Goal: Task Accomplishment & Management: Manage account settings

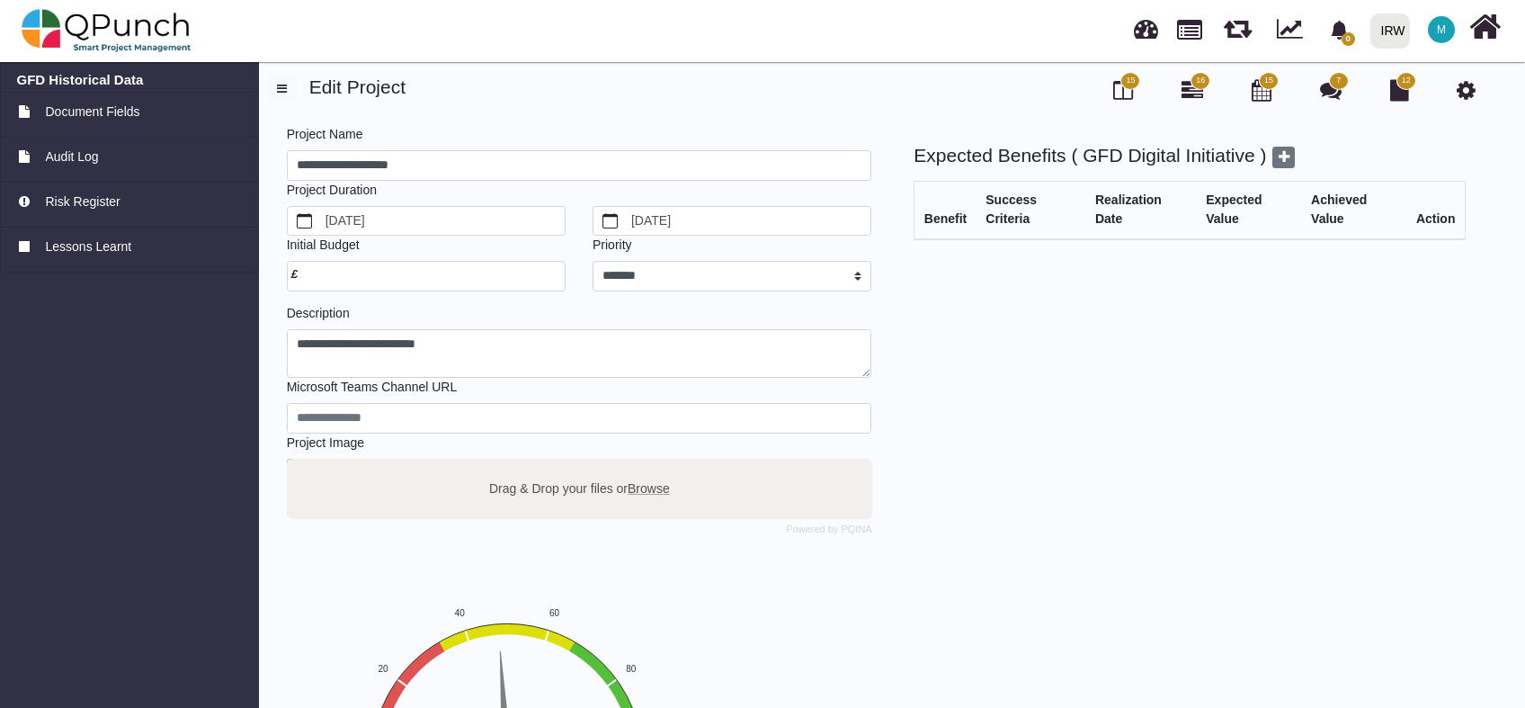
select select "*"
click at [1143, 36] on link at bounding box center [1146, 27] width 24 height 30
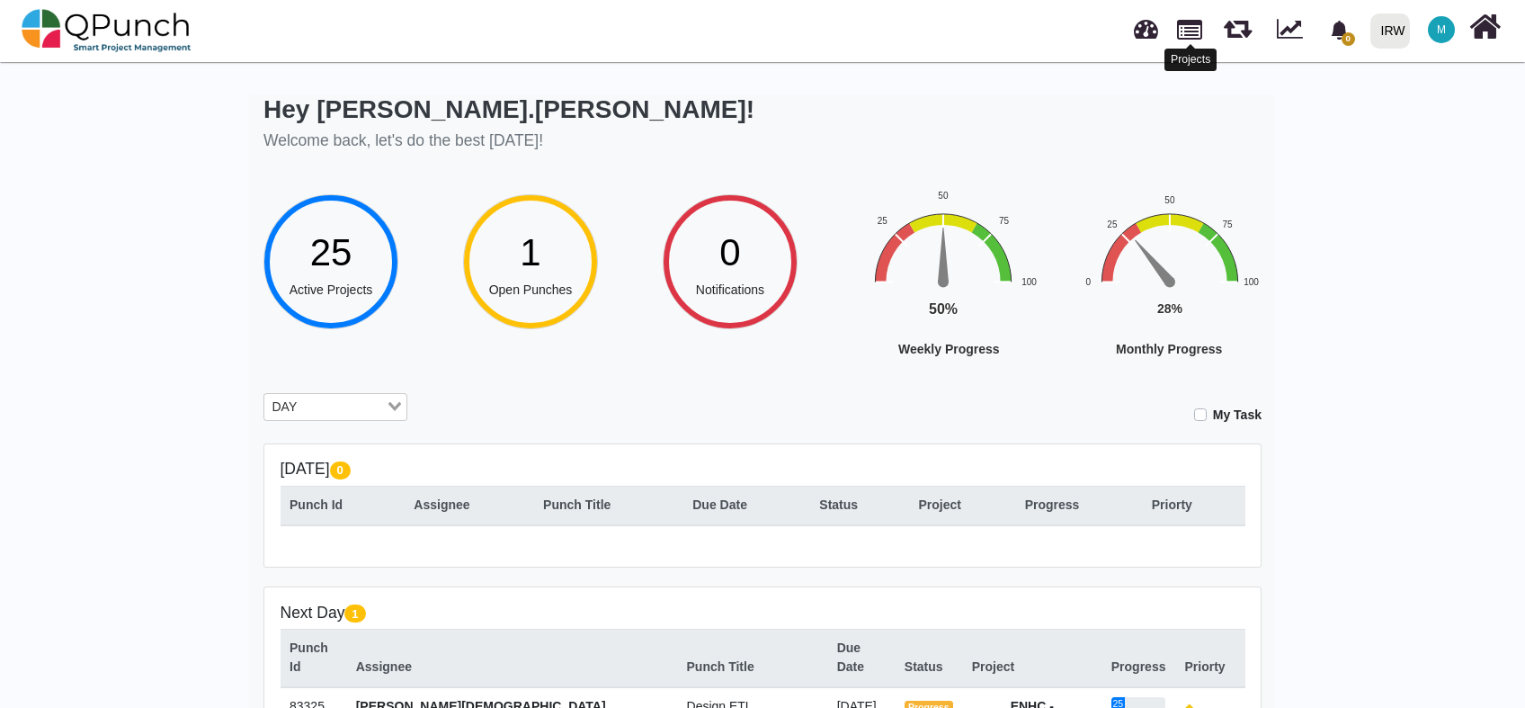
click at [1201, 29] on link at bounding box center [1189, 28] width 25 height 31
select select "**********"
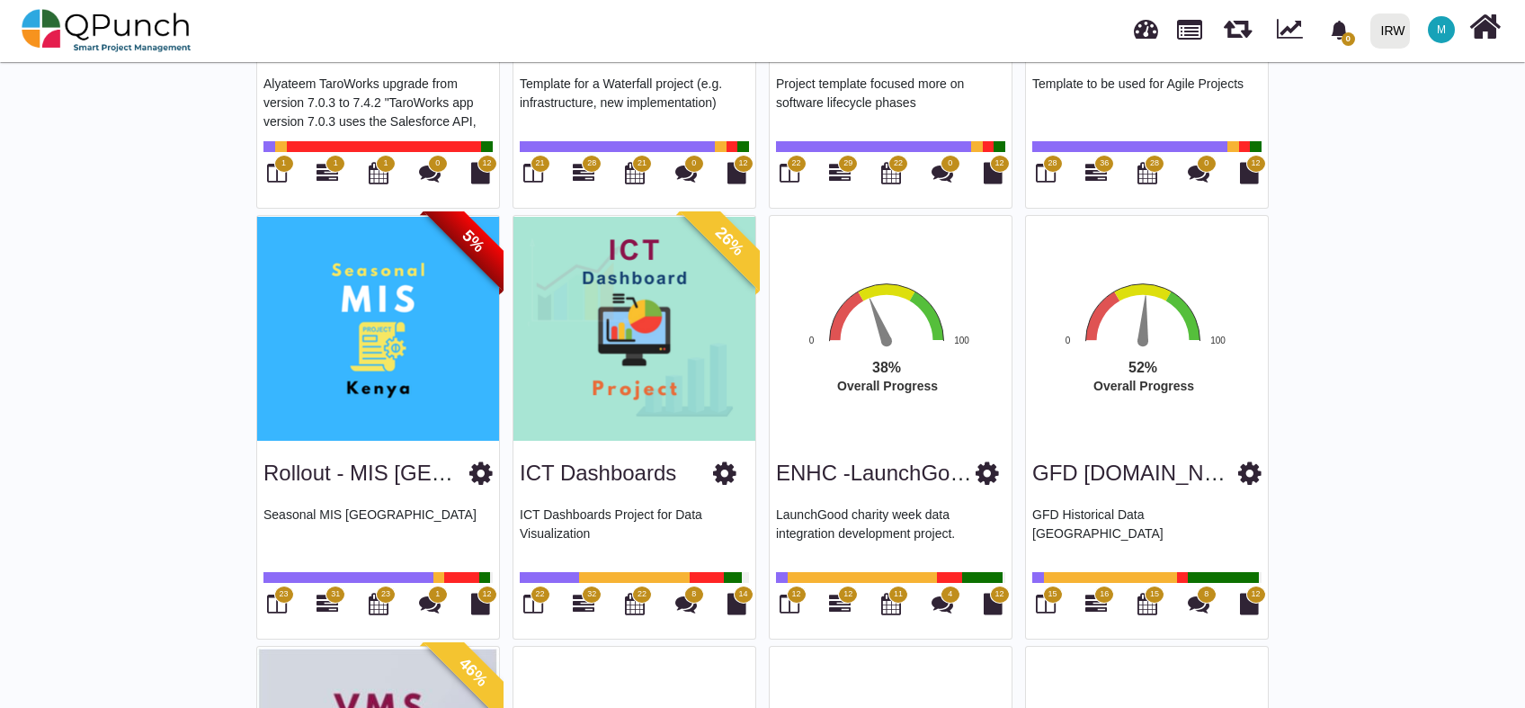
scroll to position [1694, 0]
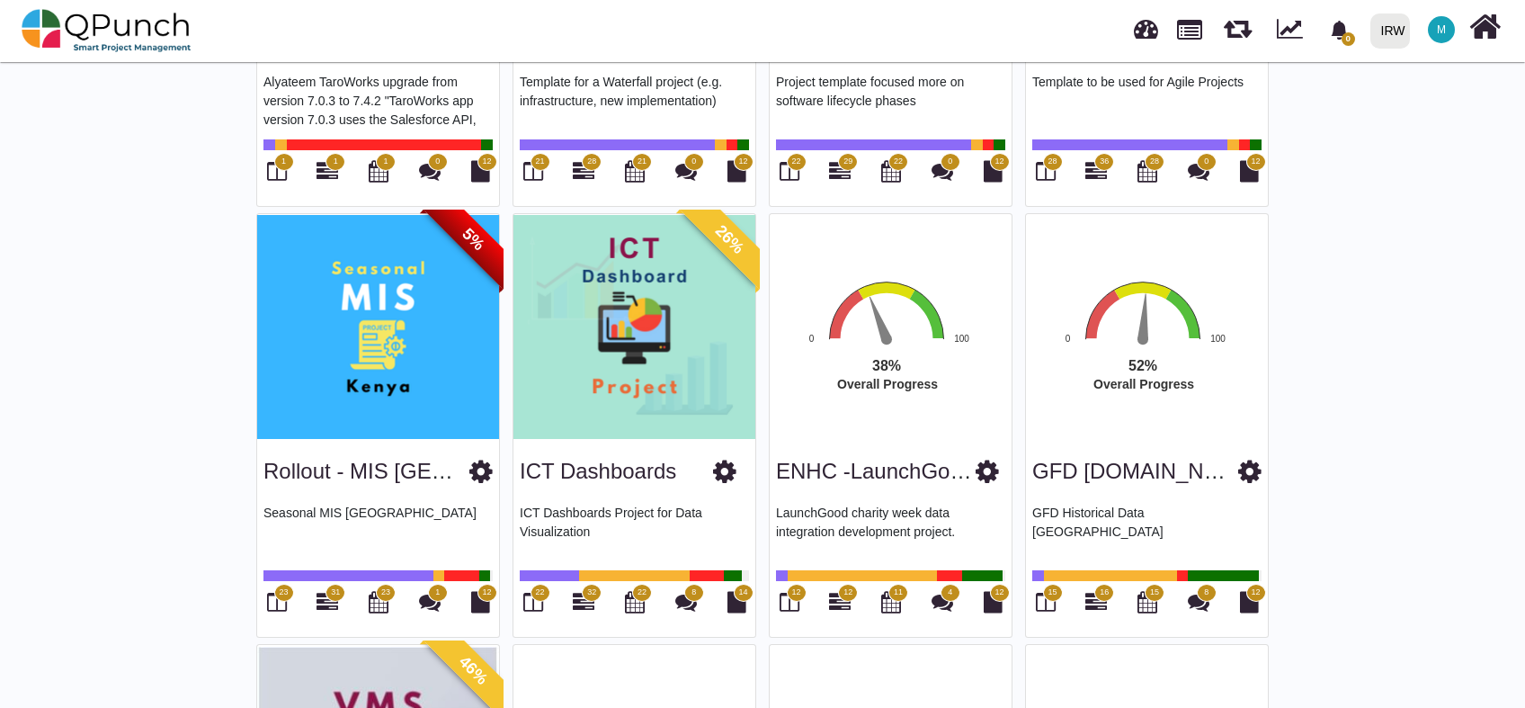
click at [1240, 464] on icon at bounding box center [1249, 471] width 23 height 27
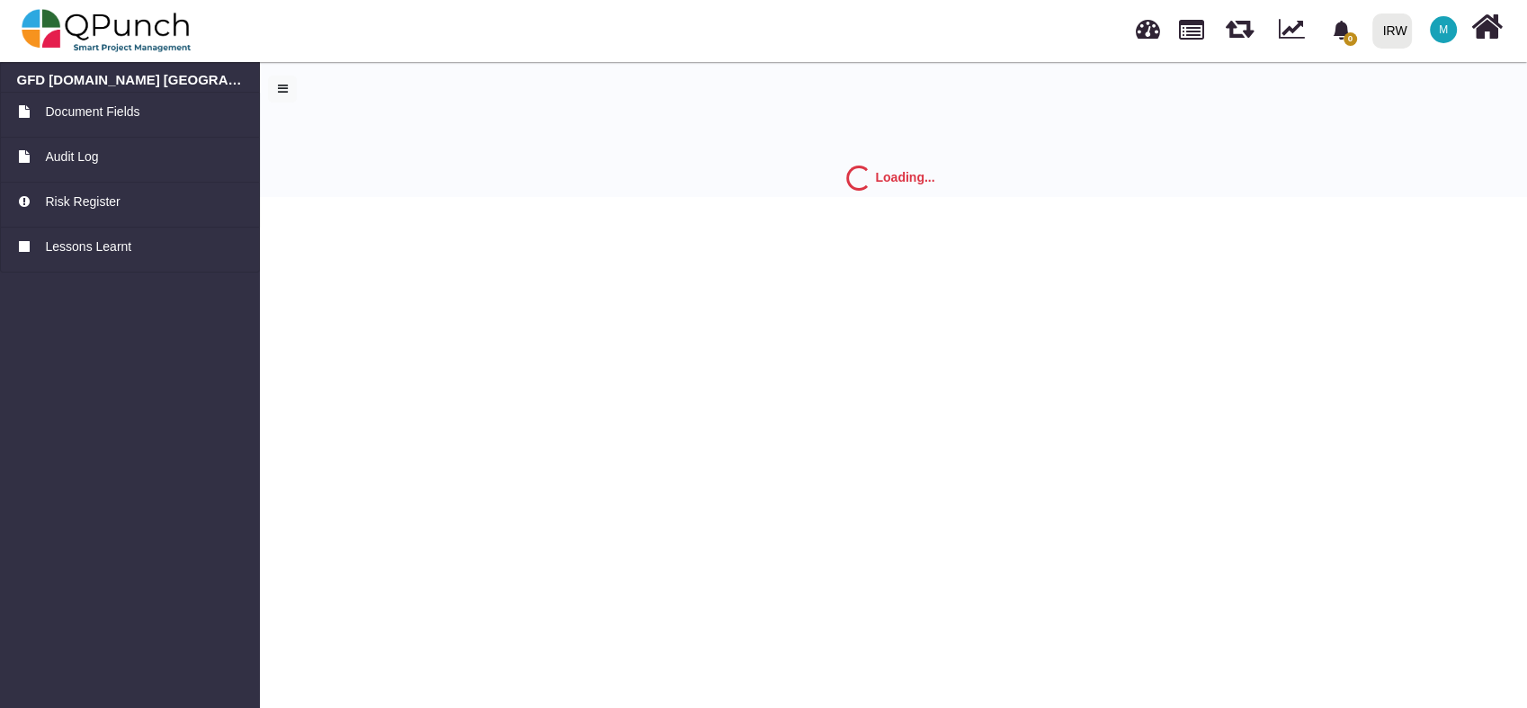
select select "*"
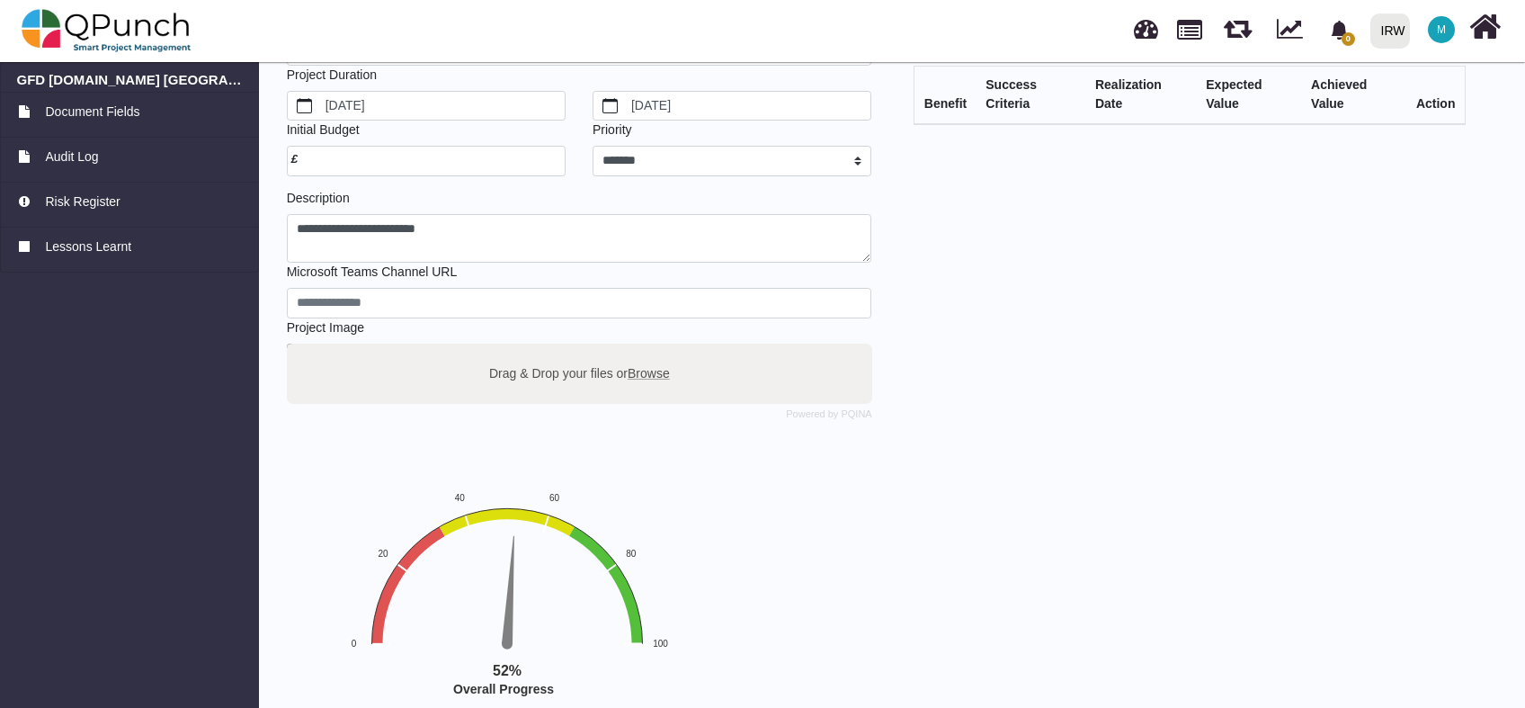
scroll to position [219, 0]
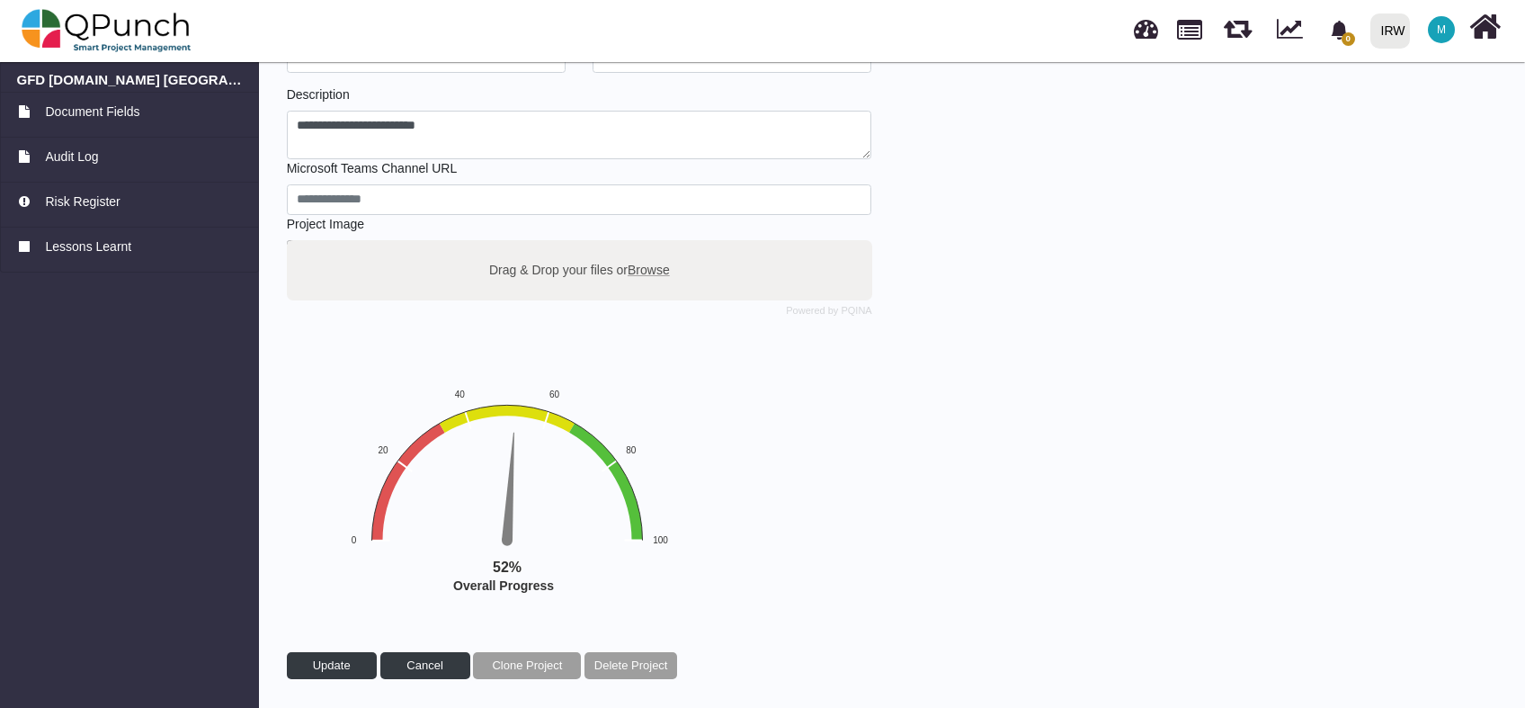
click at [647, 268] on span "Browse" at bounding box center [649, 269] width 42 height 14
click at [647, 246] on input "Drag & Drop your files or Browse" at bounding box center [579, 242] width 585 height 5
type input "**********"
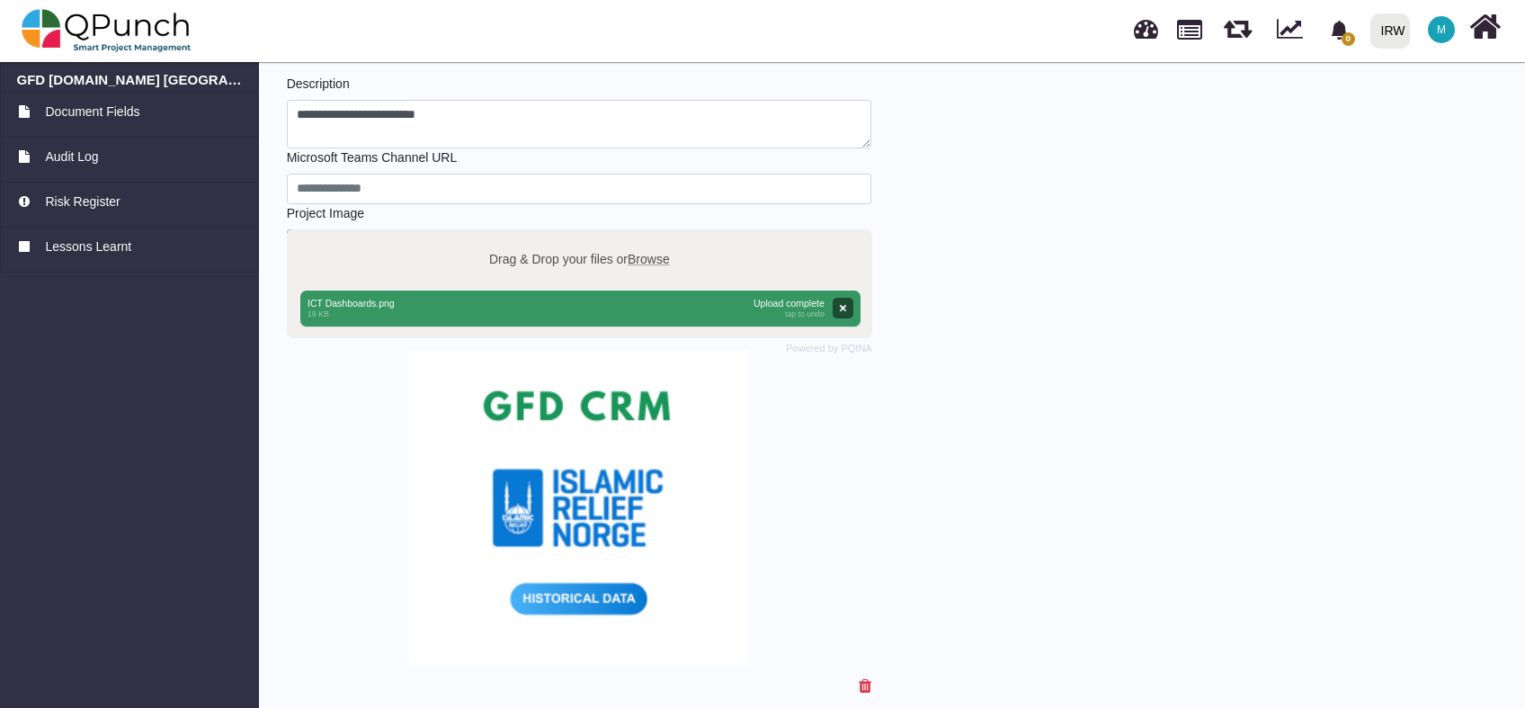
scroll to position [311, 0]
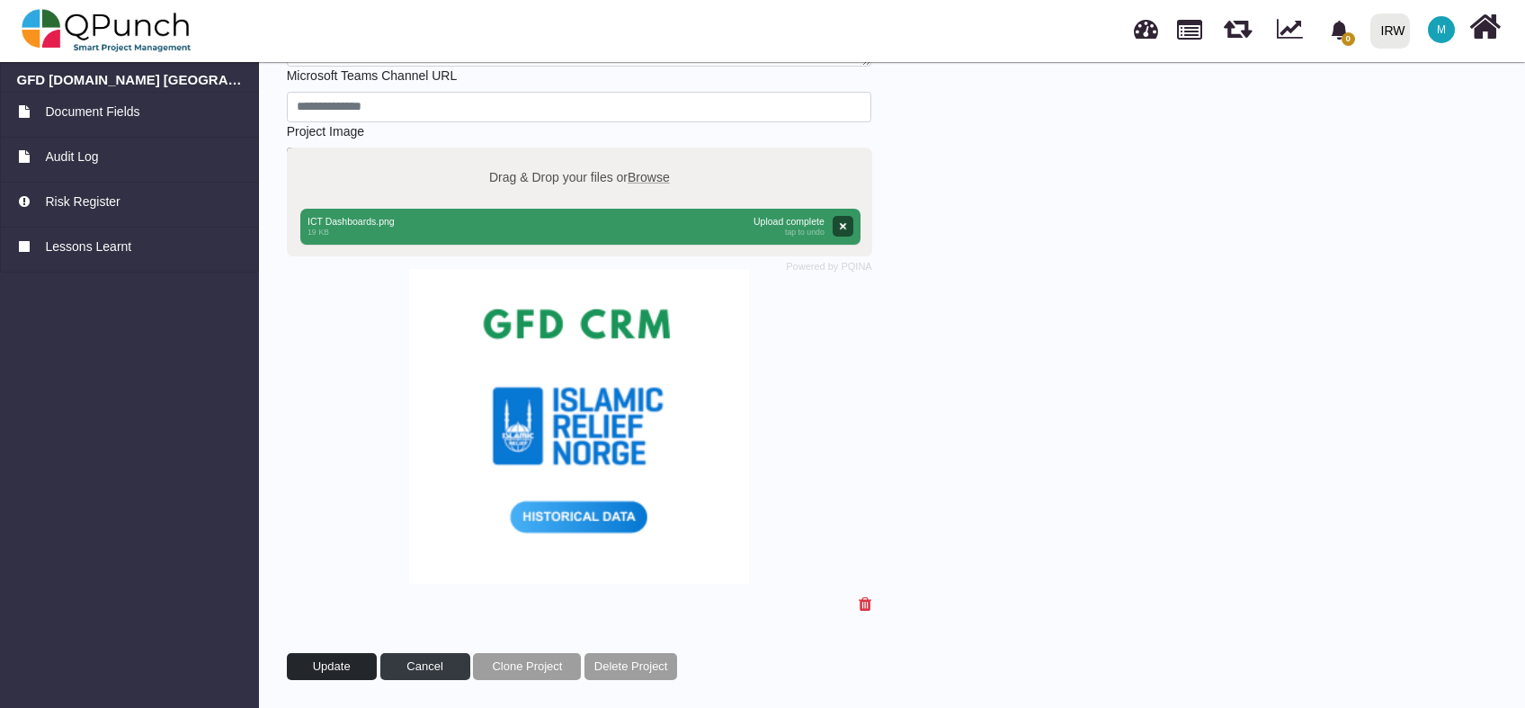
click at [322, 659] on span "Update" at bounding box center [332, 665] width 38 height 13
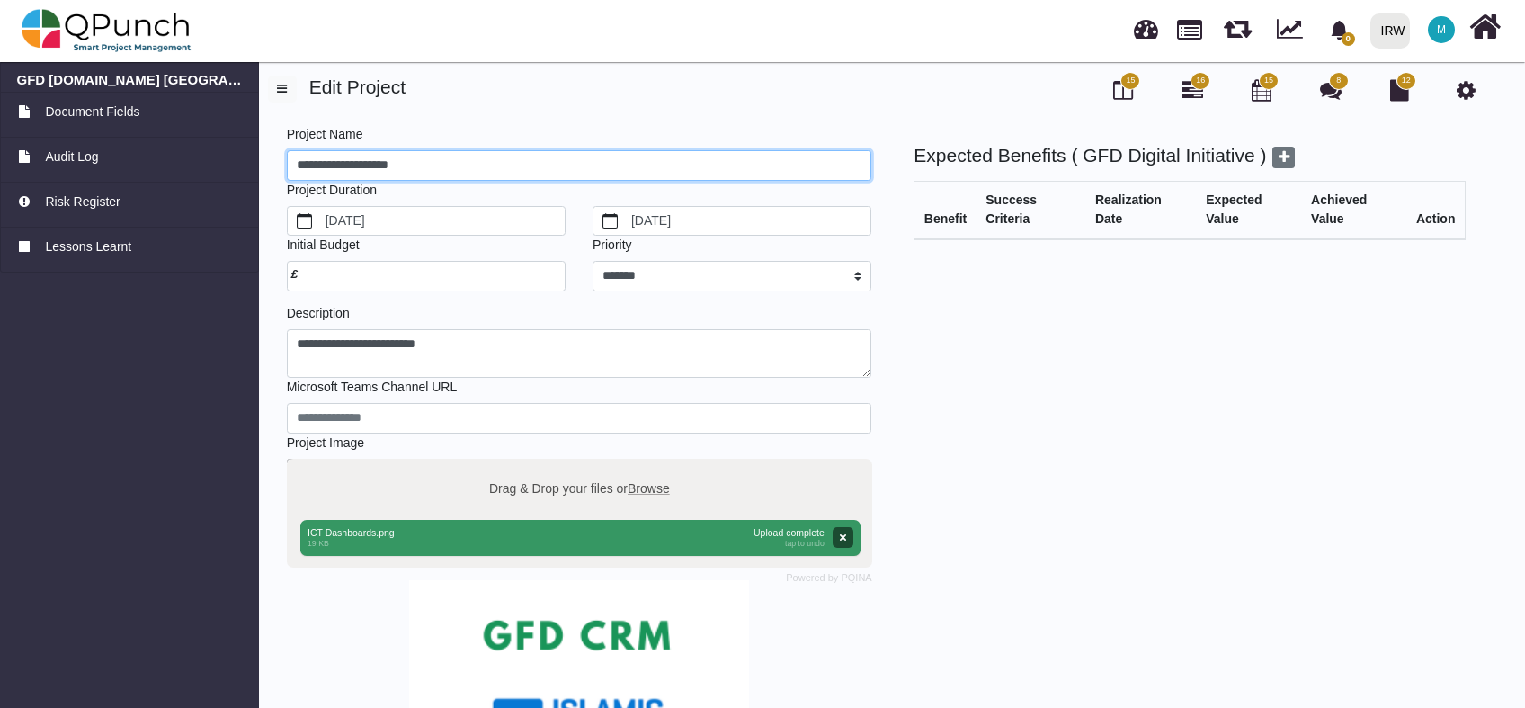
click at [351, 164] on input "**********" at bounding box center [579, 165] width 585 height 31
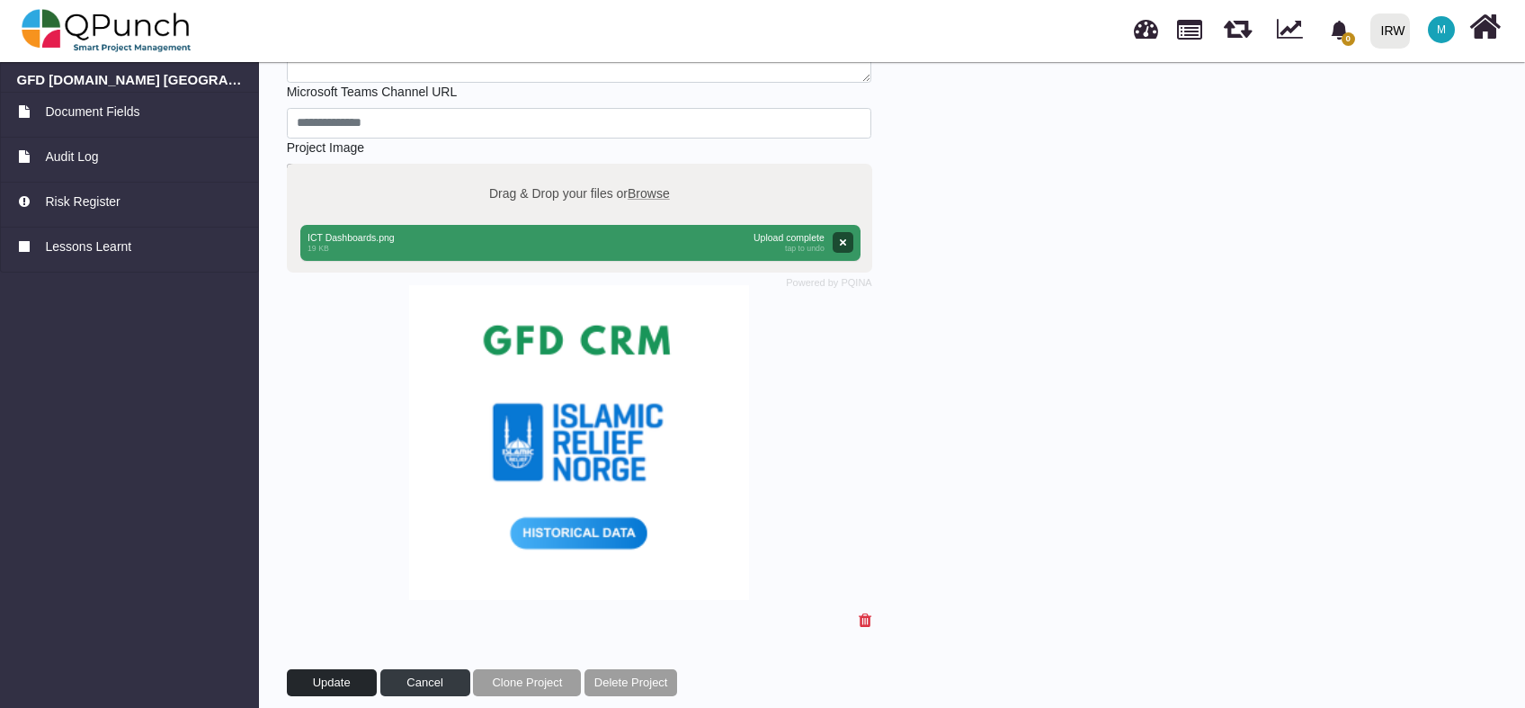
scroll to position [311, 0]
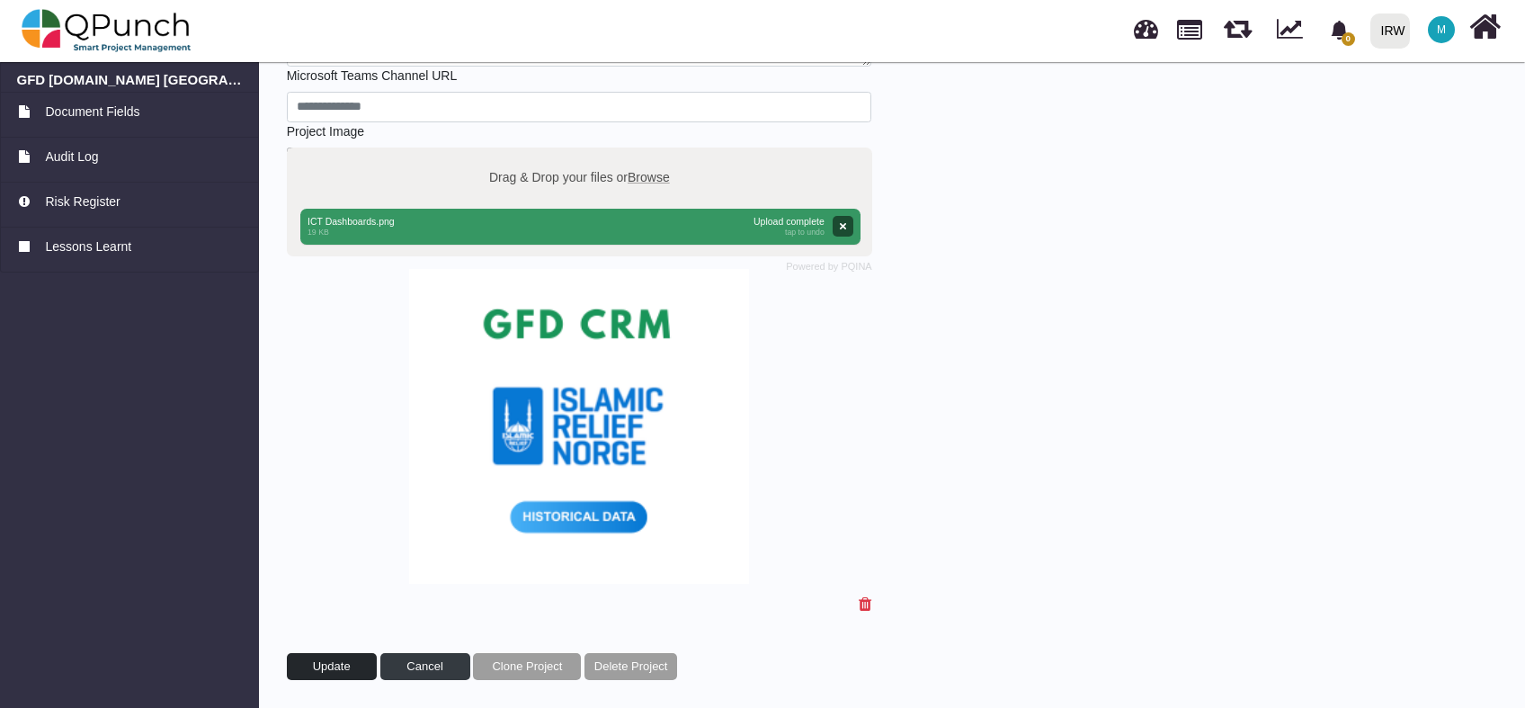
type input "**********"
click at [359, 659] on button "Update" at bounding box center [332, 666] width 90 height 27
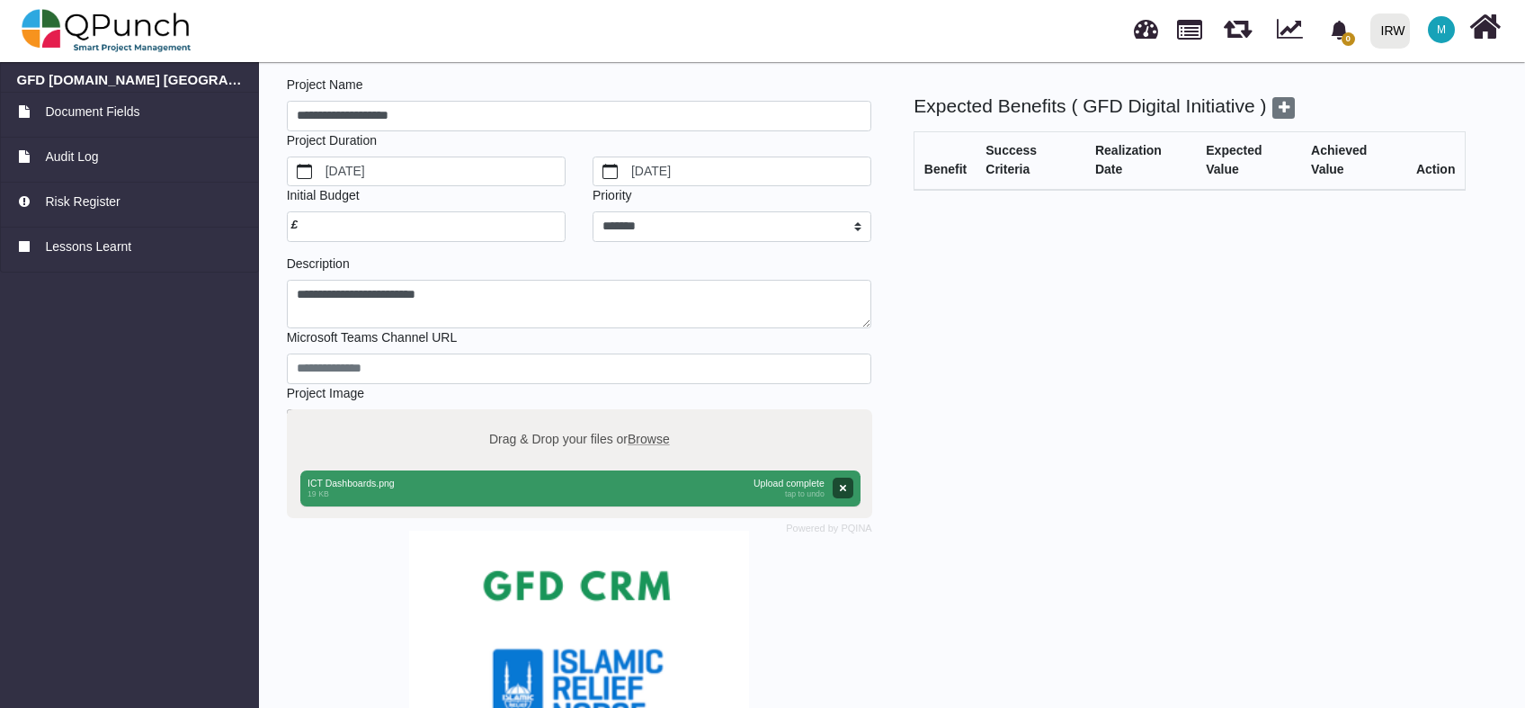
scroll to position [0, 0]
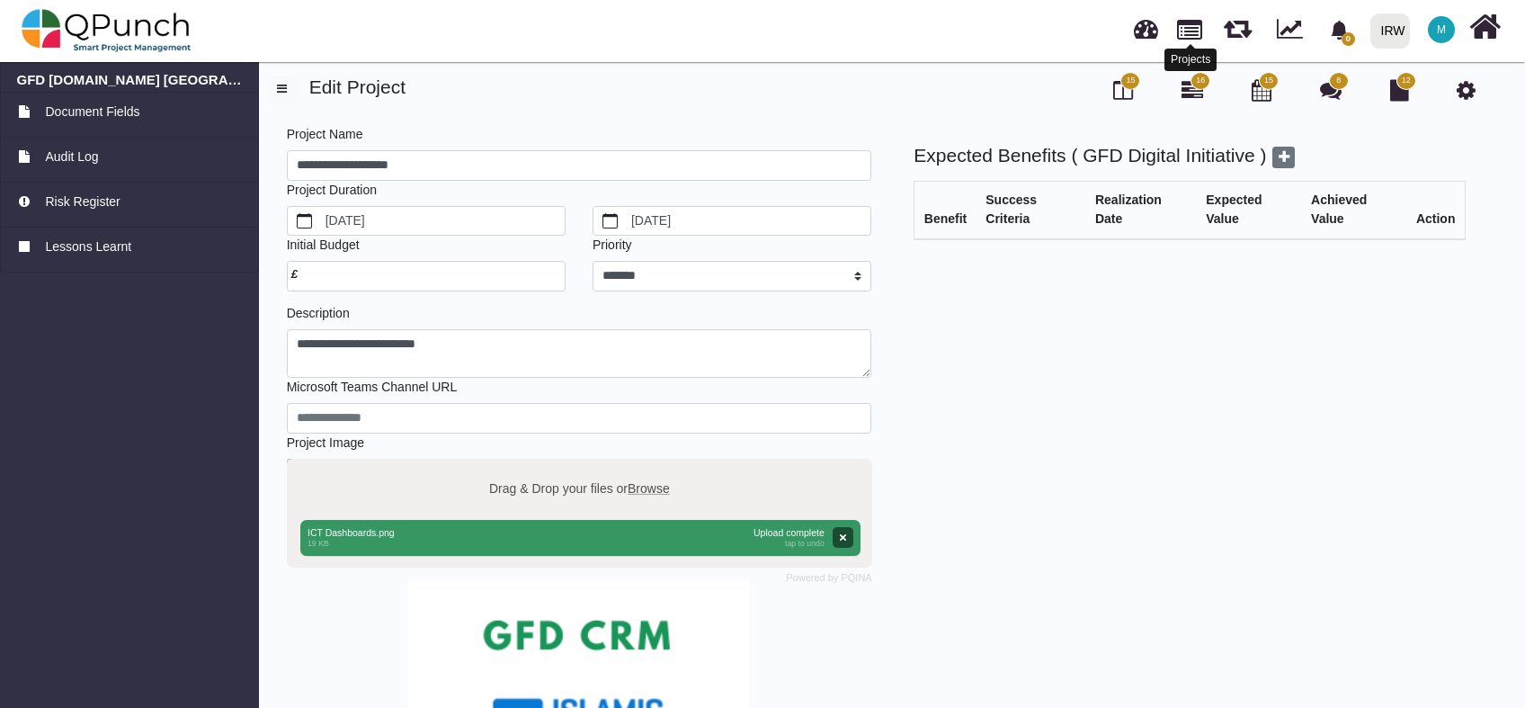
click at [1191, 30] on link at bounding box center [1189, 28] width 25 height 31
select select "**********"
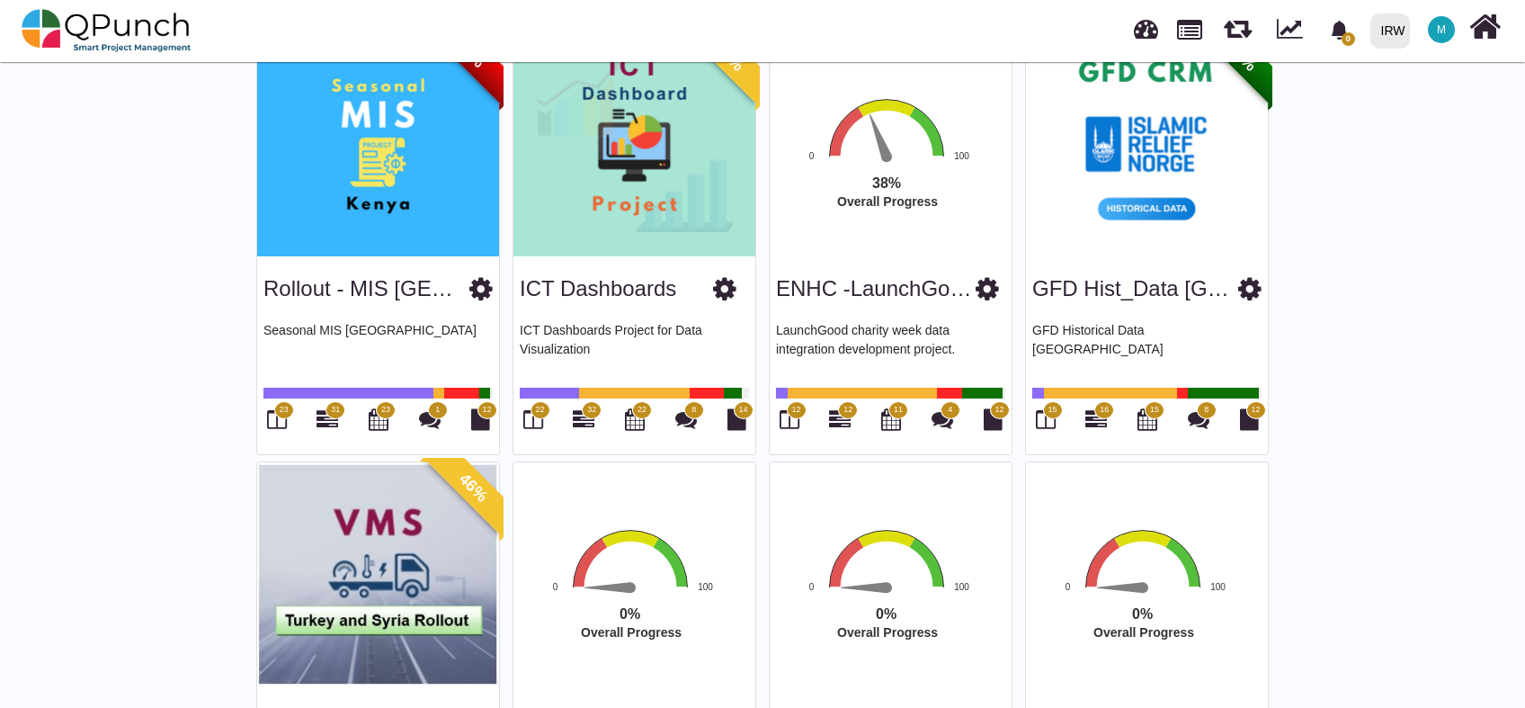
scroll to position [1732, 0]
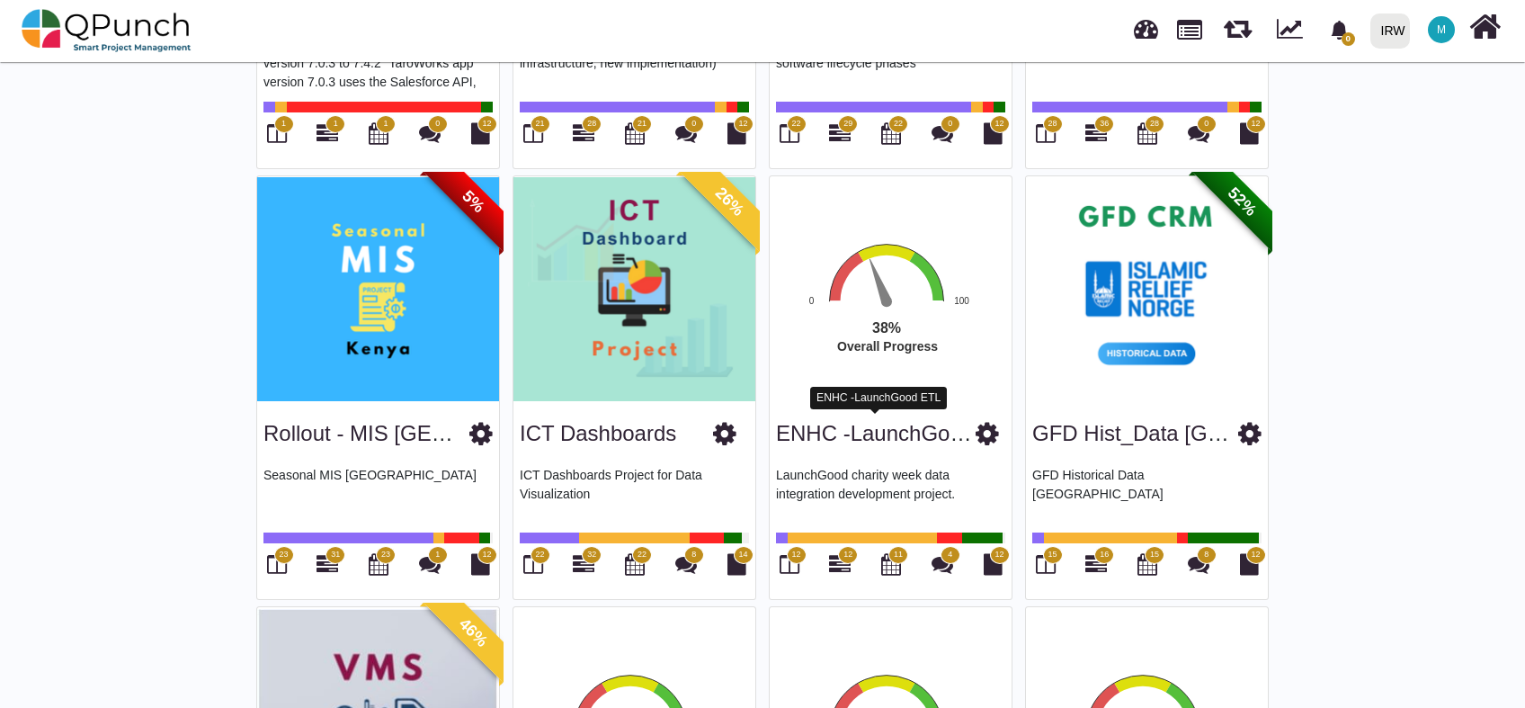
click at [981, 432] on icon at bounding box center [987, 433] width 23 height 27
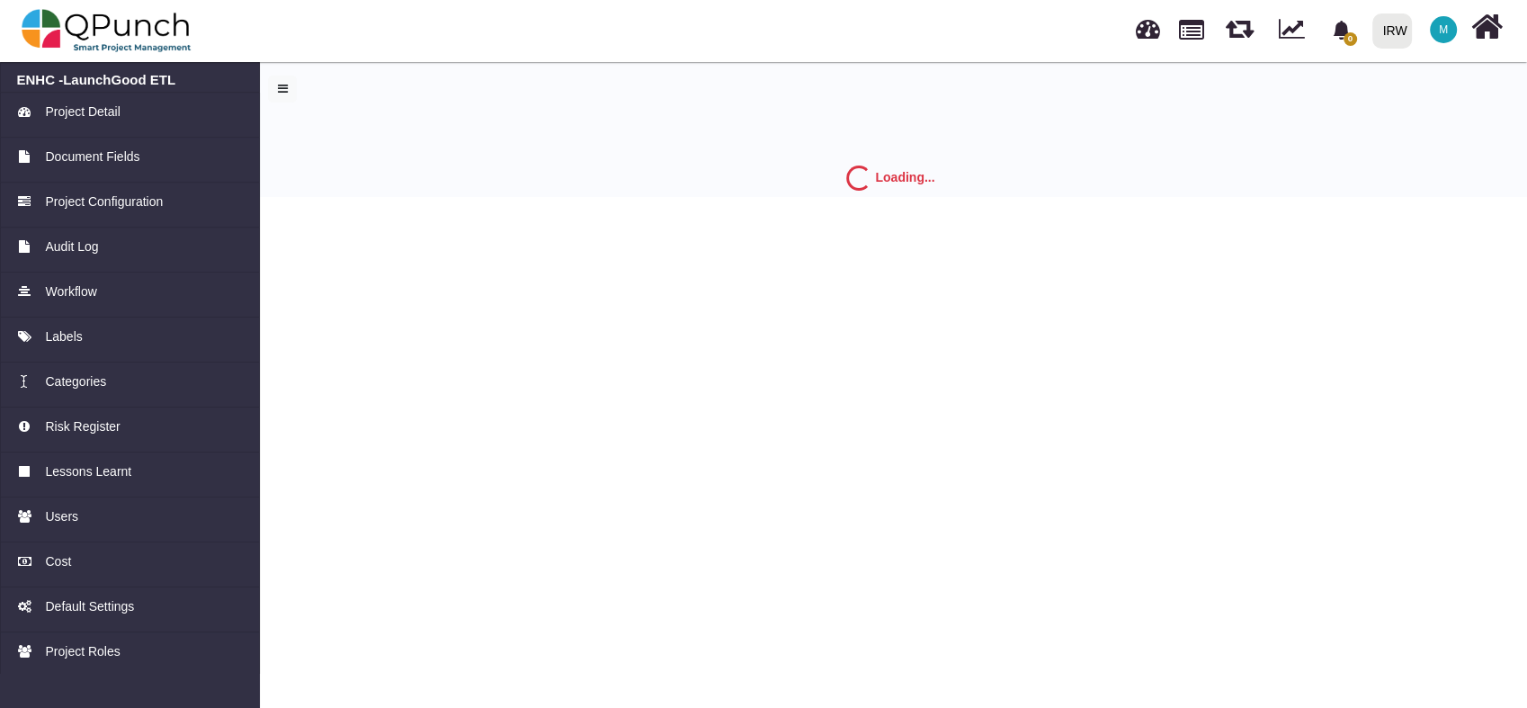
select select "*"
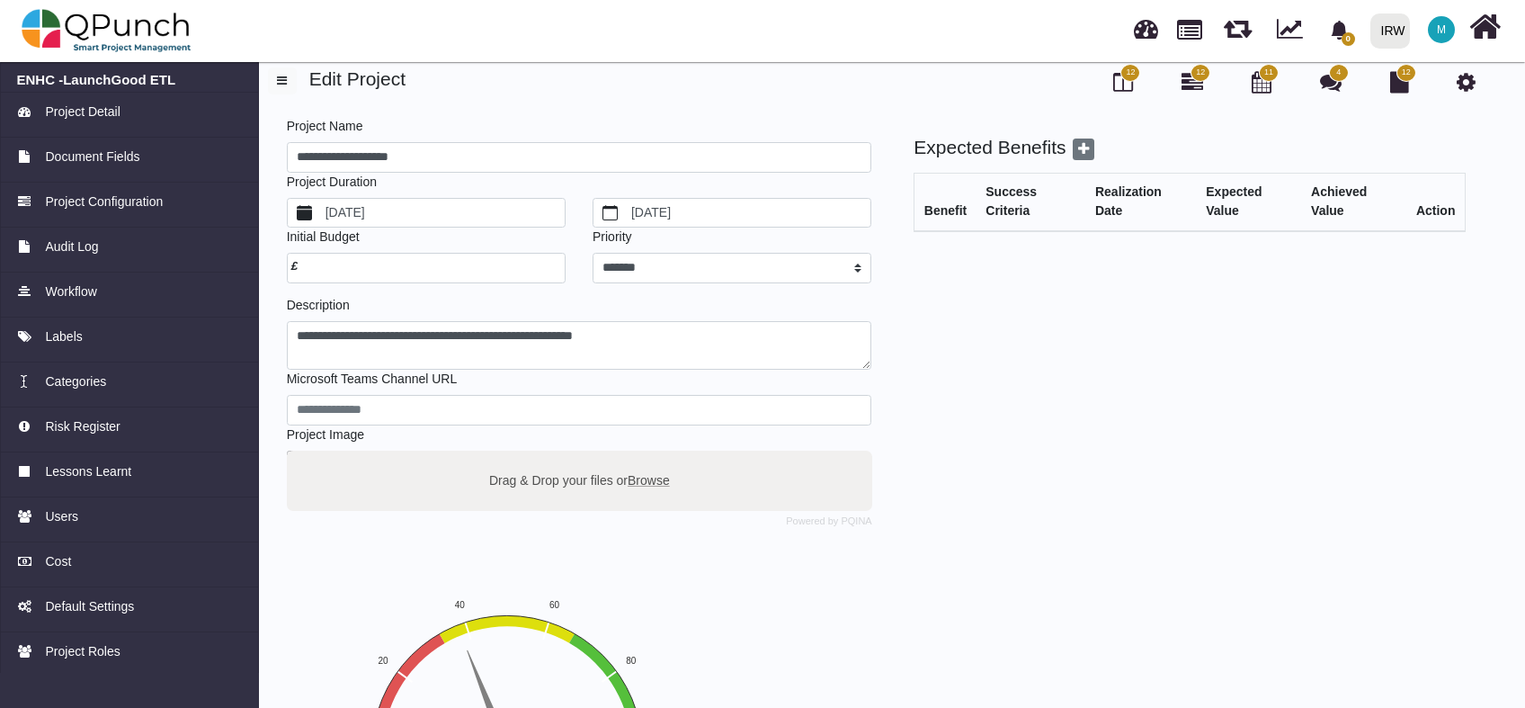
scroll to position [219, 0]
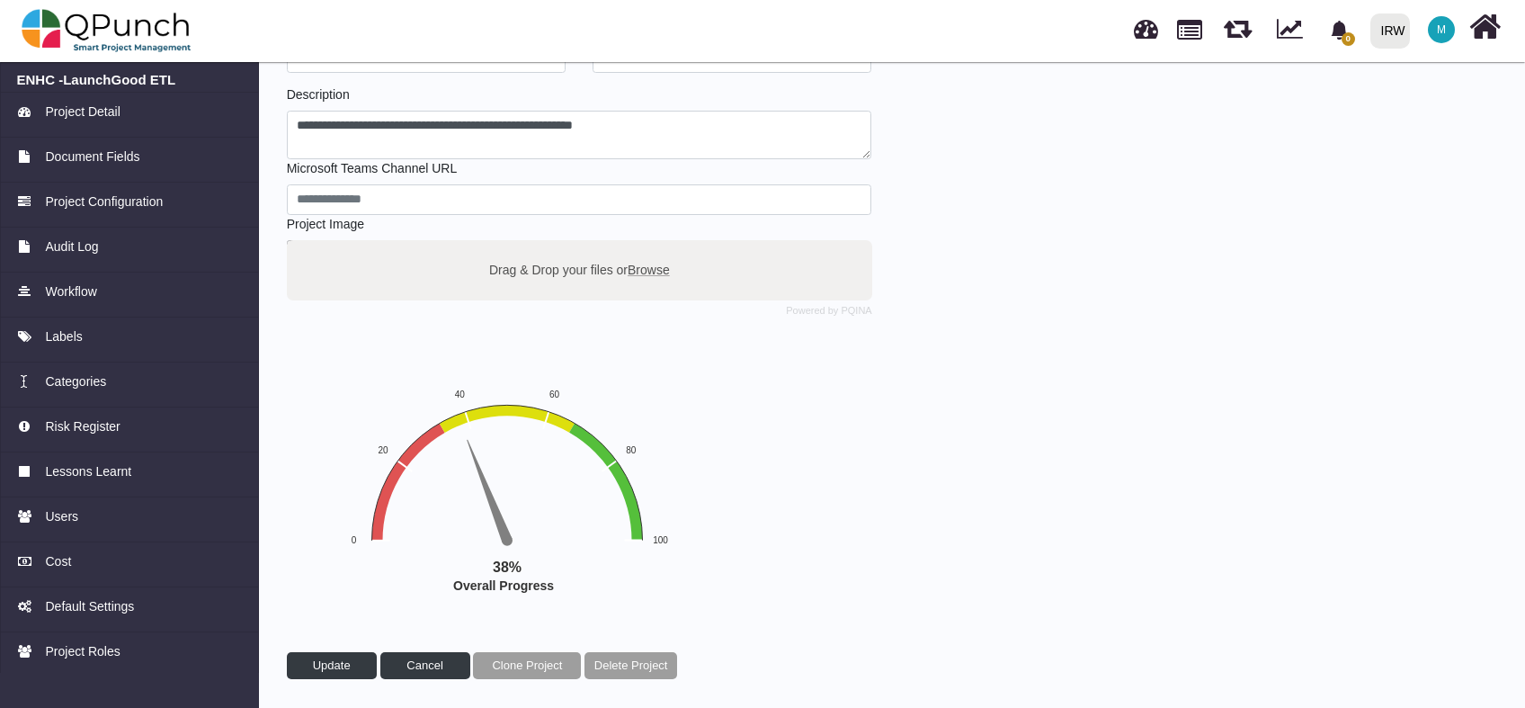
click at [655, 272] on span "Browse" at bounding box center [649, 269] width 42 height 14
click at [655, 246] on input "Drag & Drop your files or Browse" at bounding box center [579, 242] width 585 height 5
type input "**********"
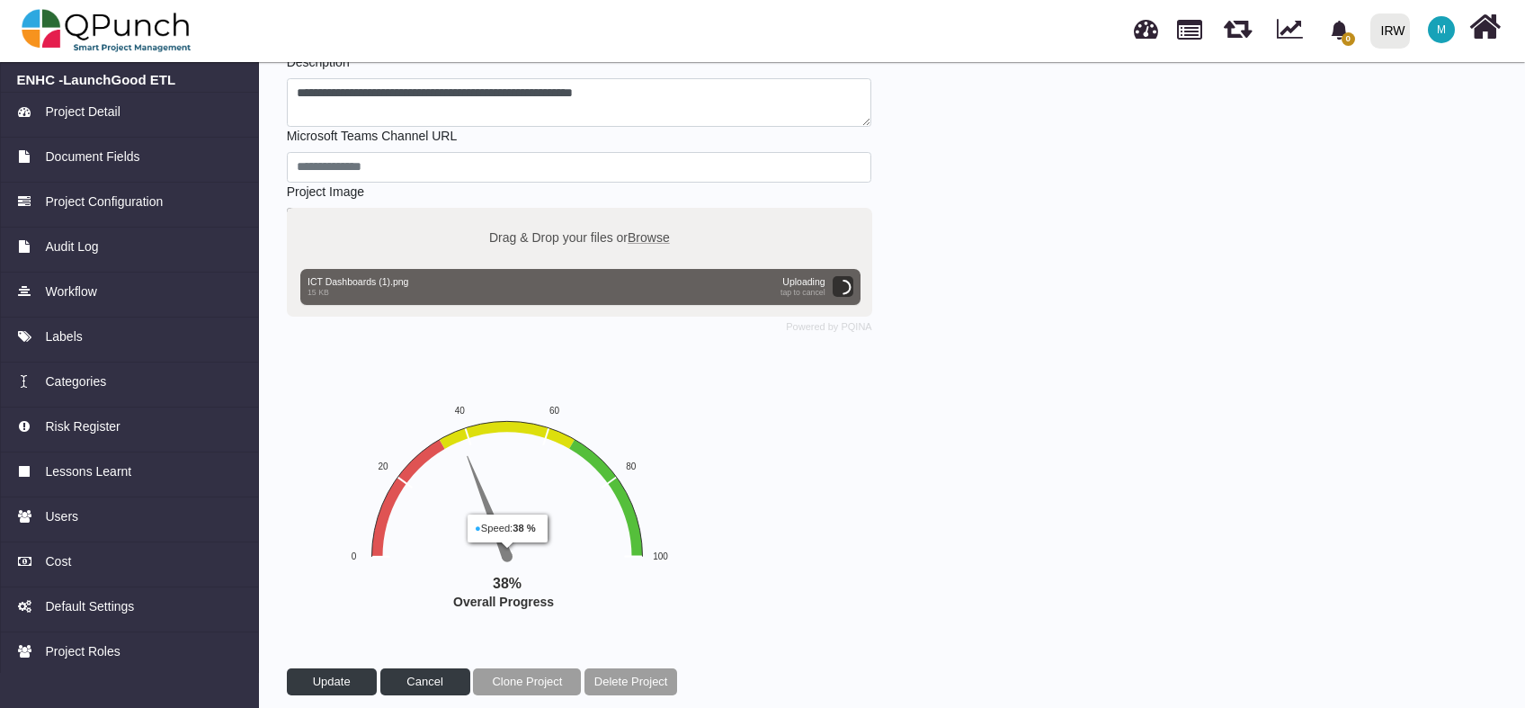
scroll to position [267, 0]
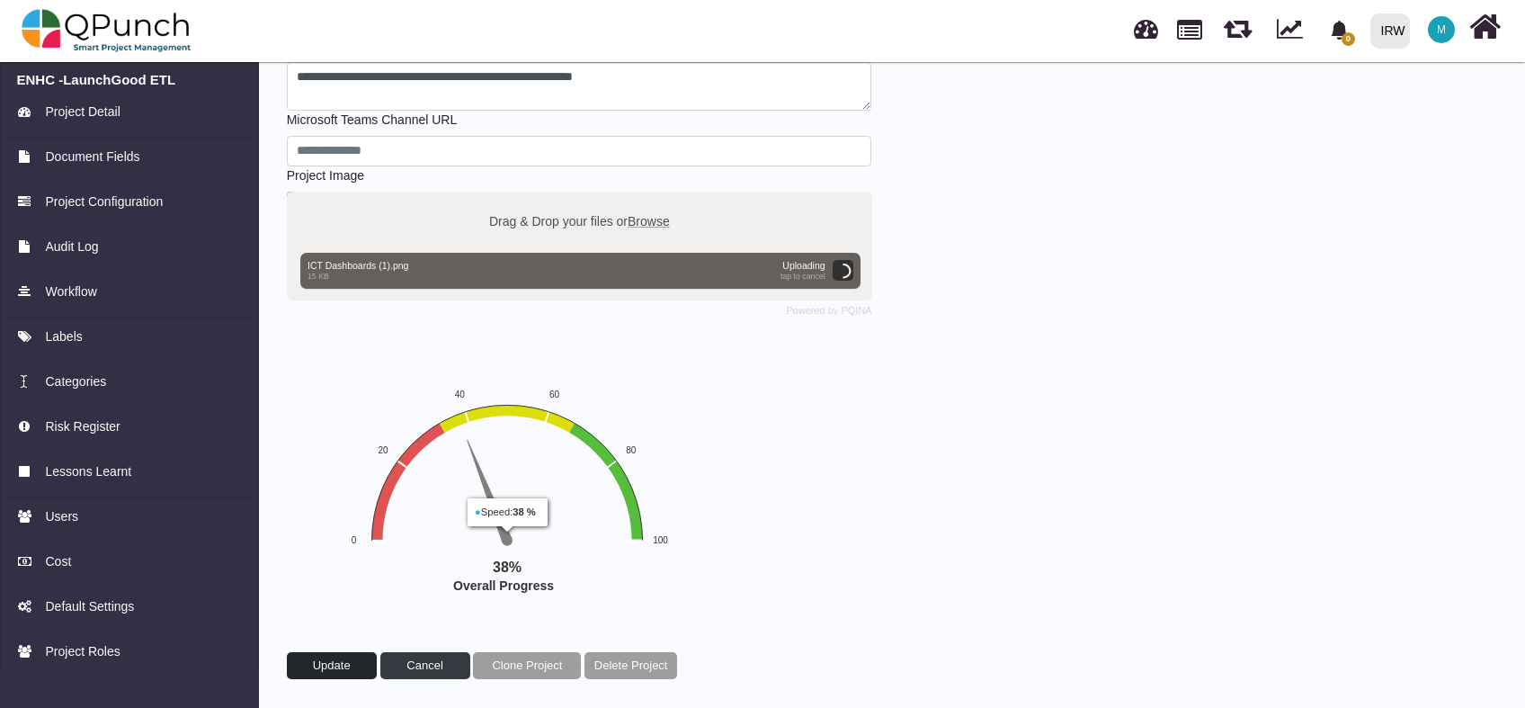
drag, startPoint x: 331, startPoint y: 661, endPoint x: 353, endPoint y: 656, distance: 23.1
click at [331, 661] on span "Update" at bounding box center [332, 664] width 38 height 13
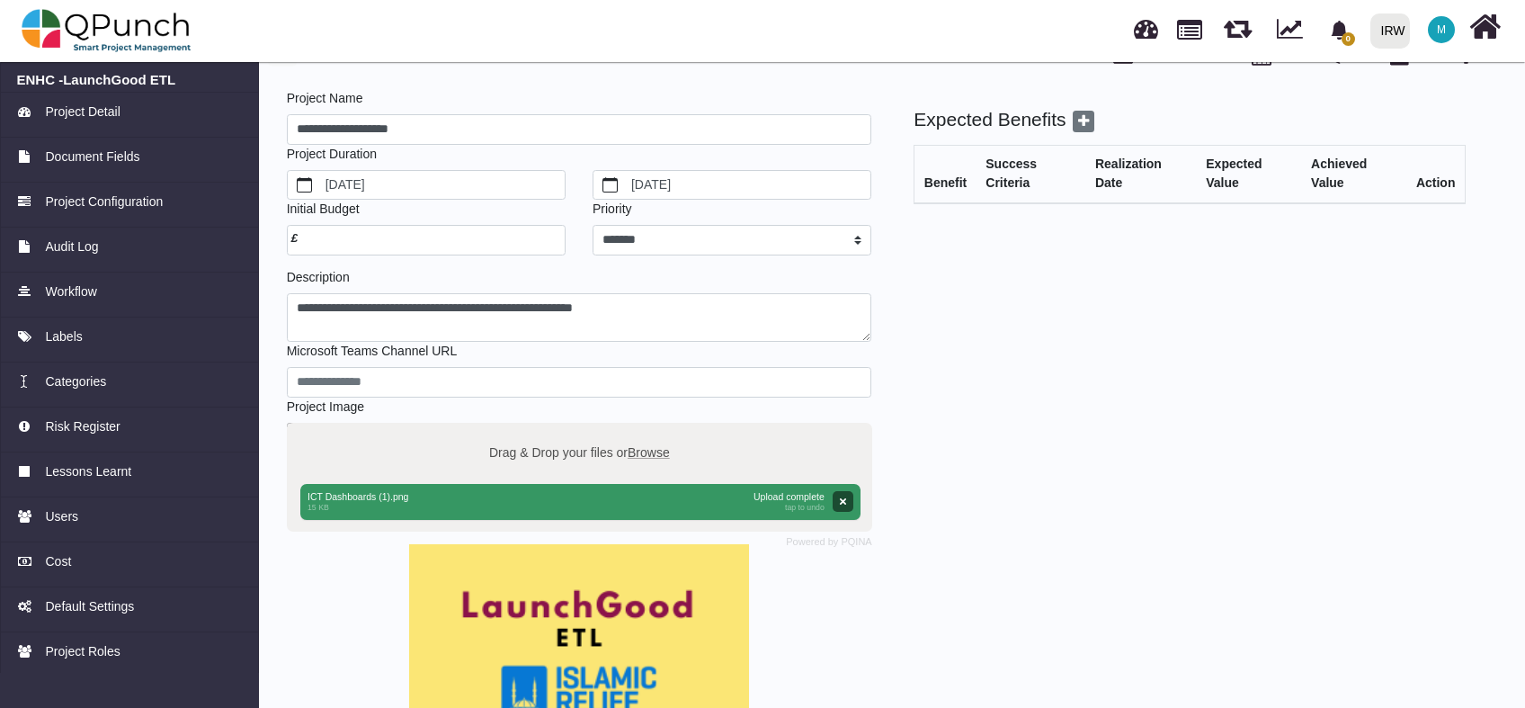
scroll to position [0, 0]
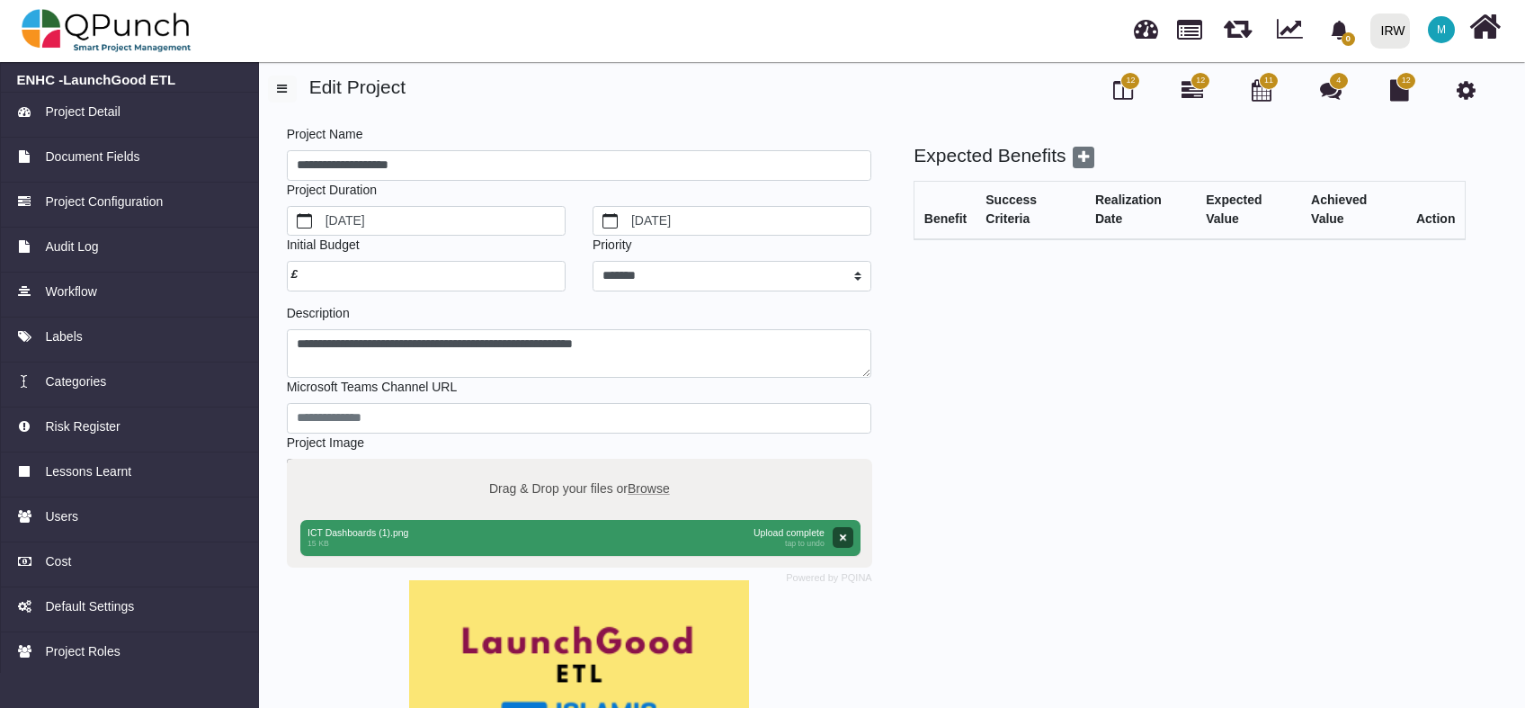
click at [1183, 40] on link at bounding box center [1189, 28] width 25 height 31
select select "**********"
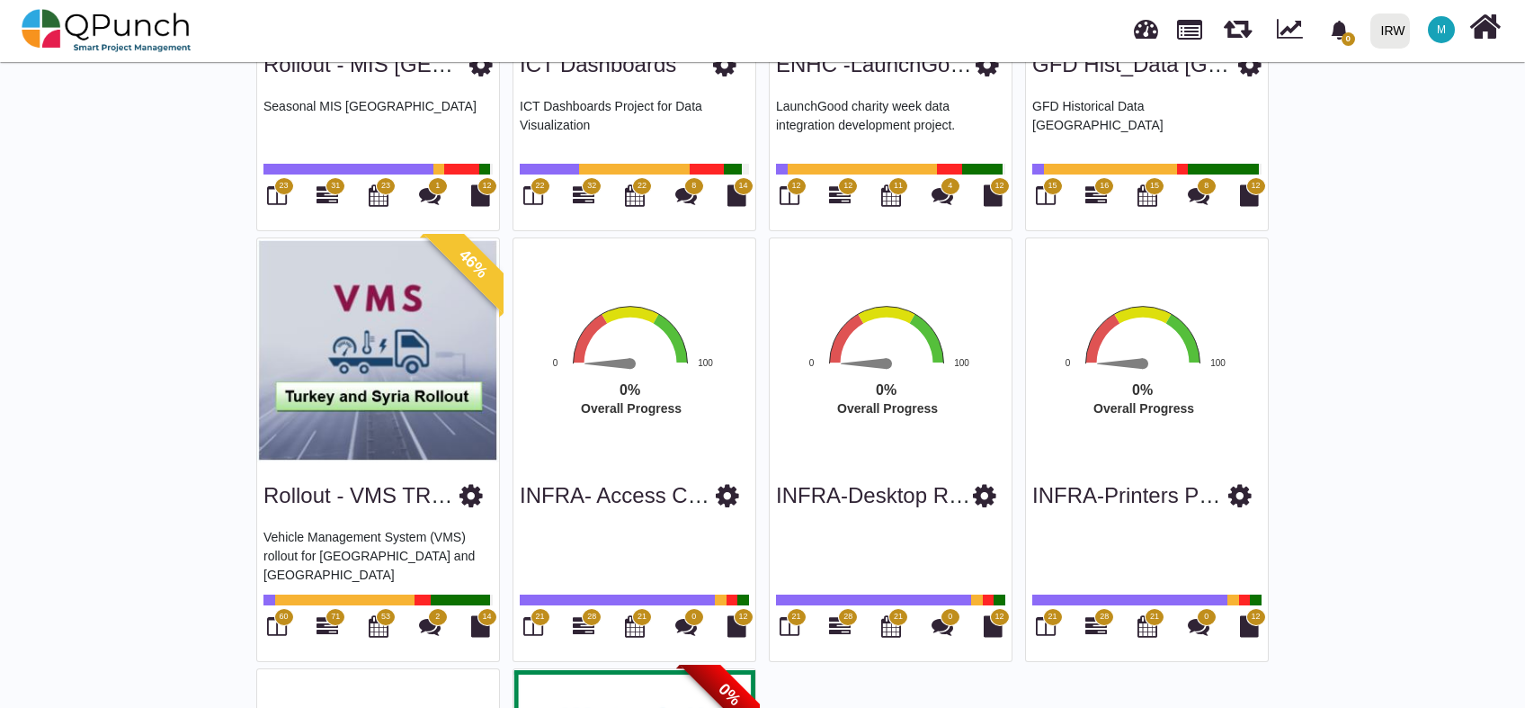
scroll to position [2131, 0]
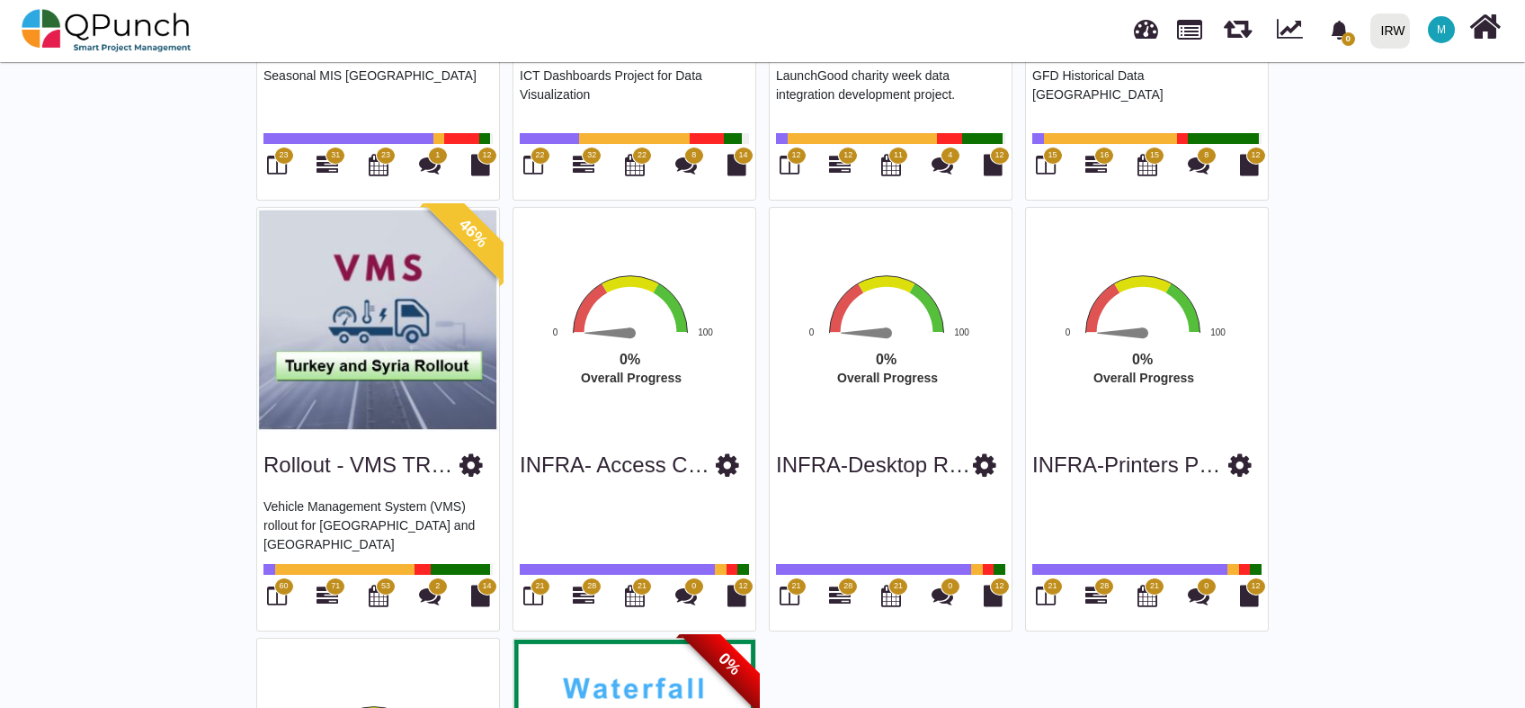
click at [719, 460] on icon at bounding box center [727, 464] width 23 height 27
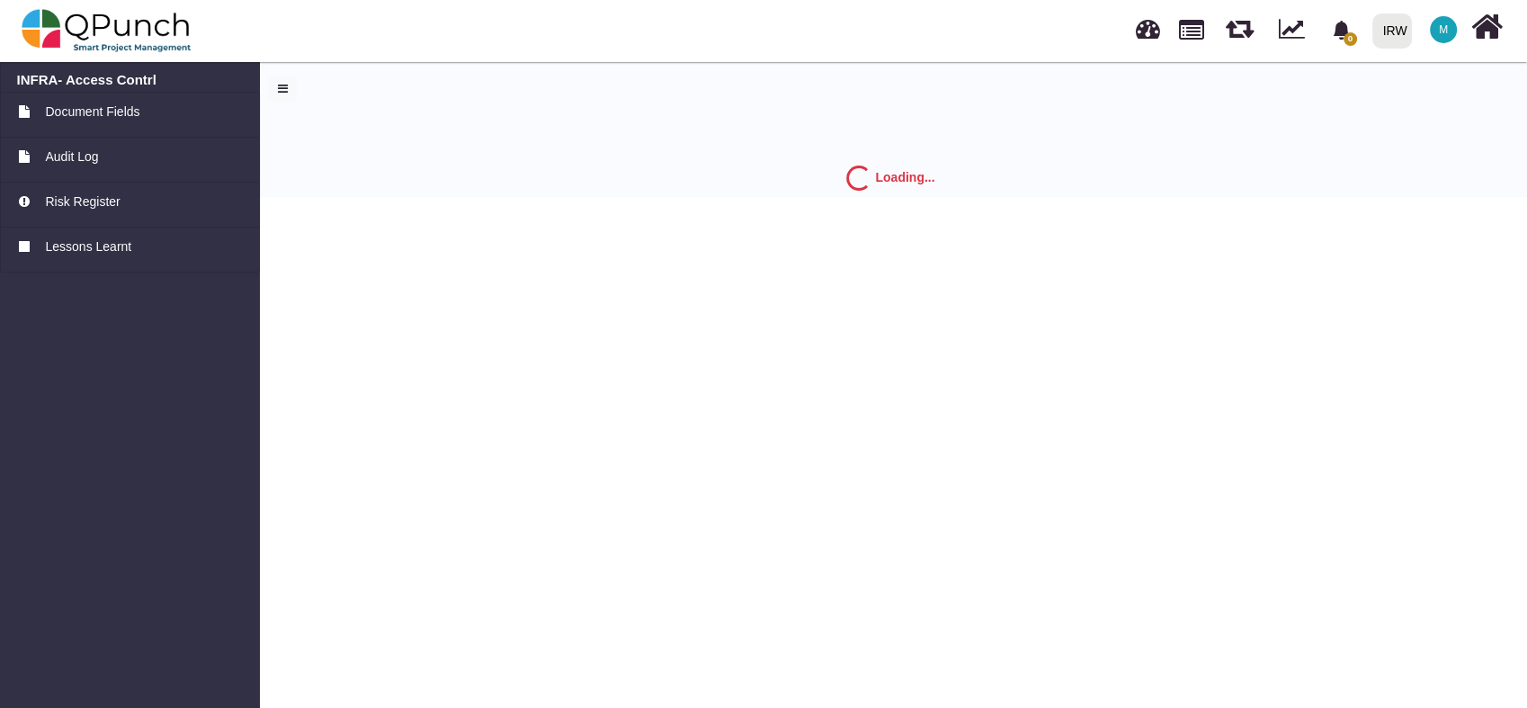
select select "*"
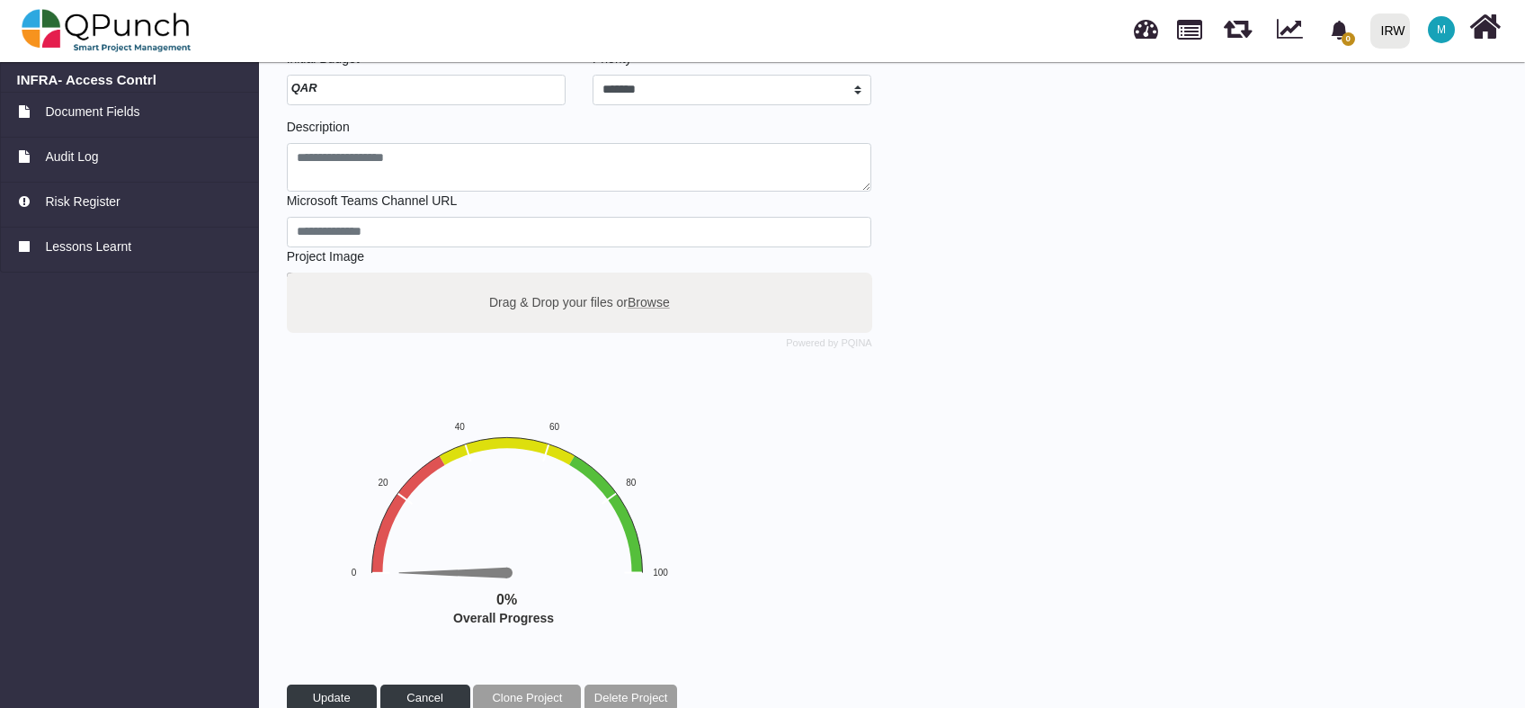
scroll to position [219, 0]
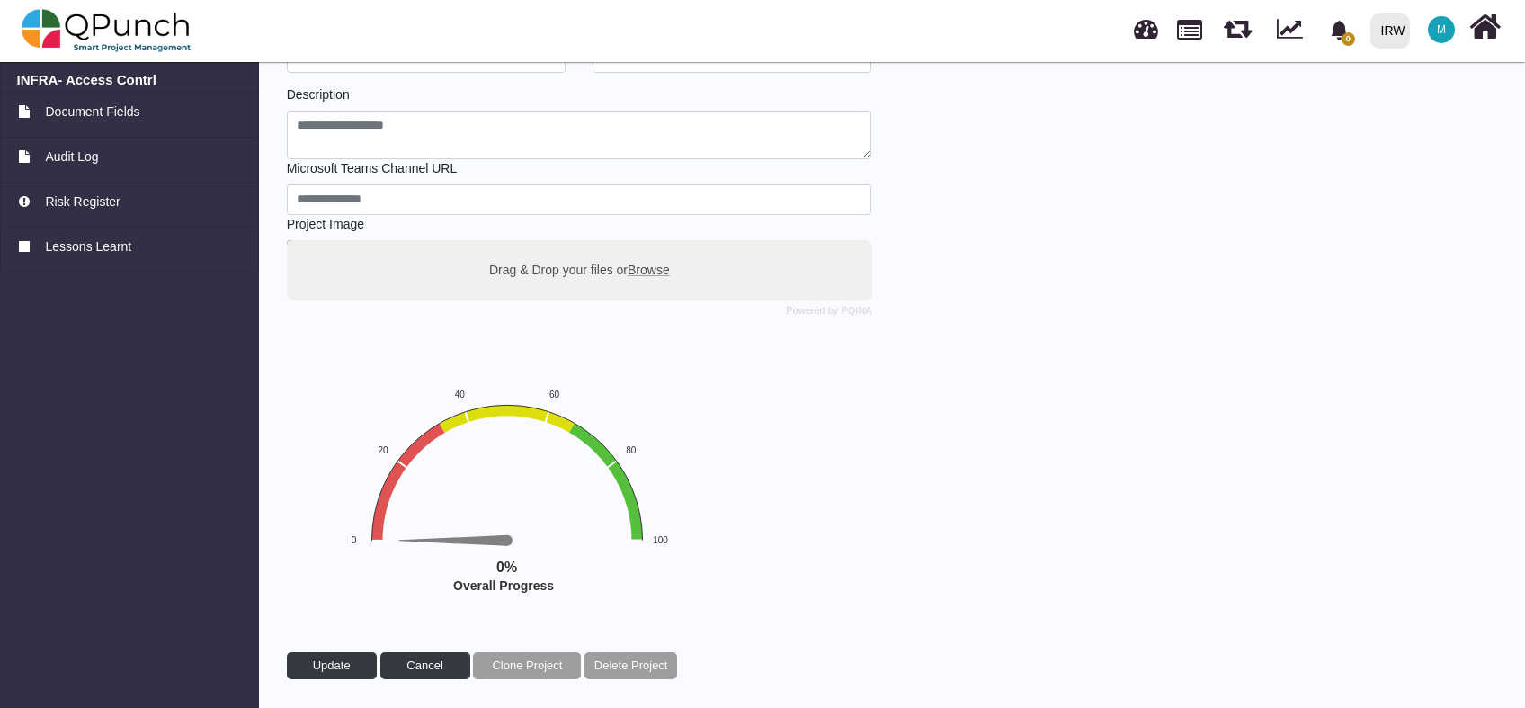
click at [647, 267] on span "Browse" at bounding box center [649, 269] width 42 height 14
click at [647, 246] on input "Drag & Drop your files or Browse" at bounding box center [579, 242] width 585 height 5
type input "**********"
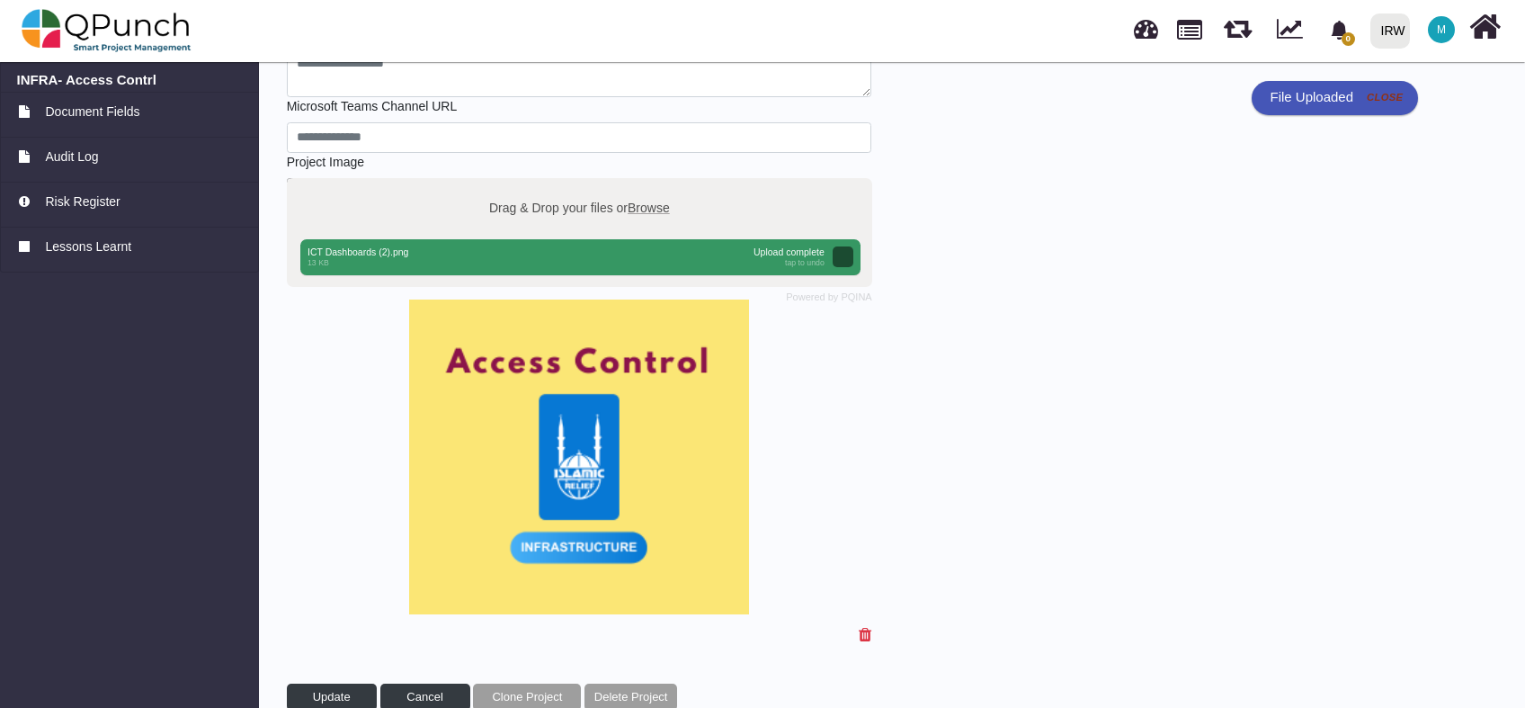
scroll to position [311, 0]
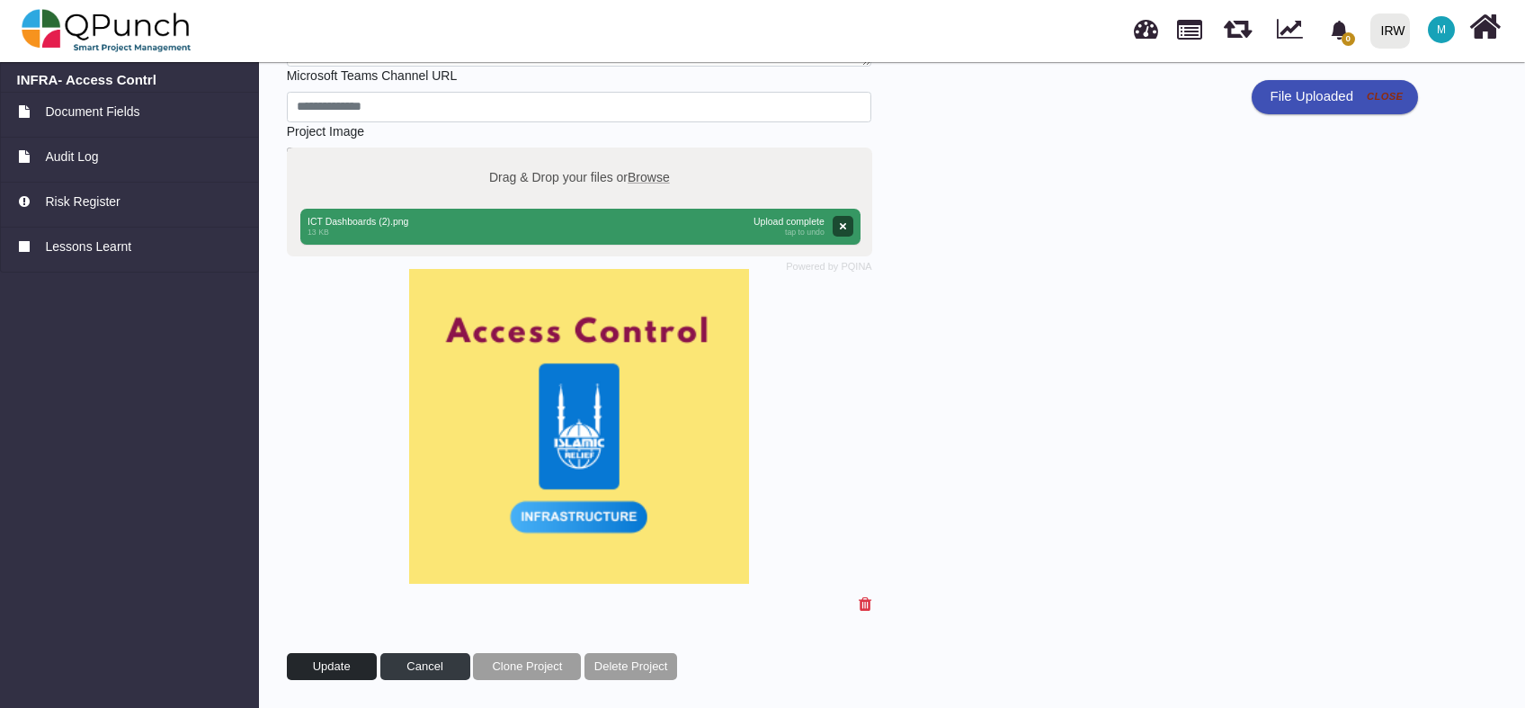
click at [314, 664] on span "Update" at bounding box center [332, 665] width 38 height 13
click at [639, 177] on span "Browse" at bounding box center [649, 176] width 42 height 14
click at [639, 153] on input "Drag & Drop your files or Browse" at bounding box center [579, 149] width 585 height 5
type input "**********"
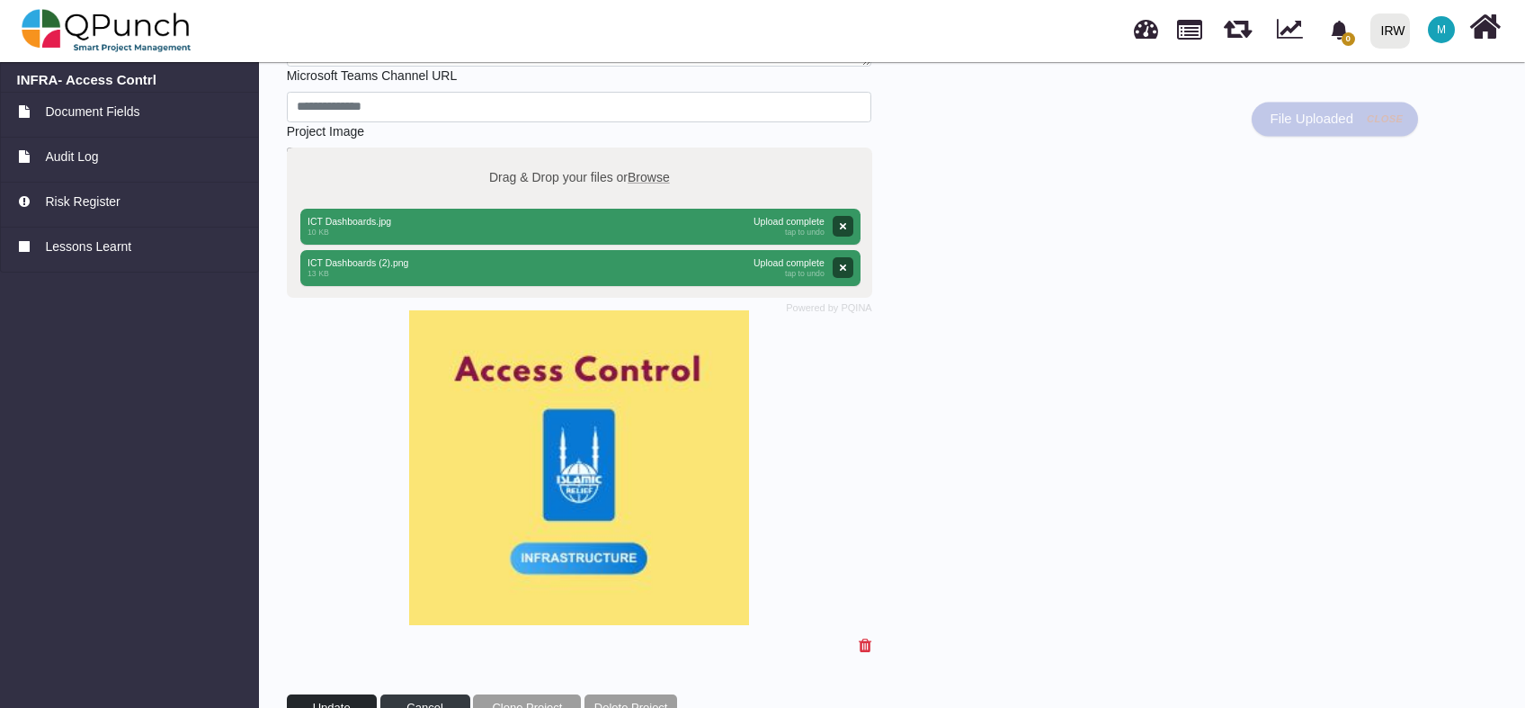
click at [849, 272] on button "Remove" at bounding box center [842, 266] width 21 height 21
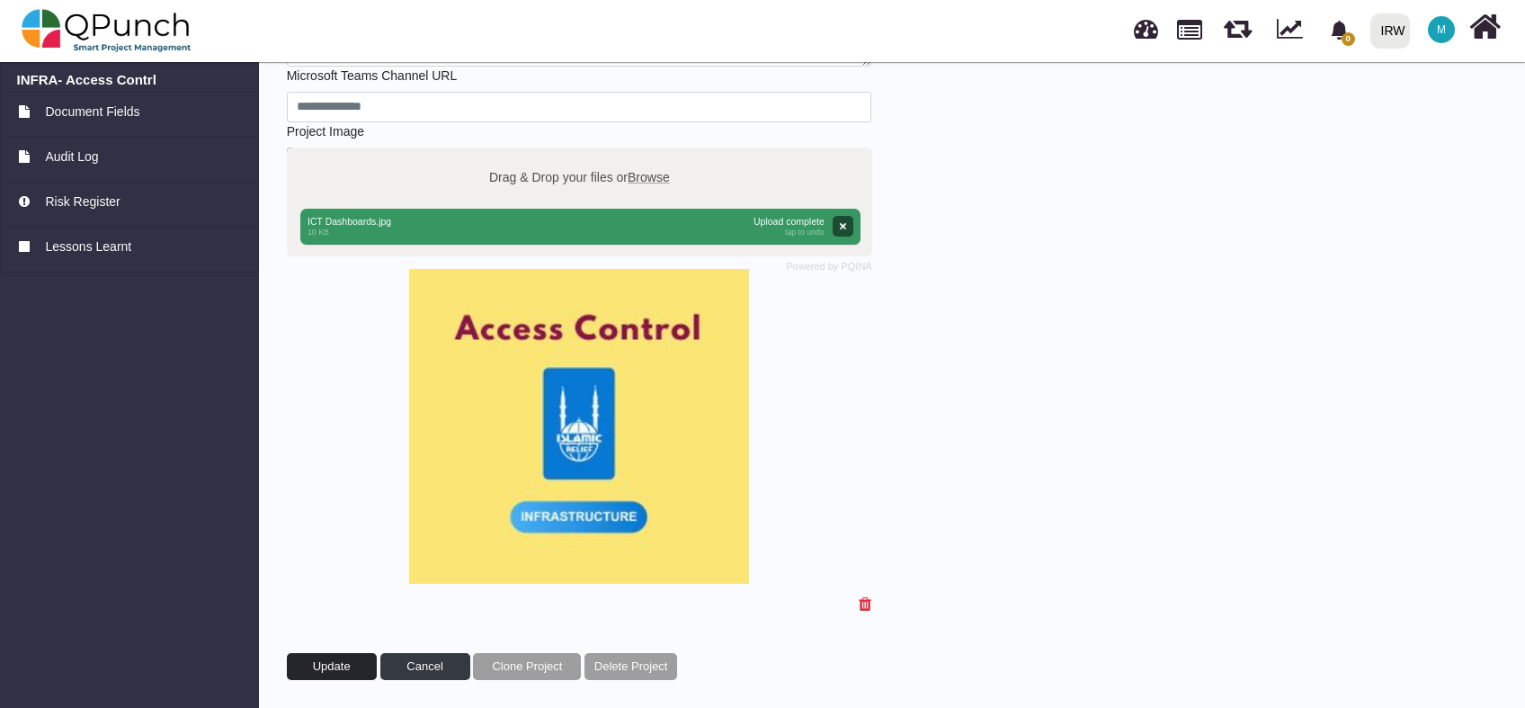
click at [341, 666] on span "Update" at bounding box center [332, 665] width 38 height 13
click at [1205, 34] on div at bounding box center [1193, 30] width 44 height 59
click at [1194, 27] on link at bounding box center [1189, 28] width 25 height 31
select select "**********"
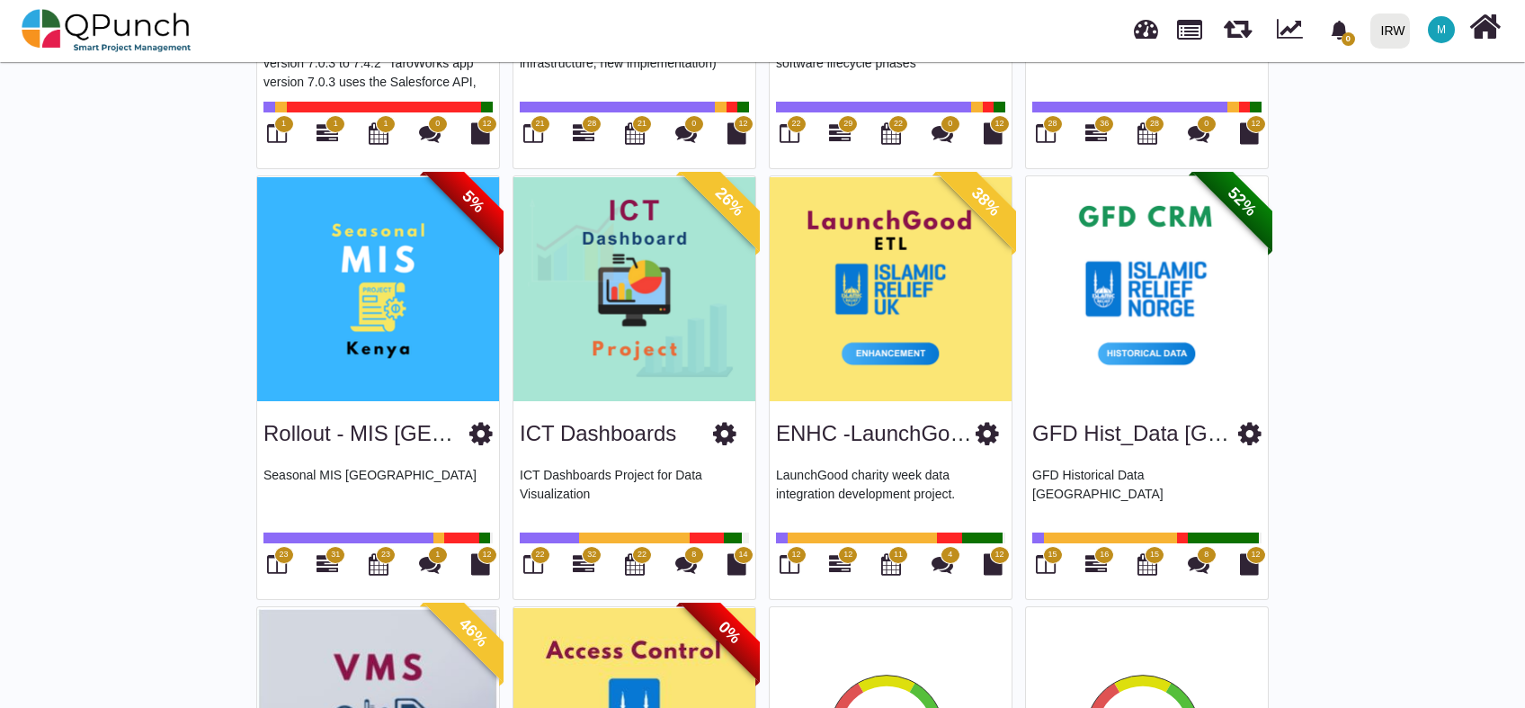
scroll to position [2131, 0]
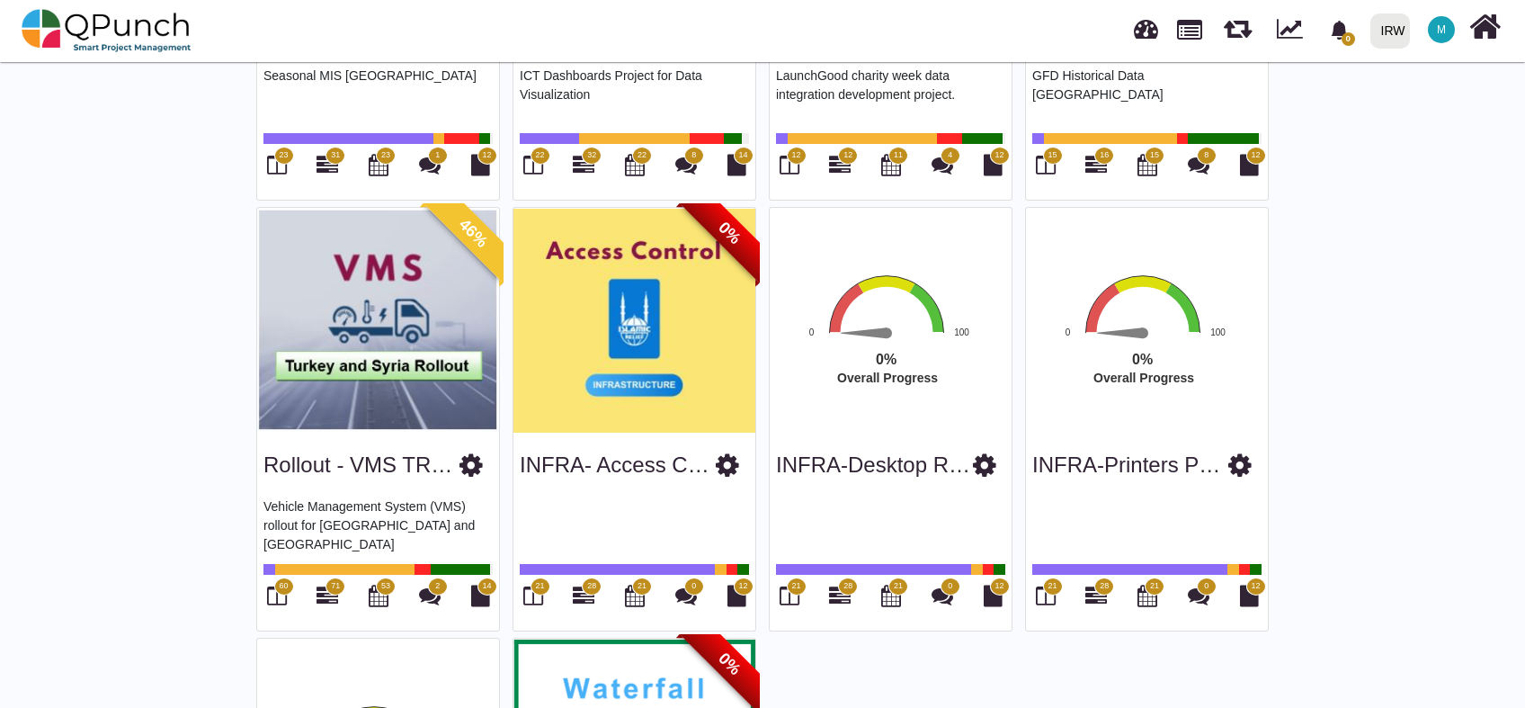
click at [991, 455] on icon at bounding box center [984, 464] width 23 height 27
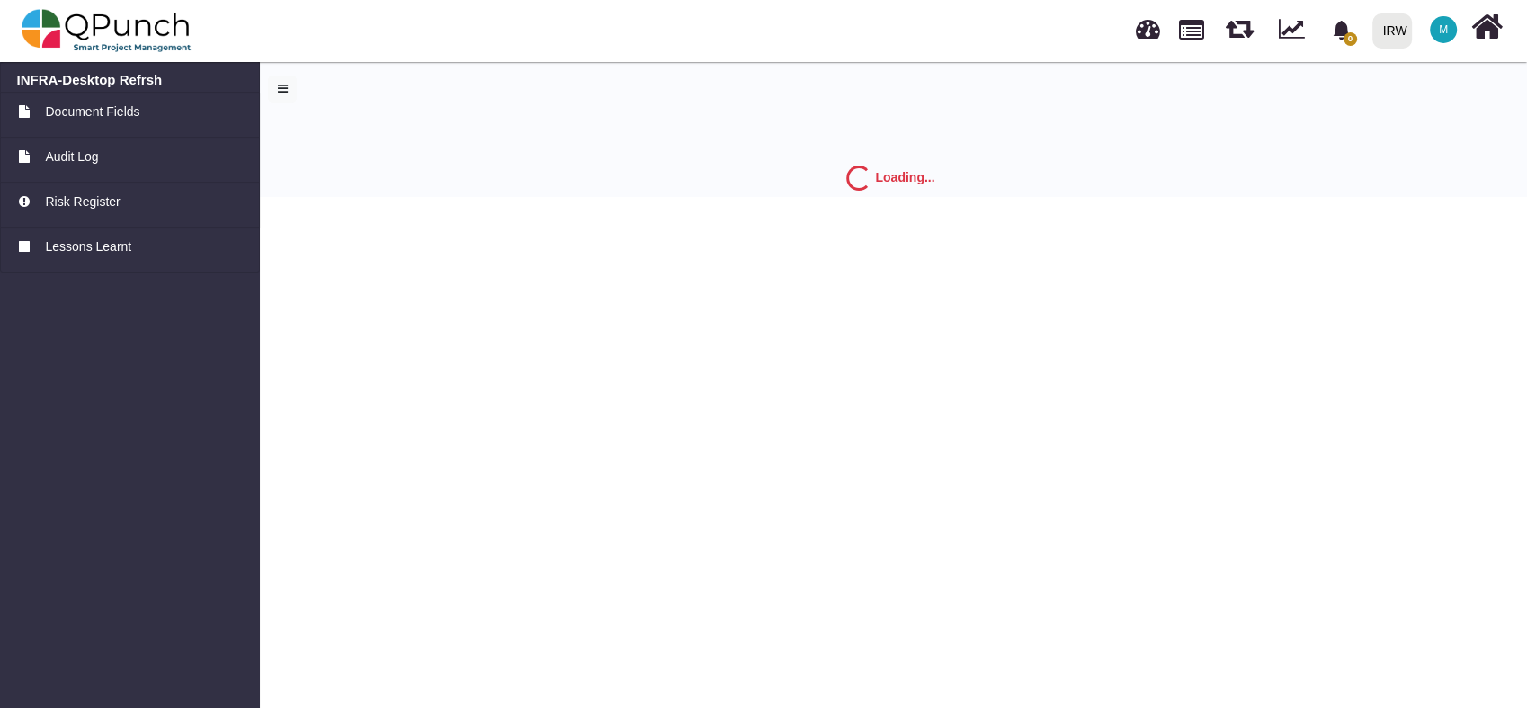
select select "*"
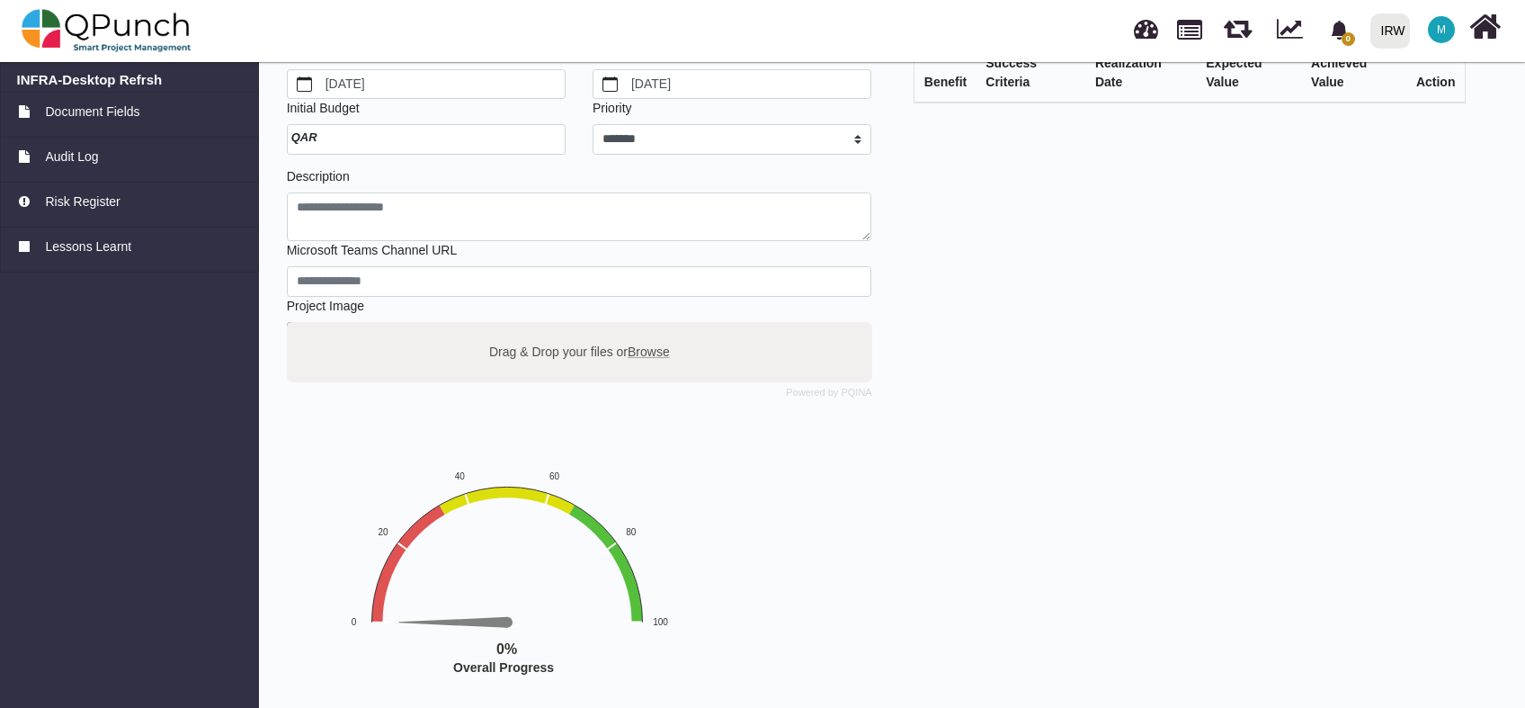
scroll to position [219, 0]
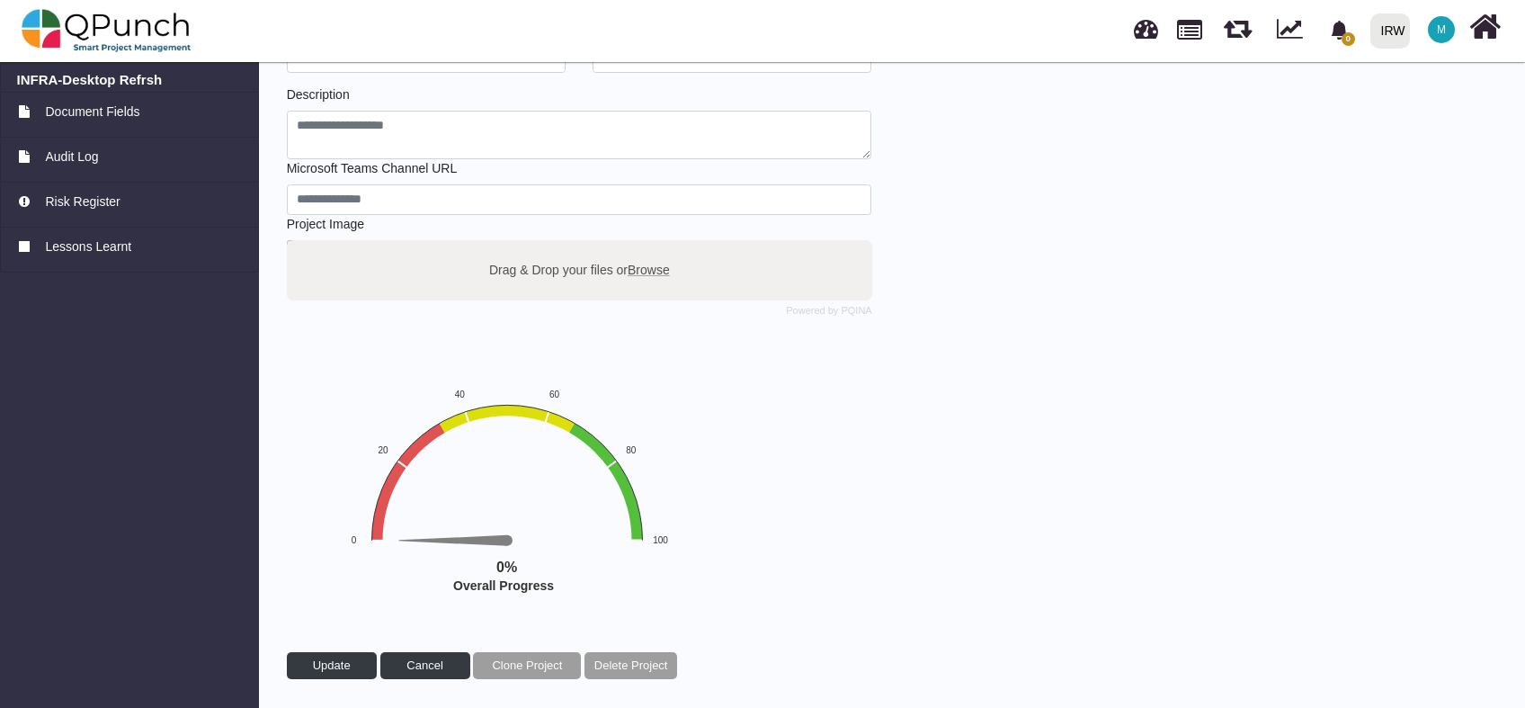
click at [644, 266] on span "Browse" at bounding box center [649, 269] width 42 height 14
click at [644, 246] on input "Drag & Drop your files or Browse" at bounding box center [579, 242] width 585 height 5
type input "**********"
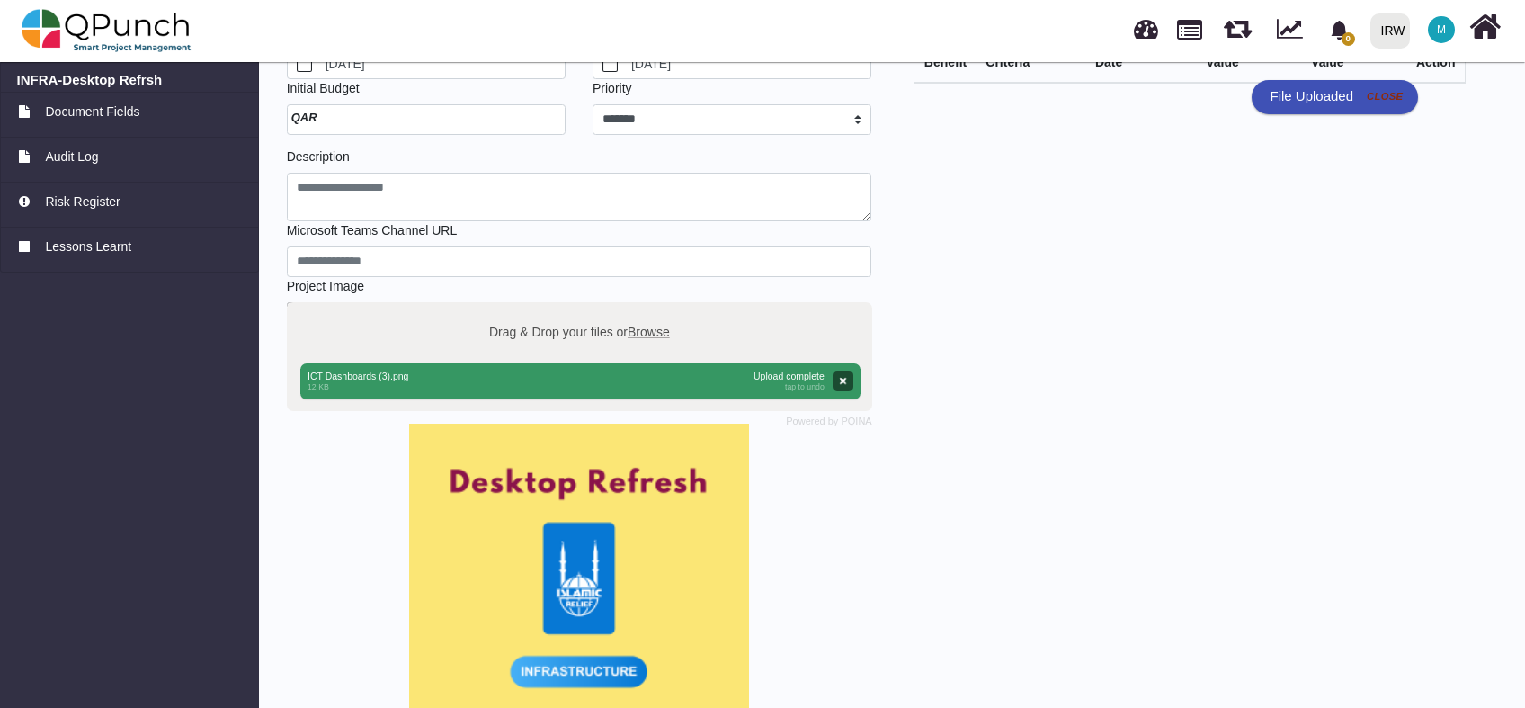
scroll to position [311, 0]
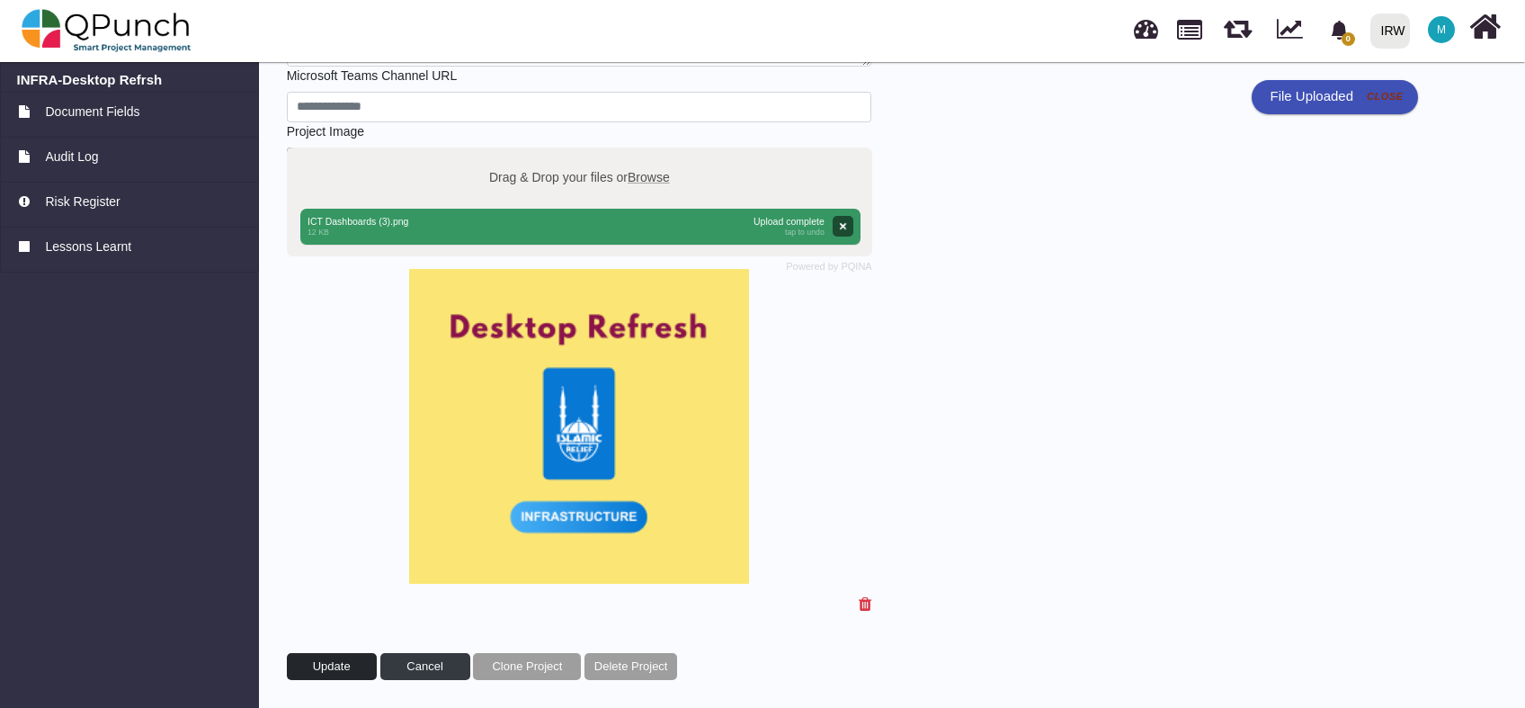
click at [341, 659] on span "Update" at bounding box center [332, 665] width 38 height 13
click at [1187, 36] on link at bounding box center [1189, 28] width 25 height 31
select select "**********"
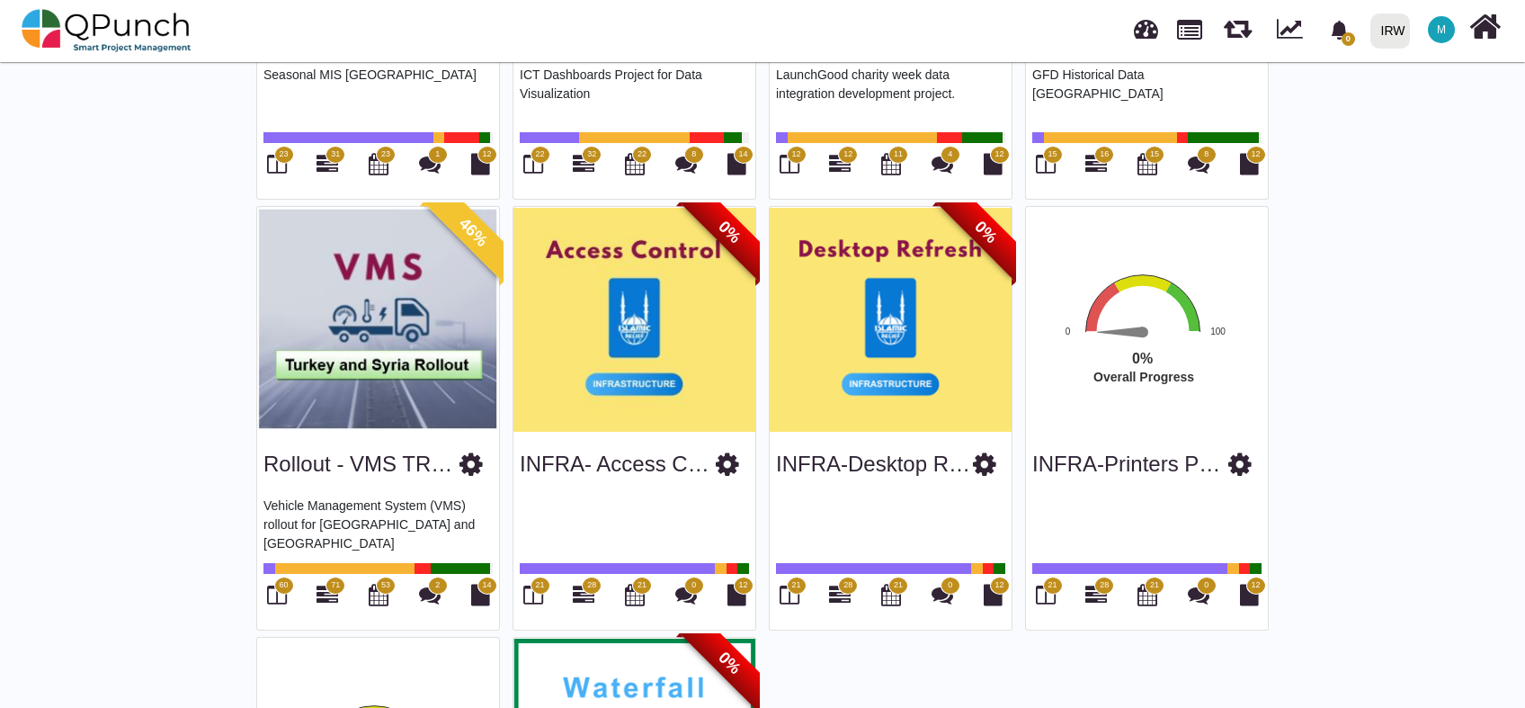
scroll to position [2093, 0]
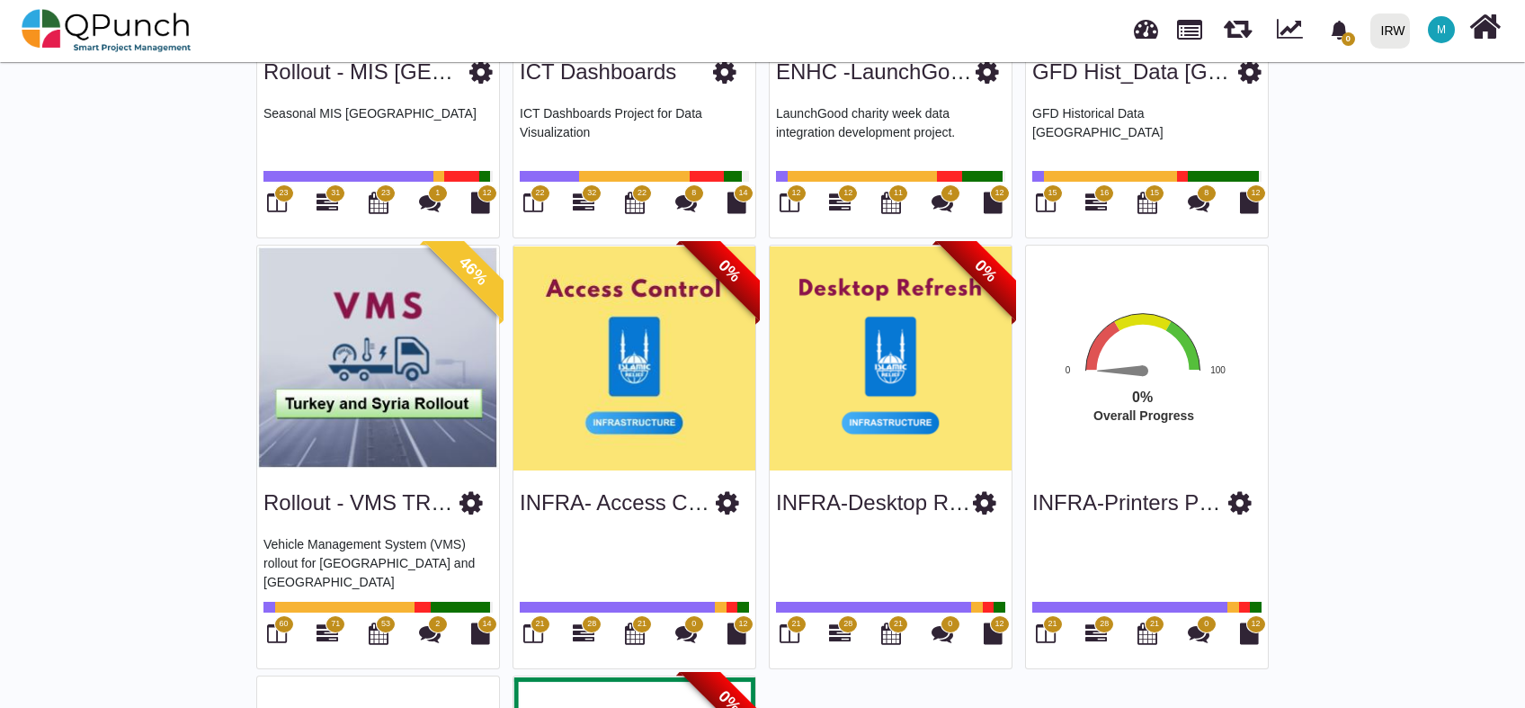
click at [1237, 490] on icon at bounding box center [1239, 502] width 23 height 27
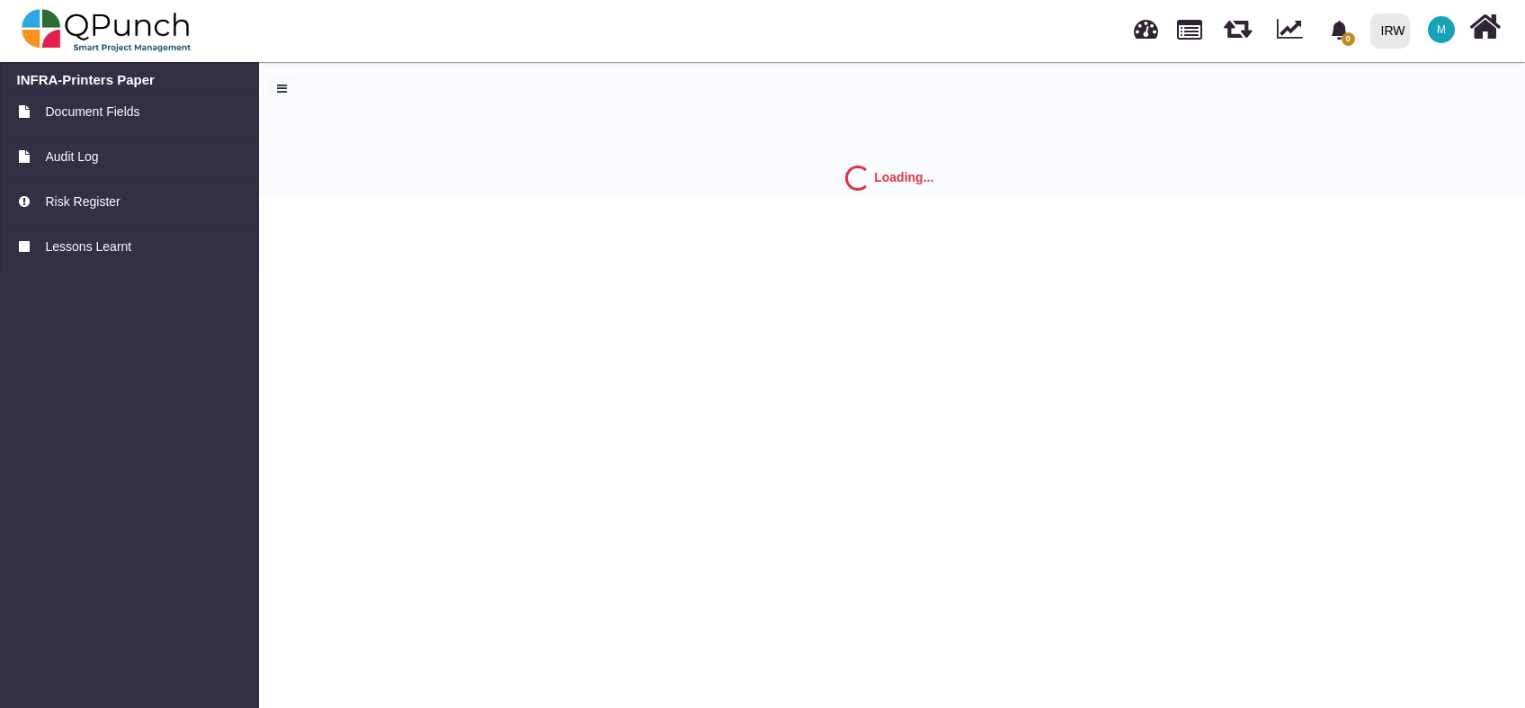
select select "*"
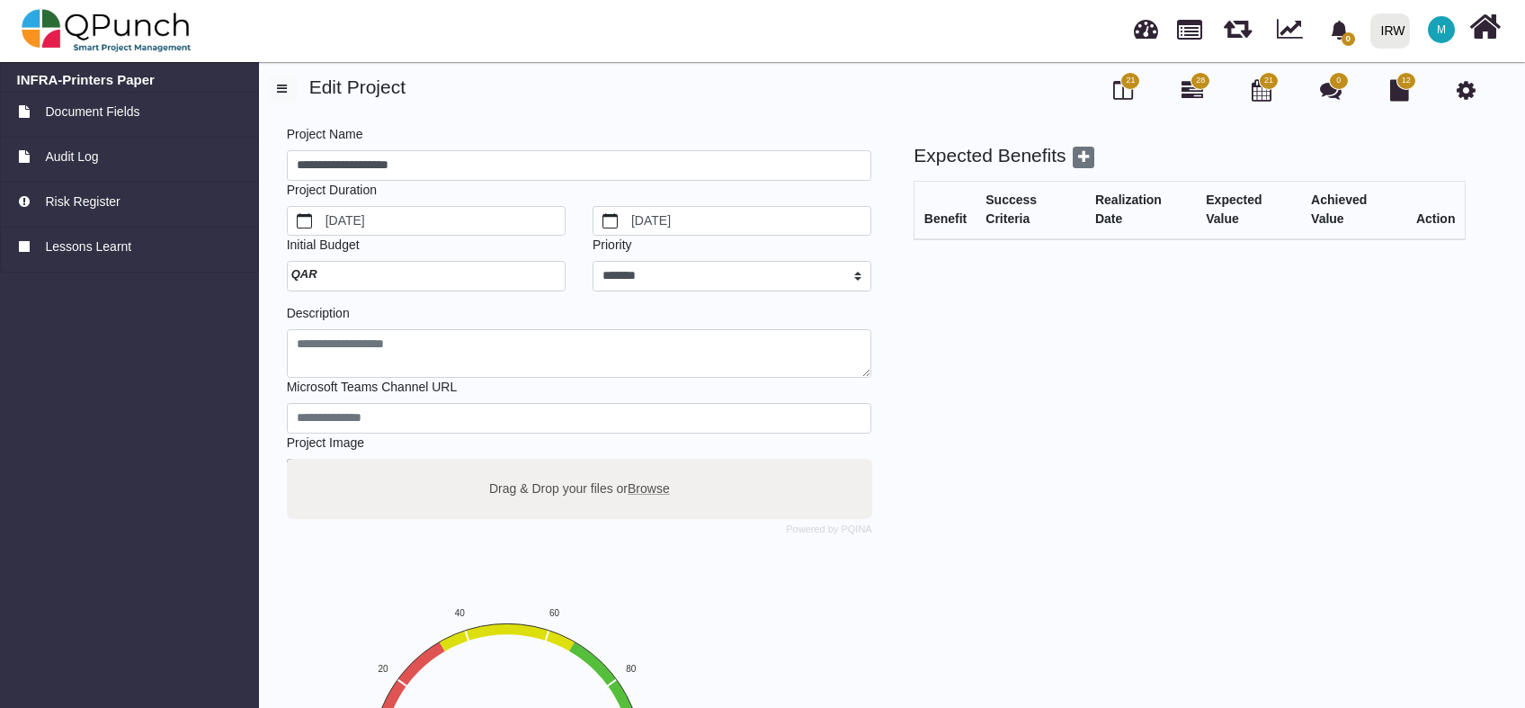
click at [653, 489] on span "Browse" at bounding box center [649, 487] width 42 height 14
click at [653, 464] on input "Drag & Drop your files or Browse" at bounding box center [579, 461] width 585 height 5
type input "**********"
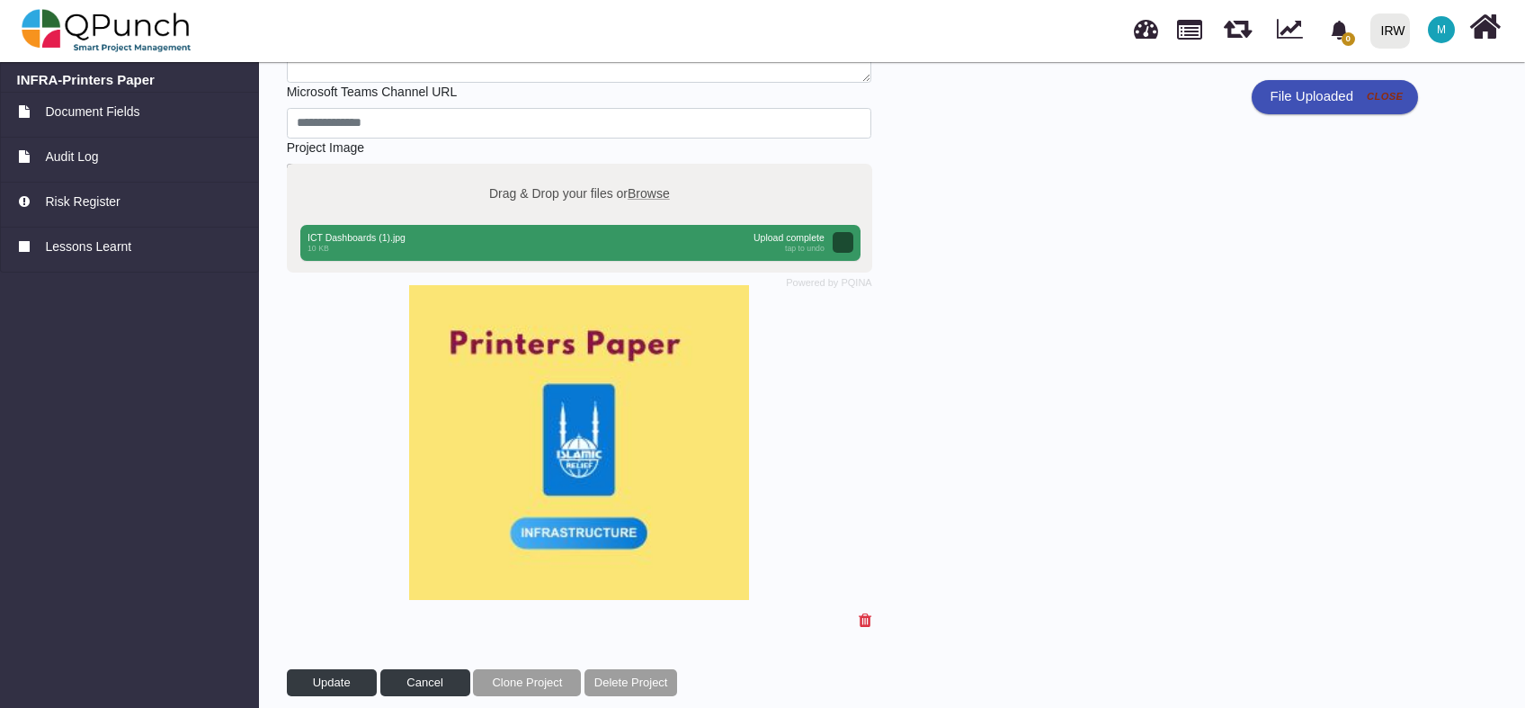
scroll to position [311, 0]
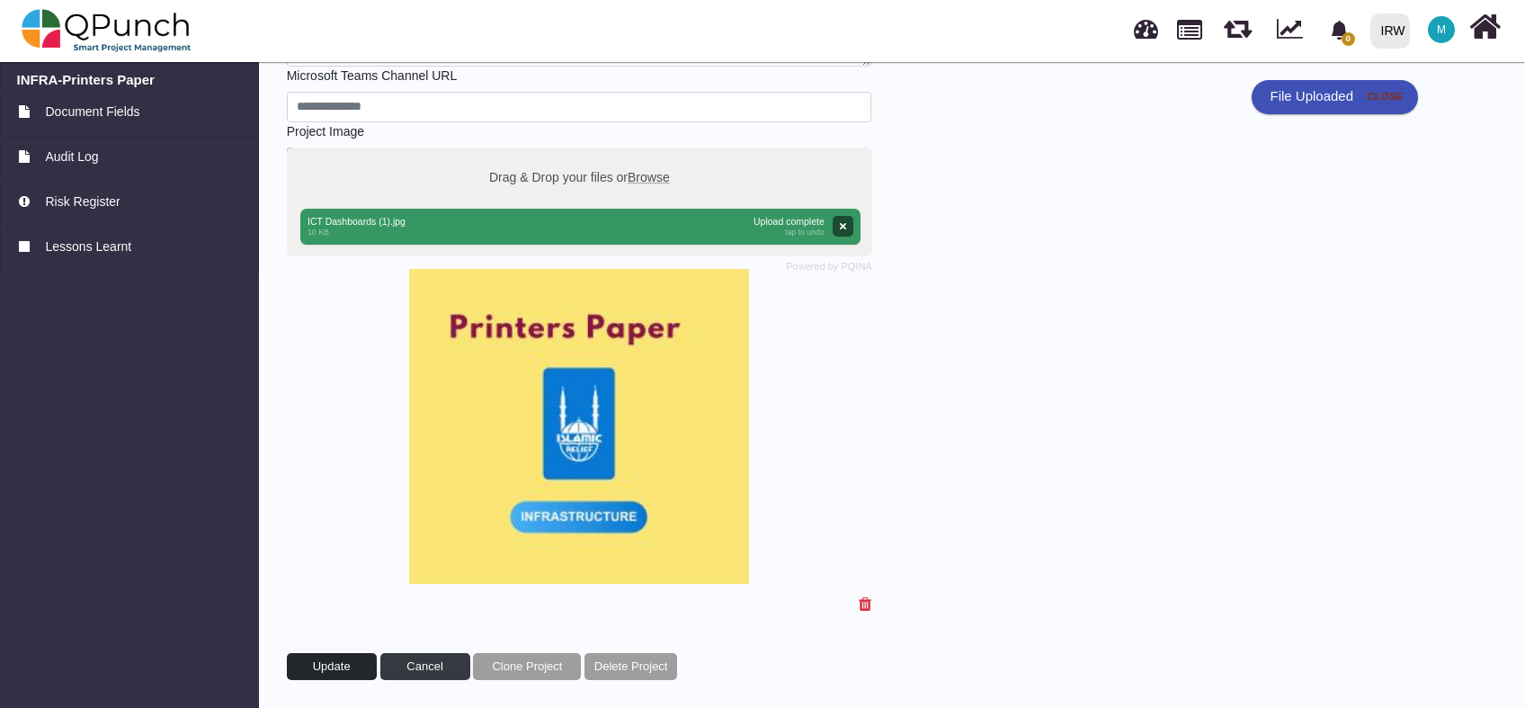
click at [330, 668] on span "Update" at bounding box center [332, 665] width 38 height 13
click at [1201, 36] on link at bounding box center [1189, 28] width 25 height 31
select select "**********"
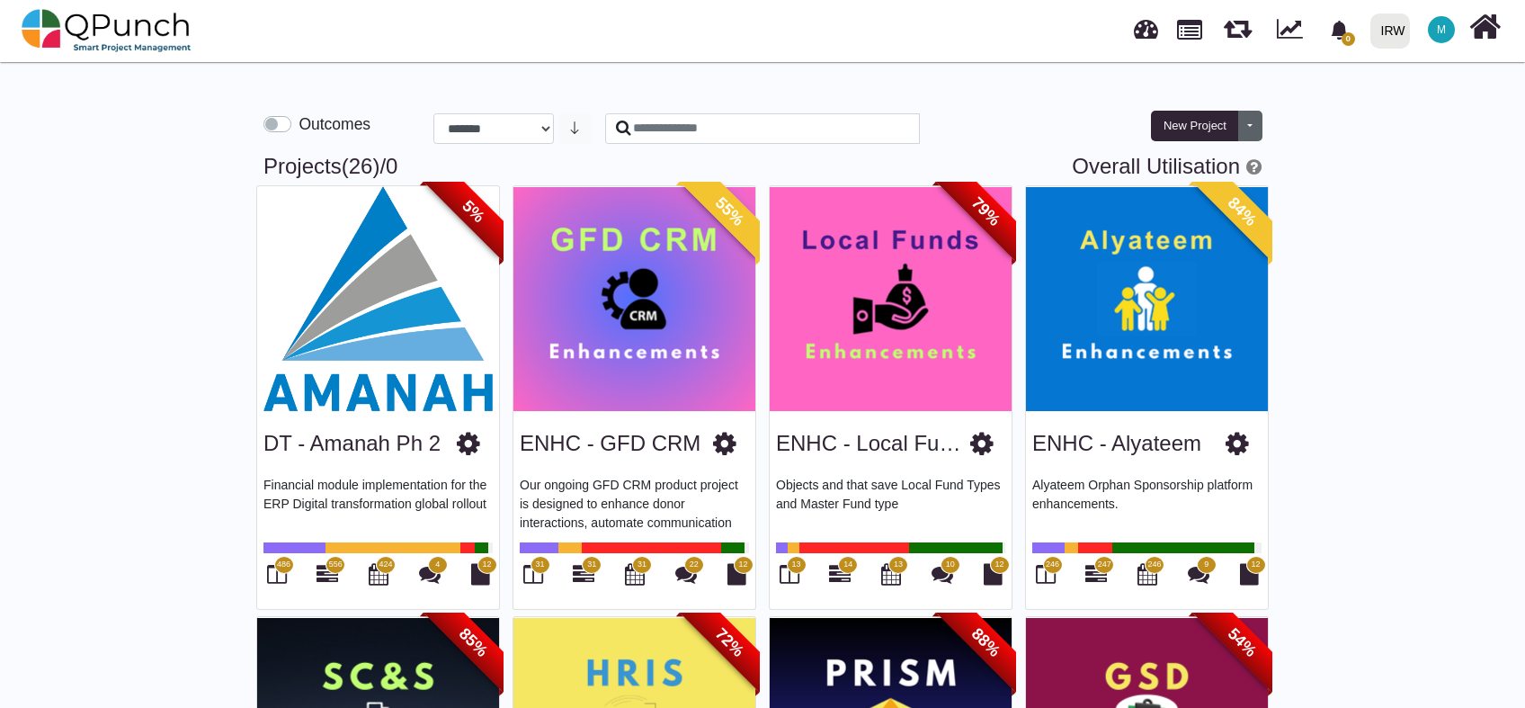
click at [1245, 125] on button "Toggle dropdown" at bounding box center [1250, 126] width 24 height 31
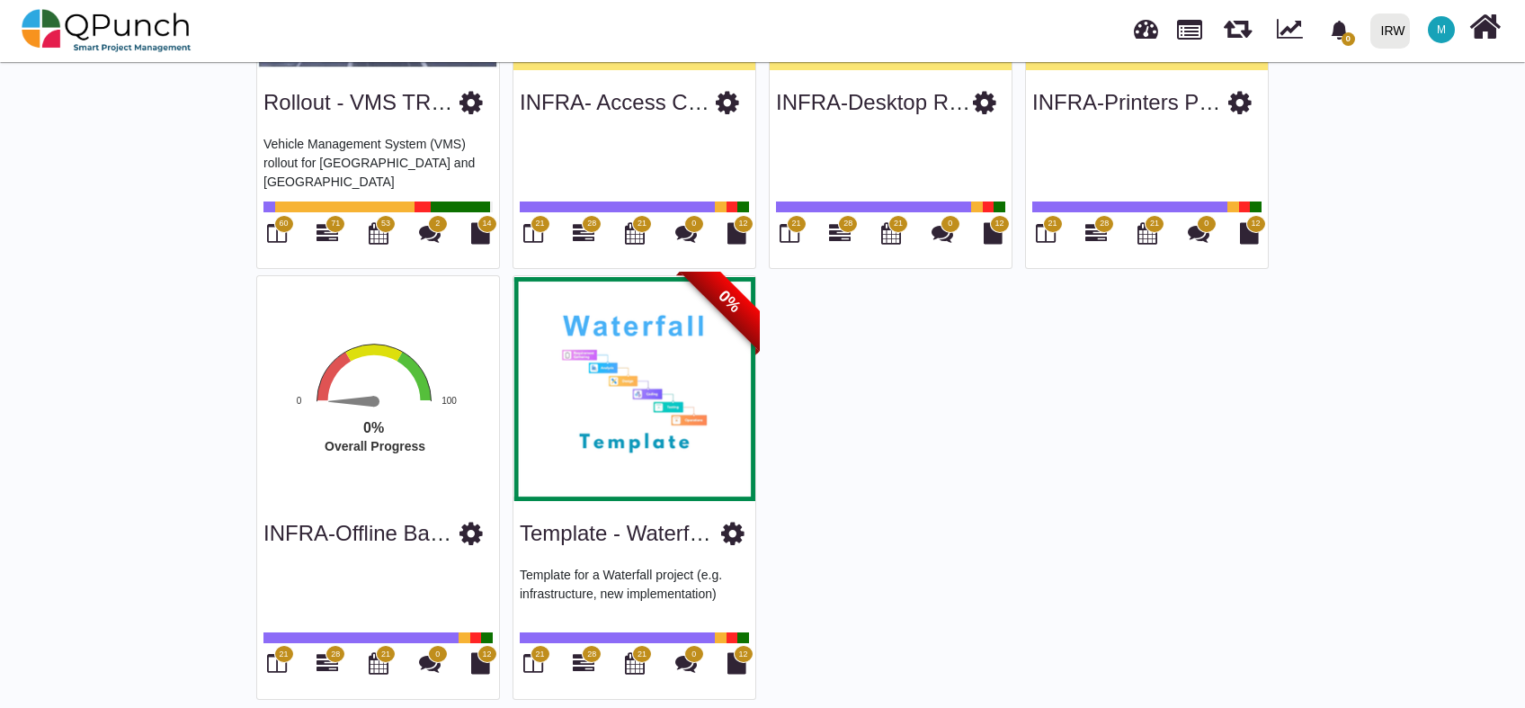
scroll to position [1960, 0]
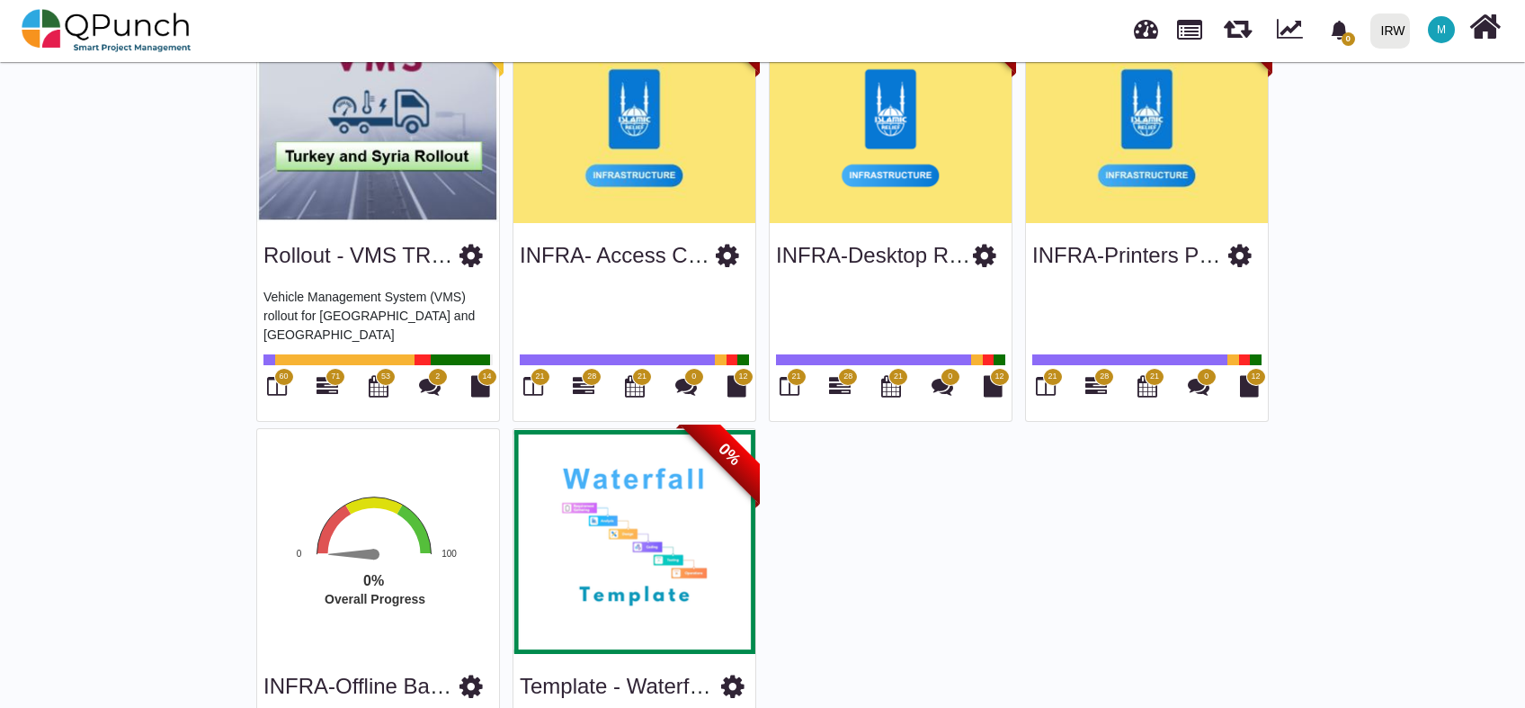
scroll to position [2506, 0]
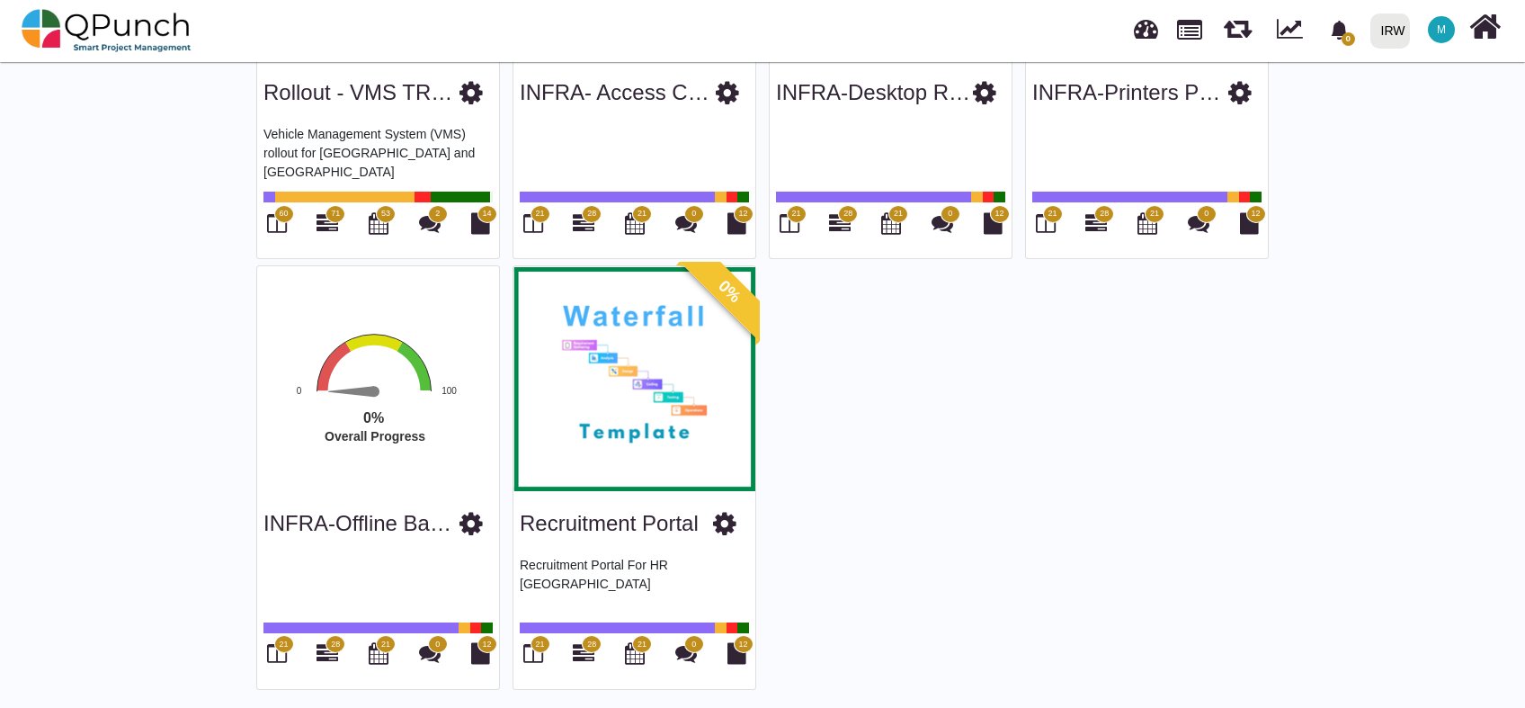
scroll to position [2506, 0]
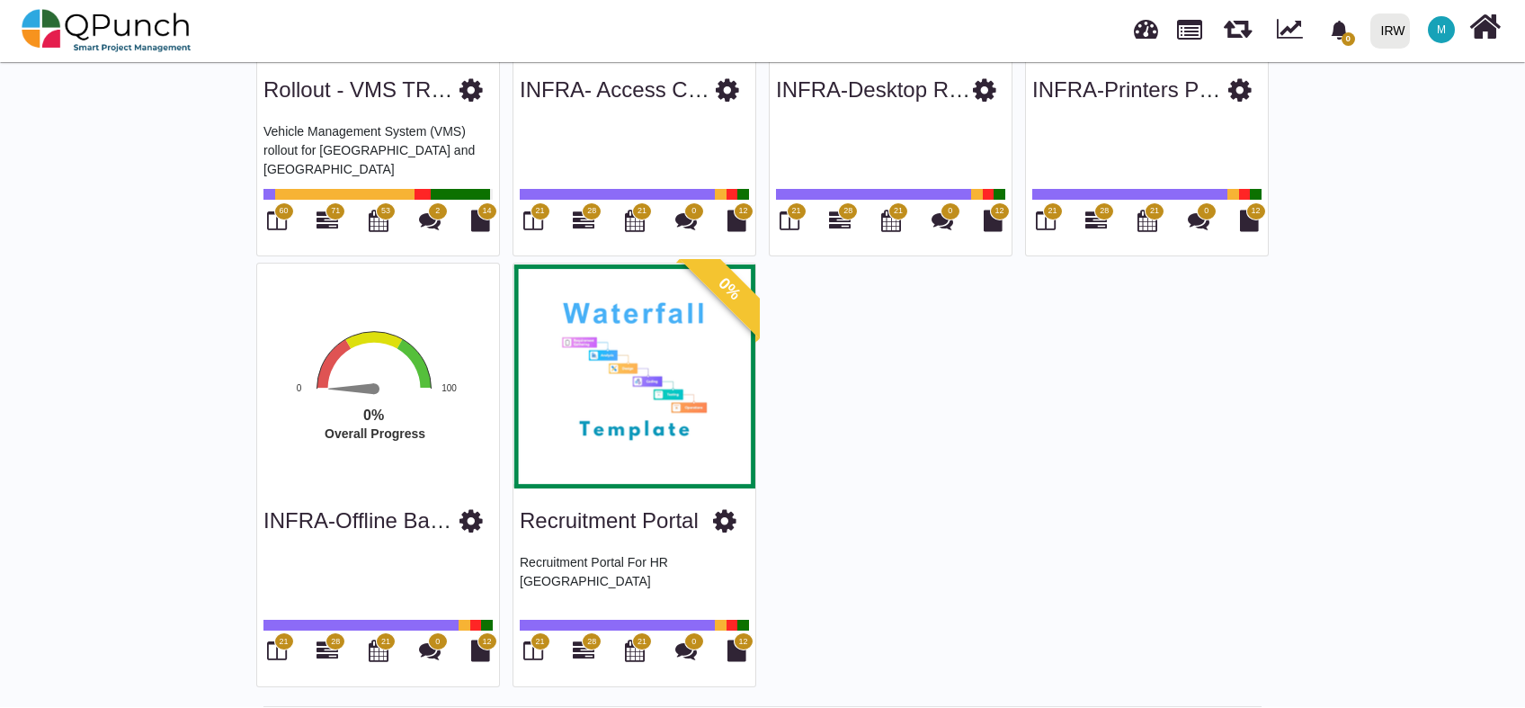
drag, startPoint x: 929, startPoint y: 353, endPoint x: 884, endPoint y: 378, distance: 51.1
click at [465, 515] on icon at bounding box center [471, 520] width 23 height 27
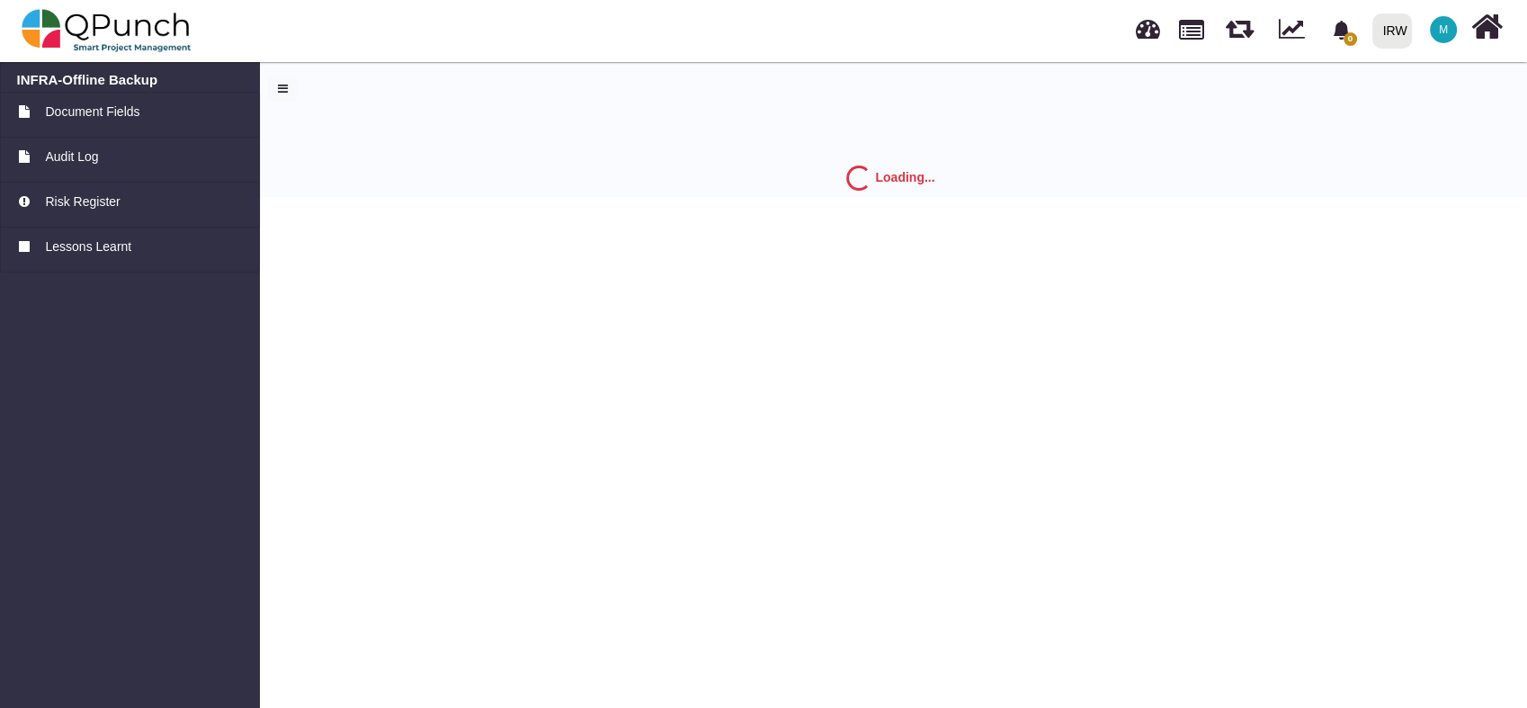
select select "*"
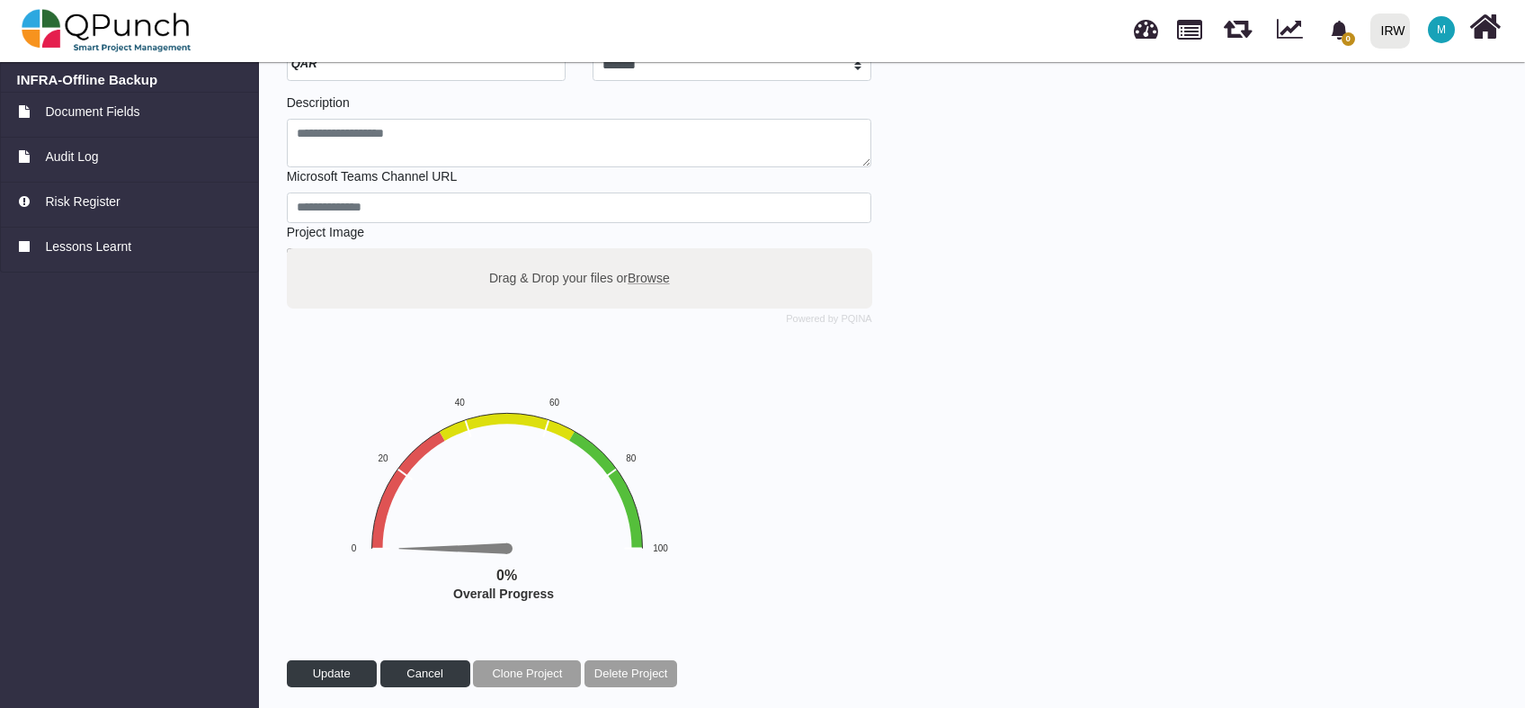
scroll to position [219, 0]
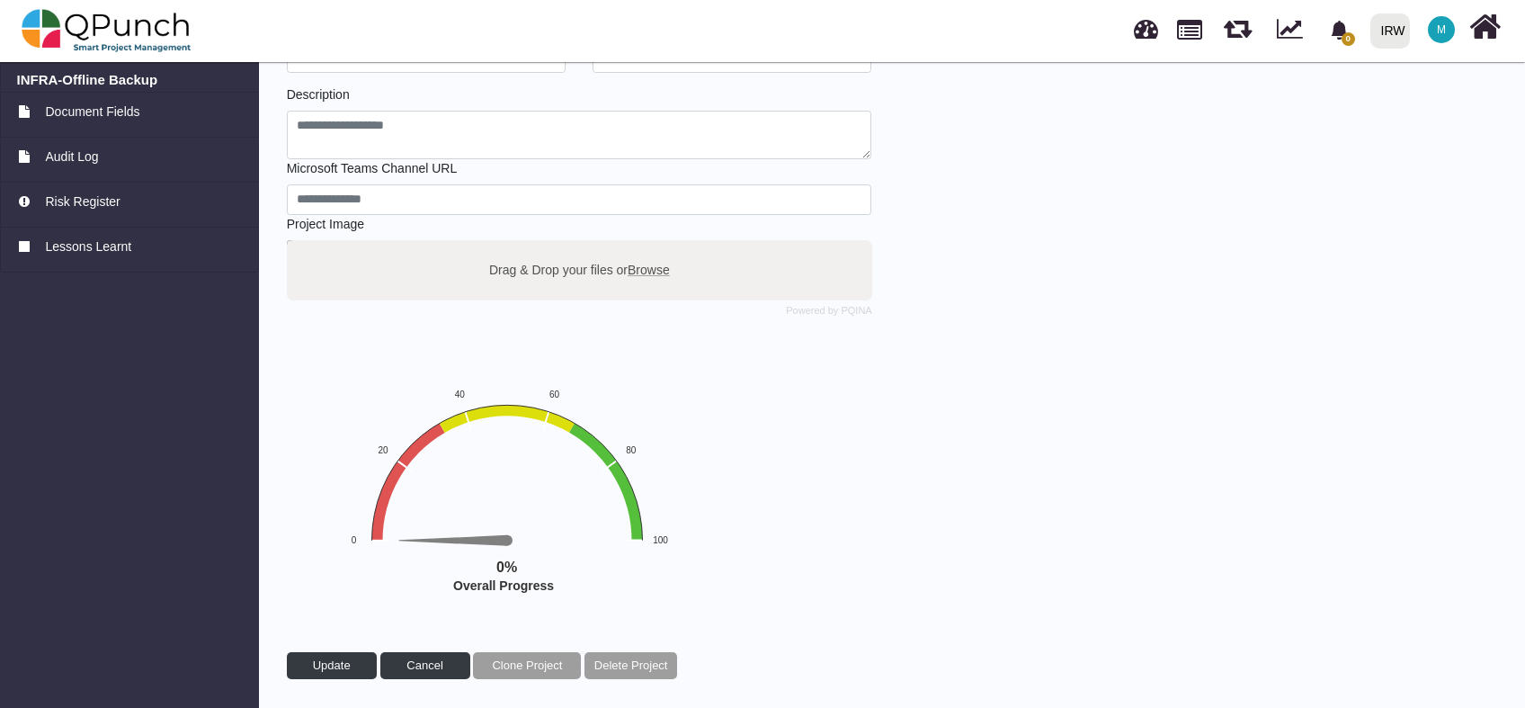
click at [653, 272] on span "Browse" at bounding box center [649, 269] width 42 height 14
click at [653, 246] on input "Drag & Drop your files or Browse" at bounding box center [579, 242] width 585 height 5
type input "**********"
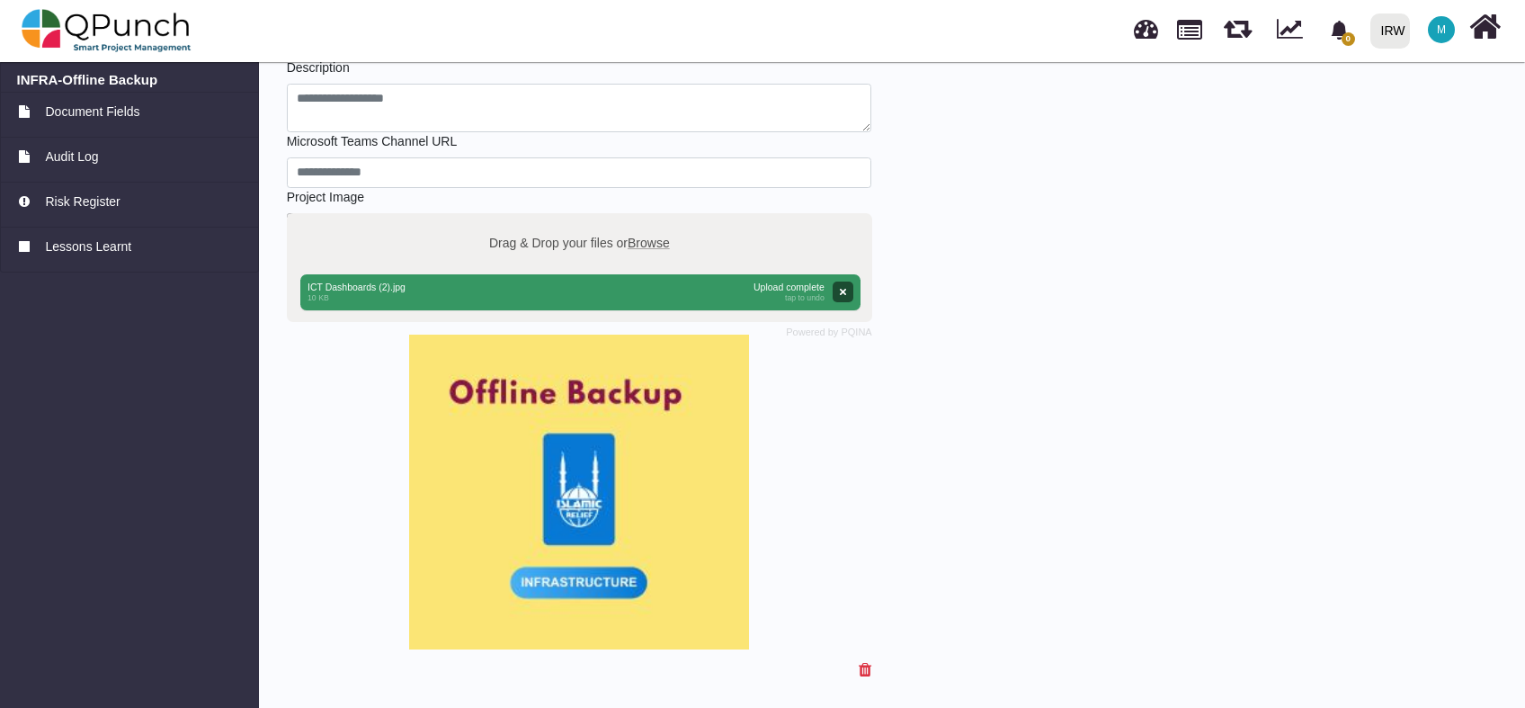
scroll to position [311, 0]
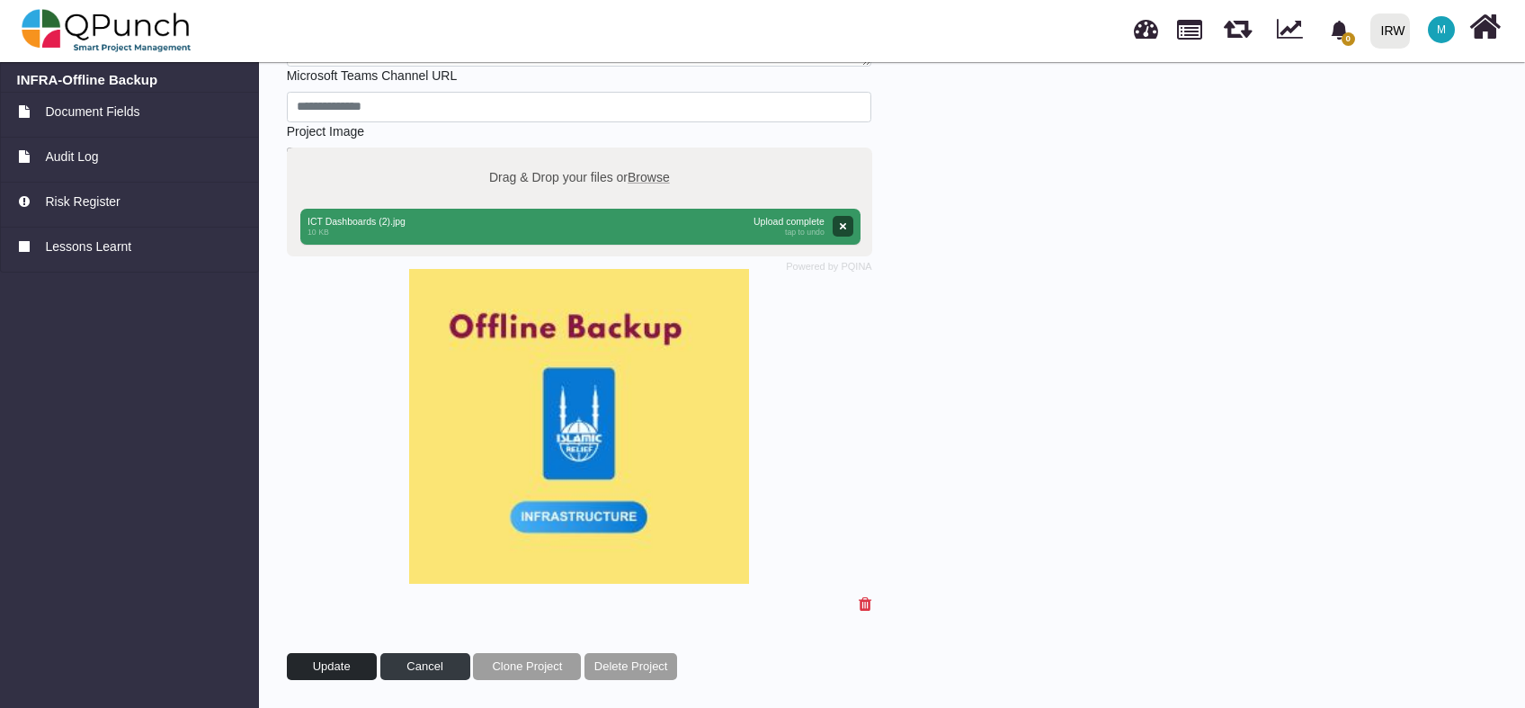
click at [311, 665] on button "Update" at bounding box center [332, 666] width 90 height 27
click at [1184, 31] on link at bounding box center [1189, 28] width 25 height 31
select select "**********"
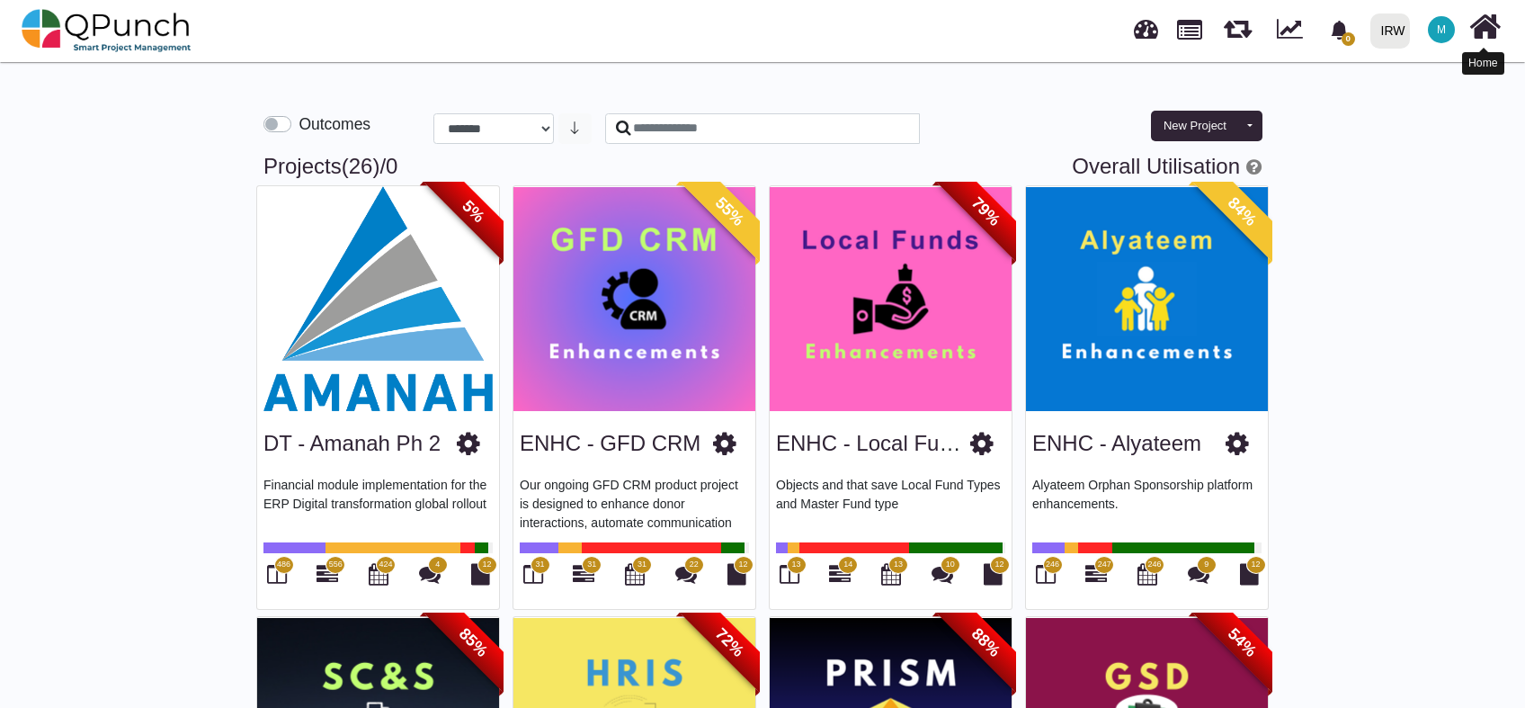
click at [1486, 30] on icon at bounding box center [1484, 27] width 31 height 34
click at [1435, 40] on span "M" at bounding box center [1441, 29] width 27 height 27
click at [1370, 181] on link "Logout" at bounding box center [1386, 182] width 156 height 25
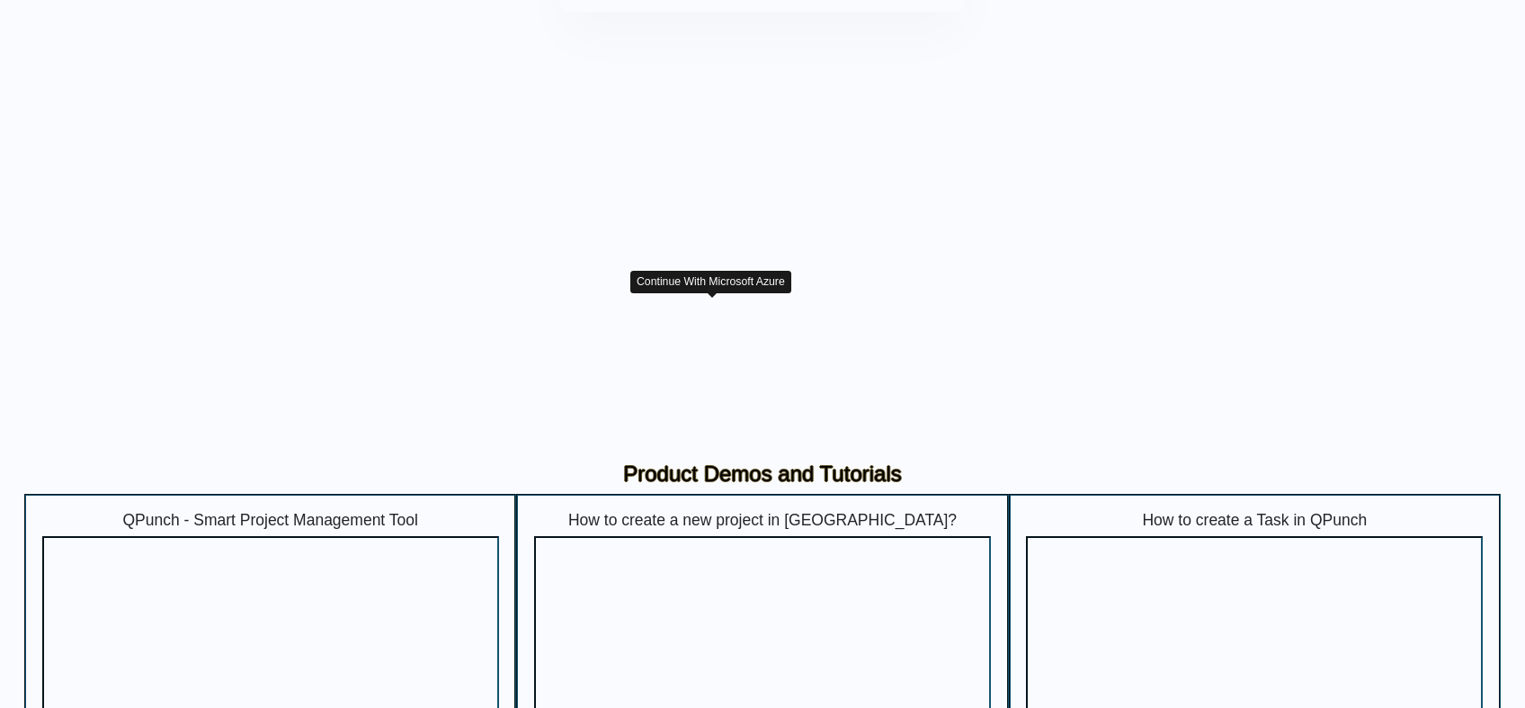
click at [721, 324] on img "button" at bounding box center [713, 316] width 22 height 22
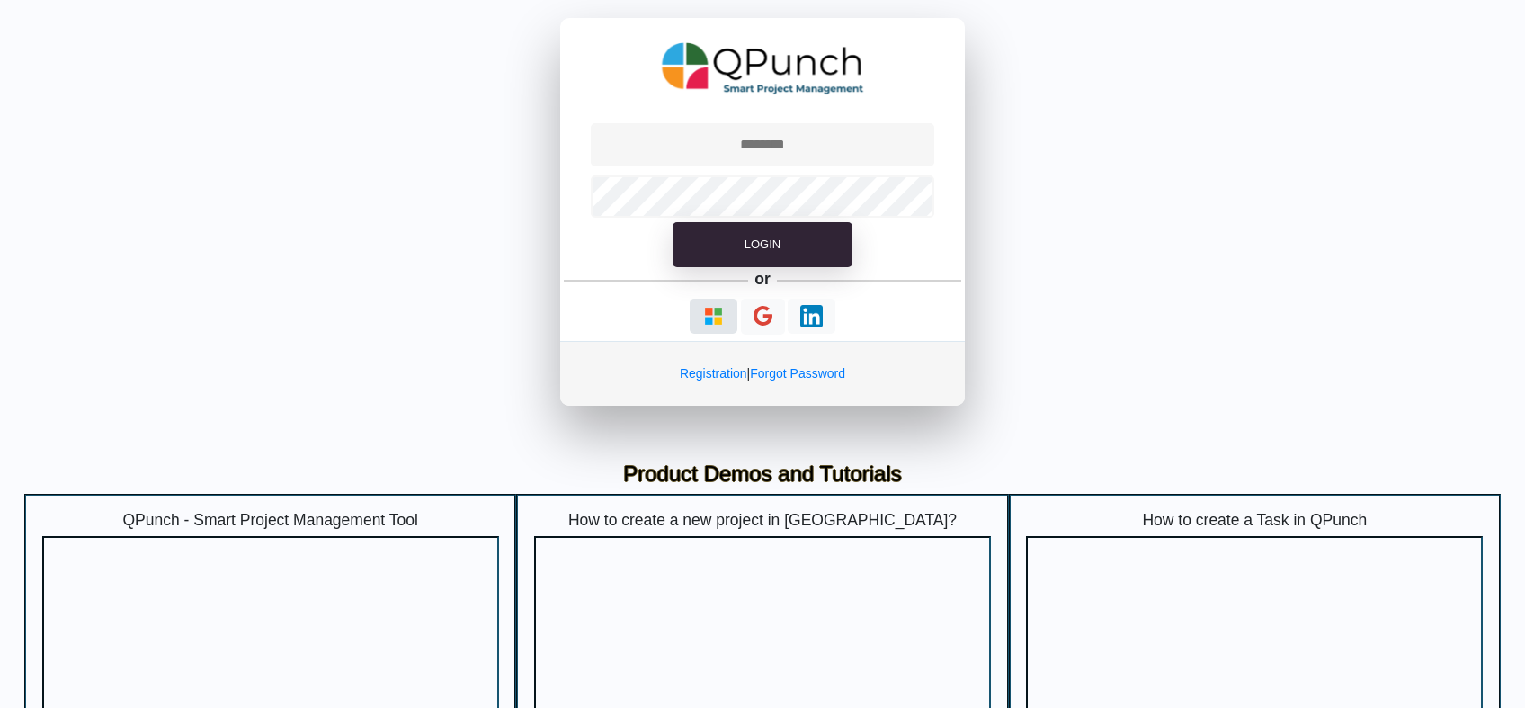
type input "**********"
select select "**********"
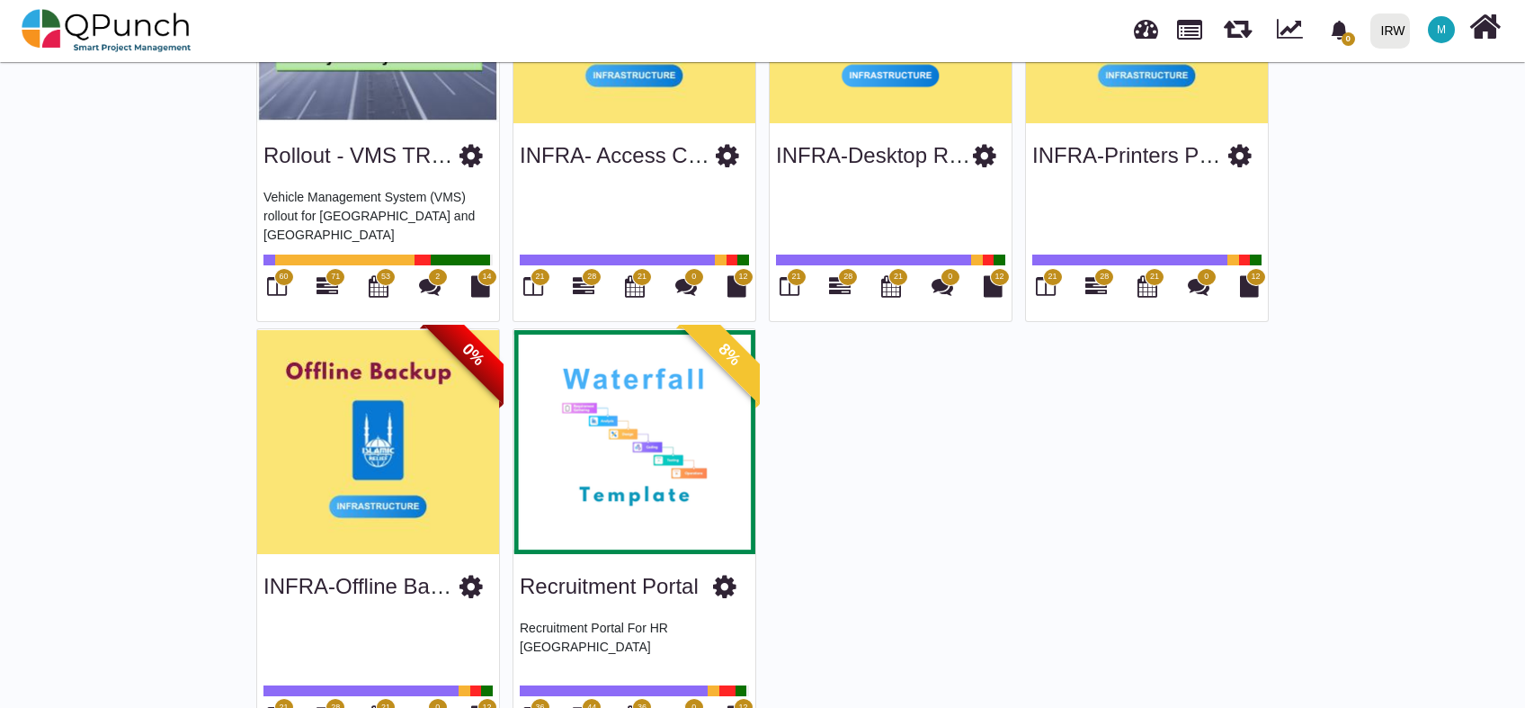
scroll to position [2506, 0]
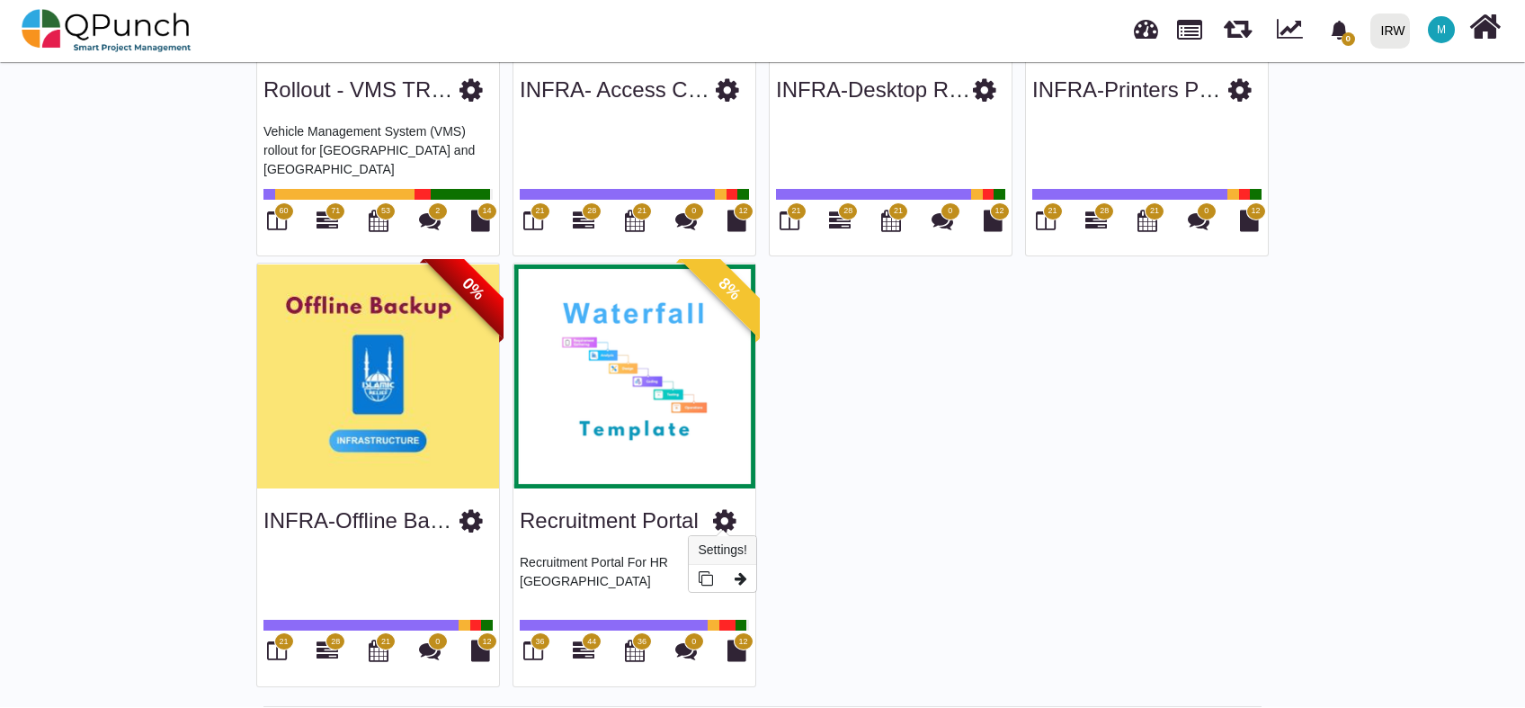
click at [734, 513] on icon at bounding box center [724, 520] width 23 height 27
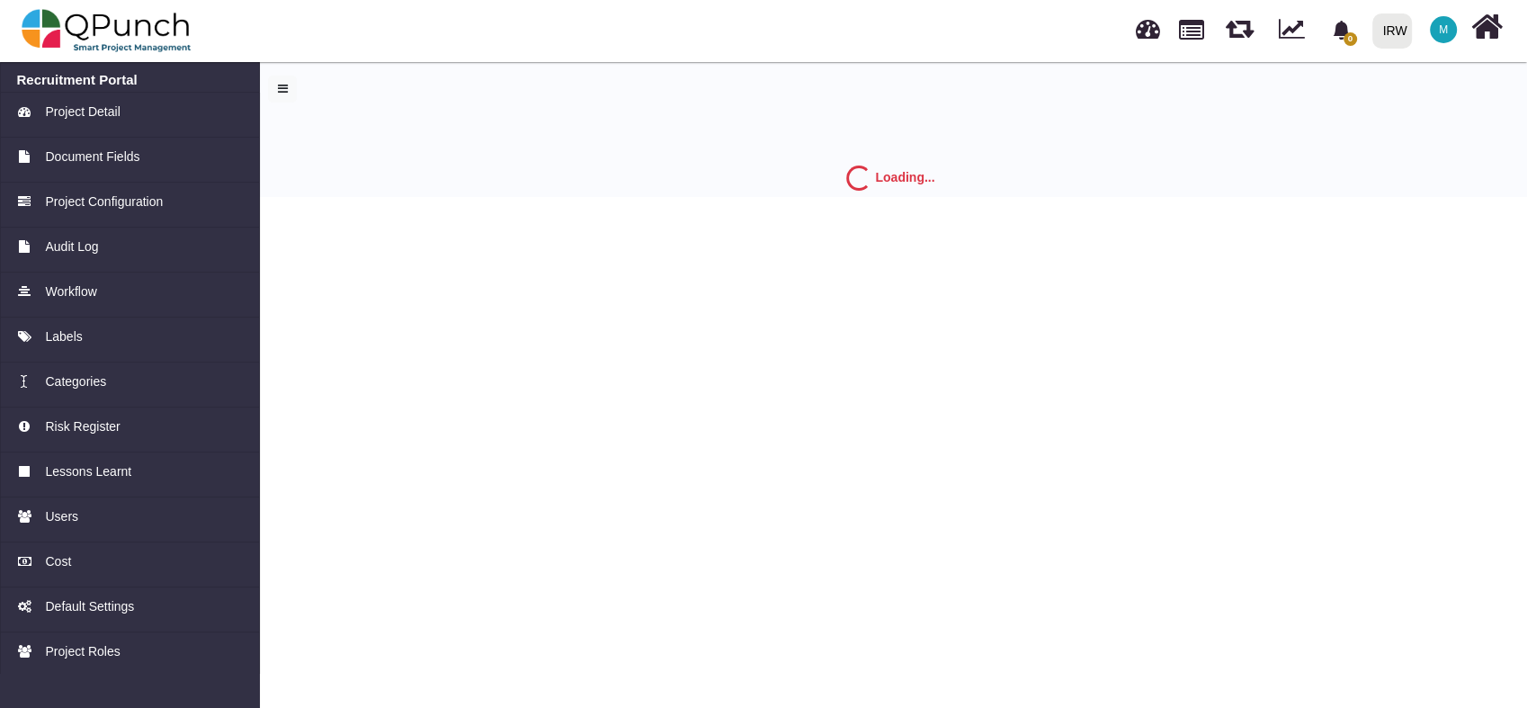
select select "*"
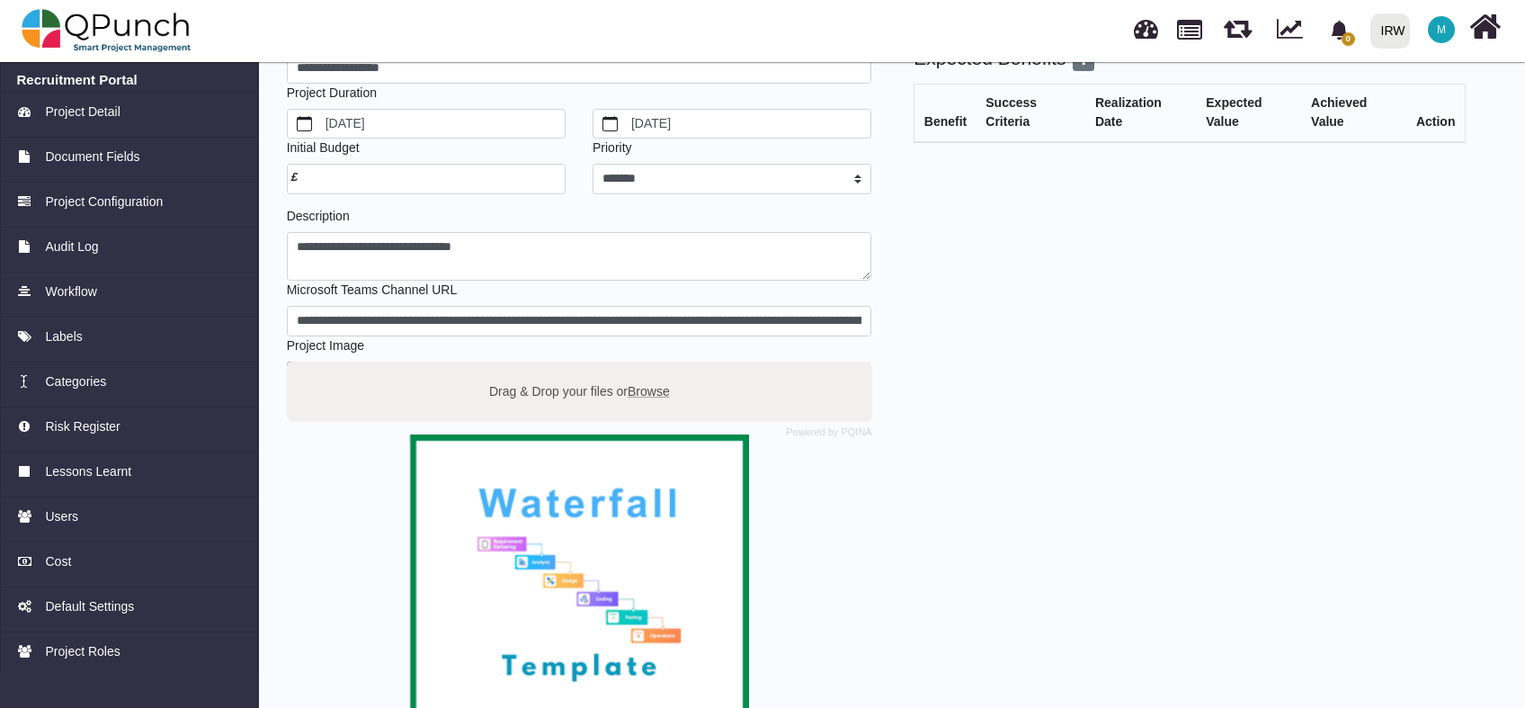
scroll to position [133, 0]
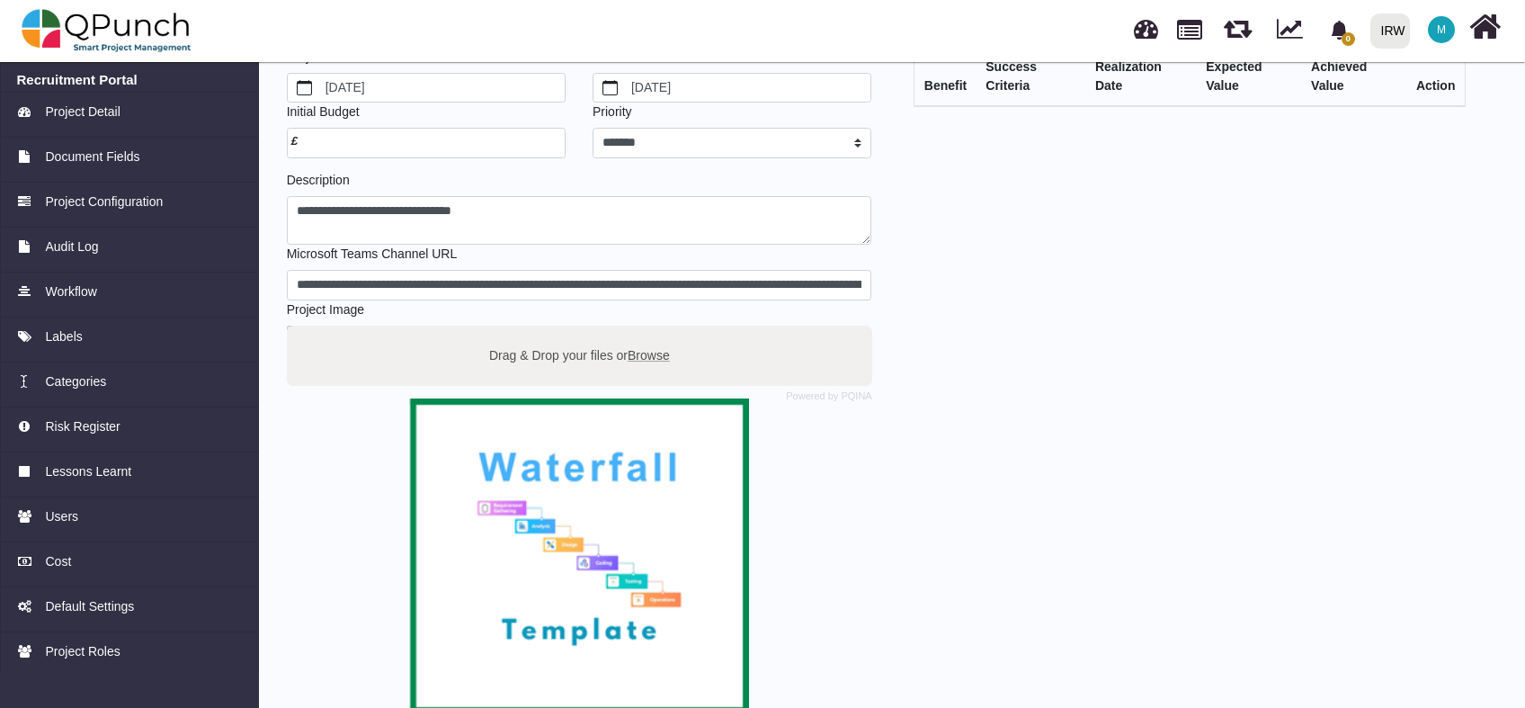
click at [660, 349] on span "Browse" at bounding box center [649, 354] width 42 height 14
click at [660, 331] on input "Drag & Drop your files or Browse" at bounding box center [579, 328] width 585 height 5
type input "**********"
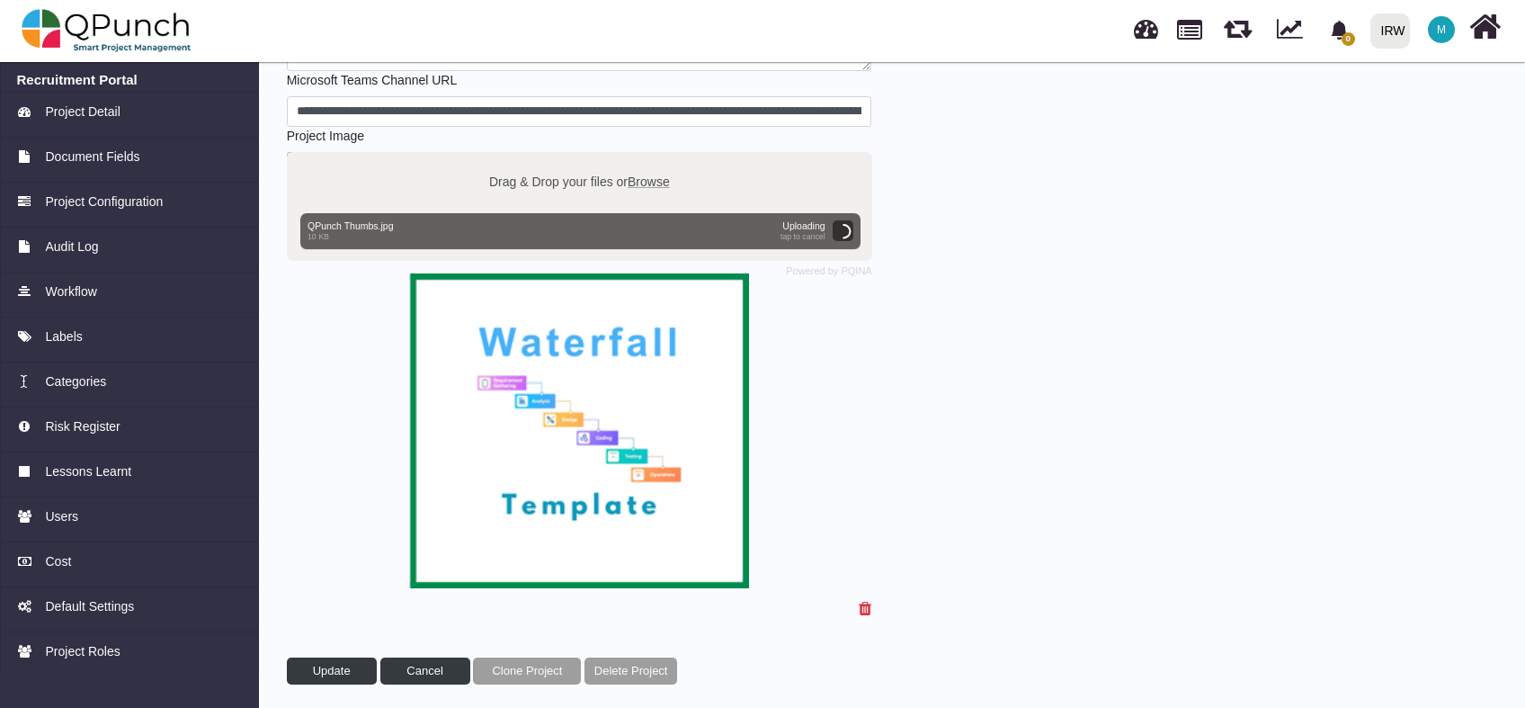
scroll to position [311, 0]
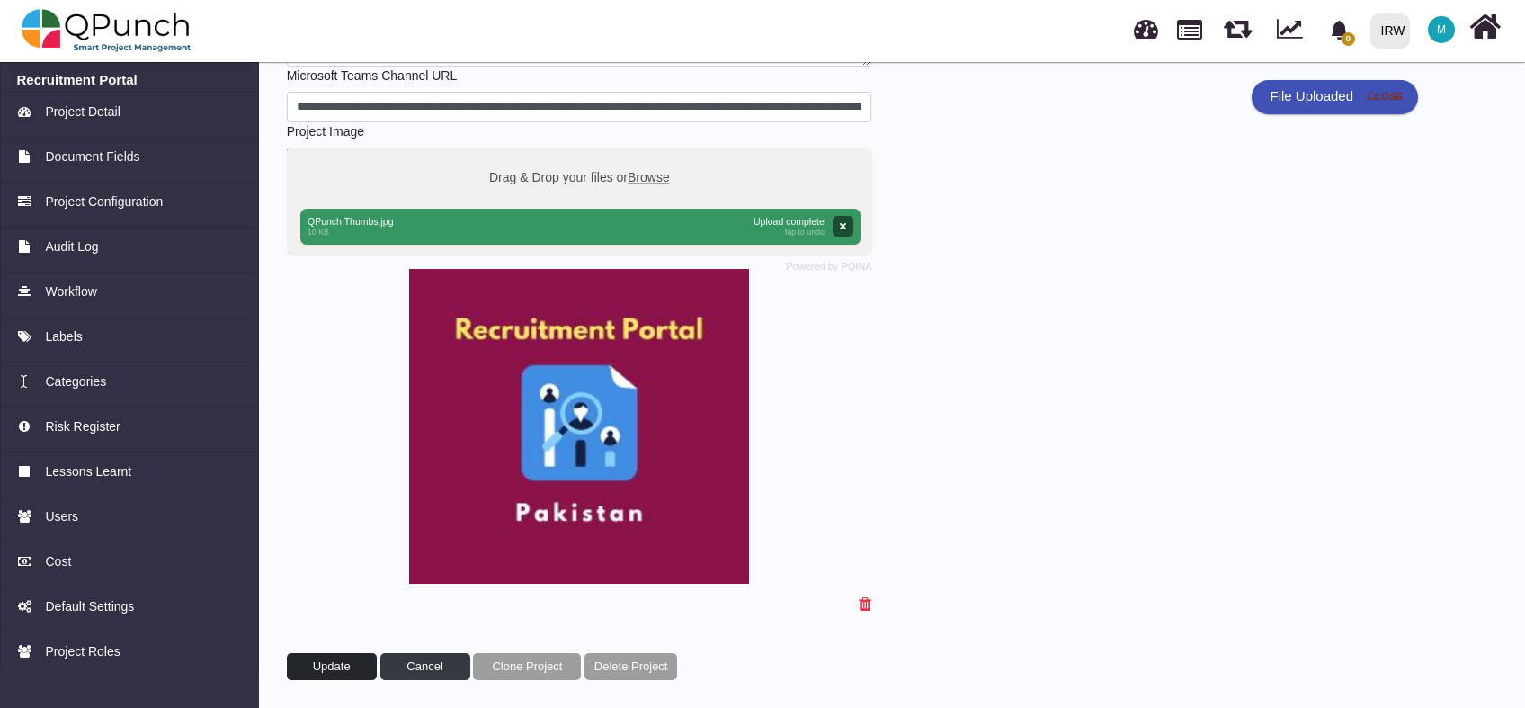
click at [309, 665] on button "Update" at bounding box center [332, 666] width 90 height 27
click at [338, 664] on span "Update" at bounding box center [332, 665] width 38 height 13
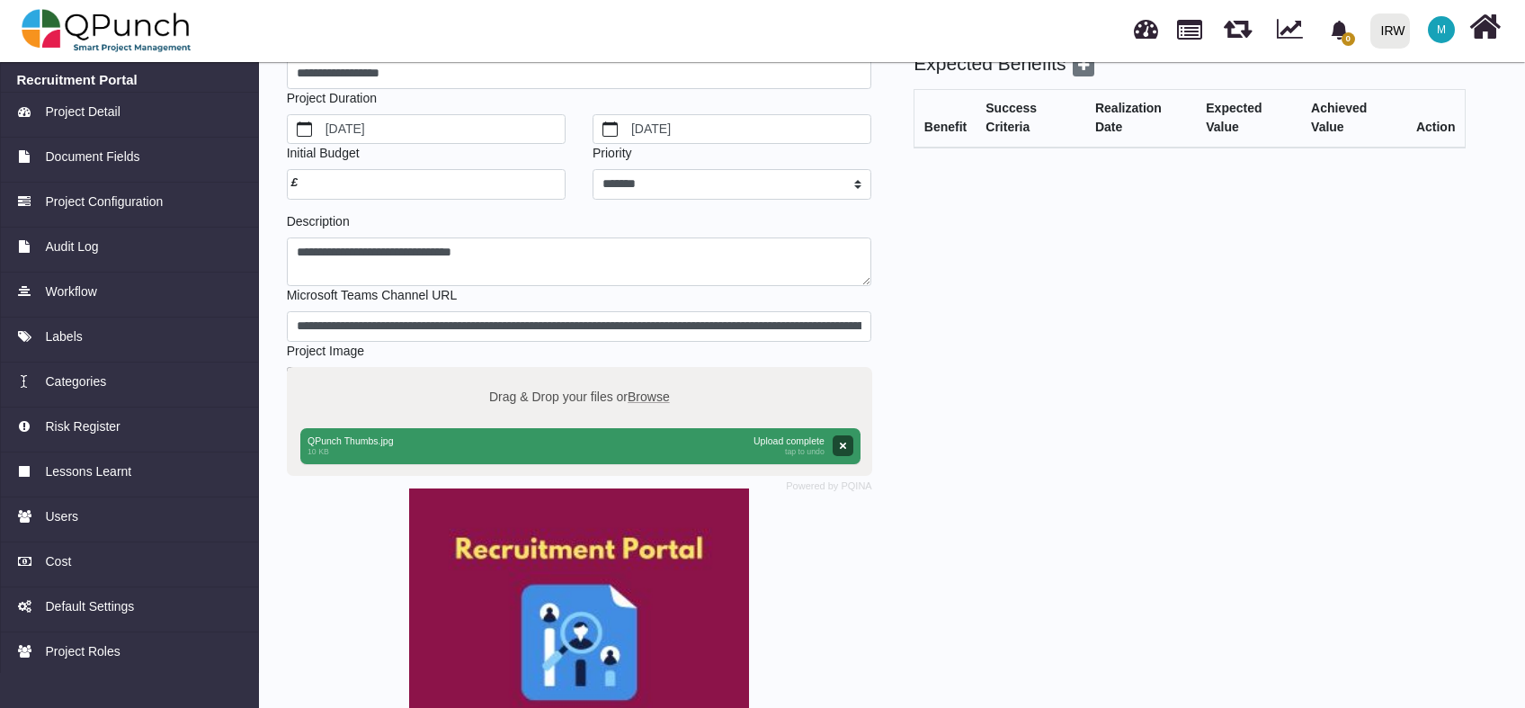
scroll to position [0, 0]
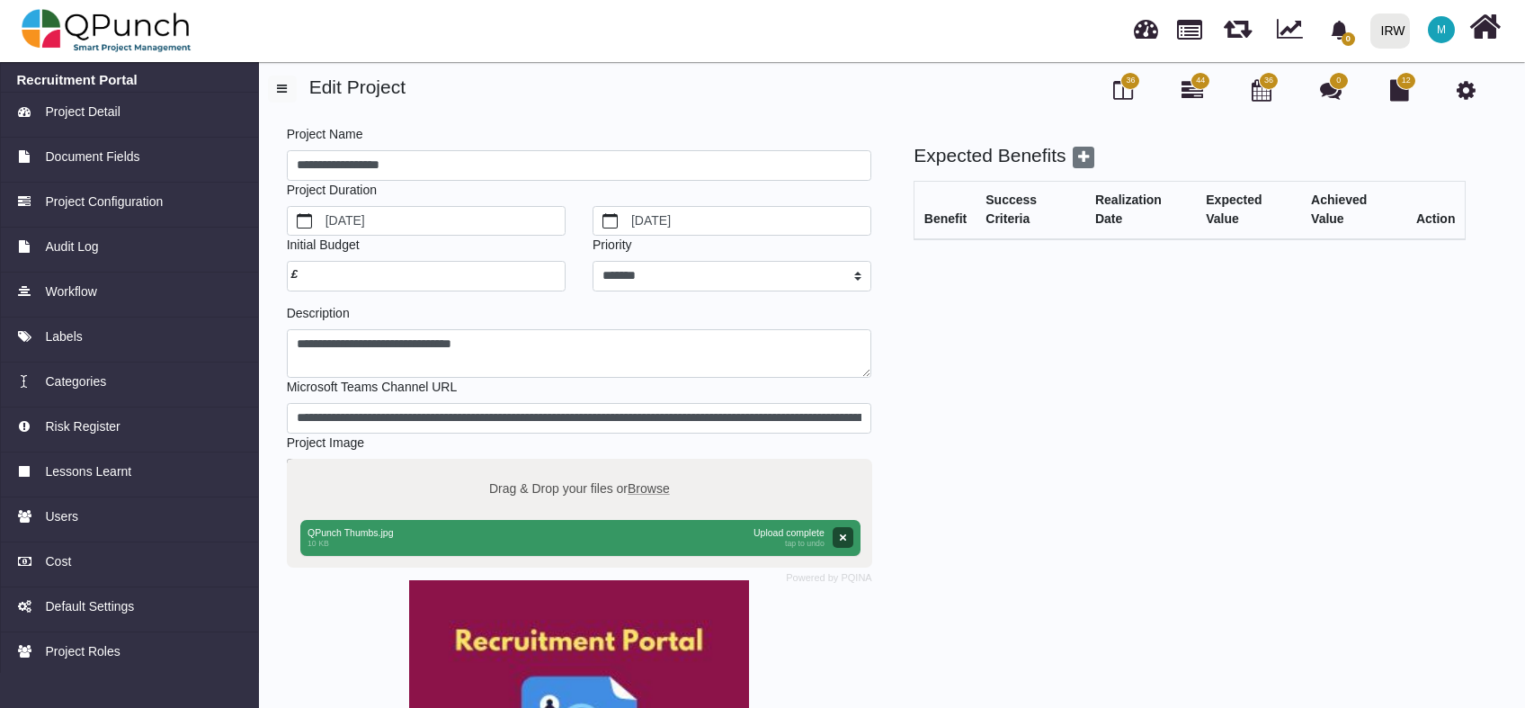
click at [1179, 93] on div "44" at bounding box center [1193, 91] width 28 height 31
click at [1194, 23] on link at bounding box center [1189, 28] width 25 height 31
select select "**********"
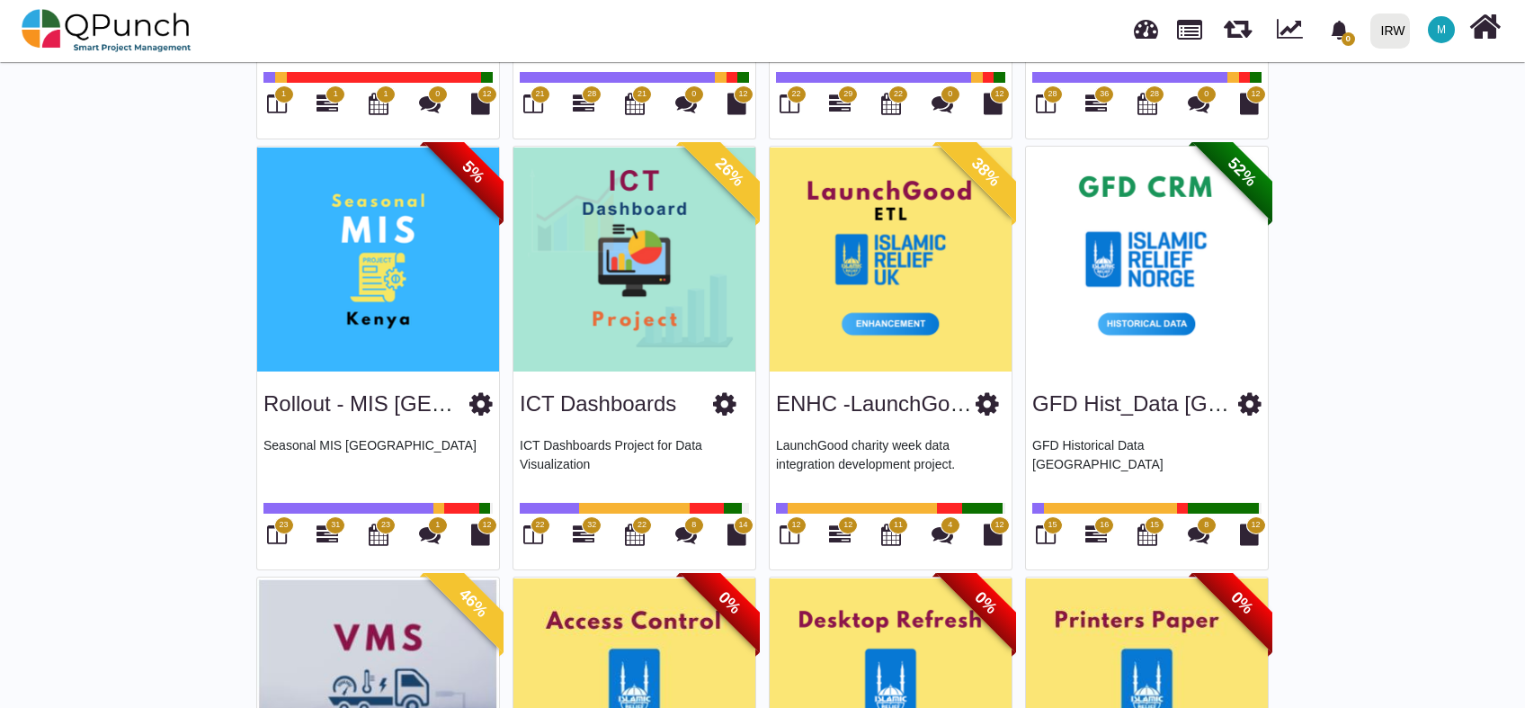
scroll to position [1707, 0]
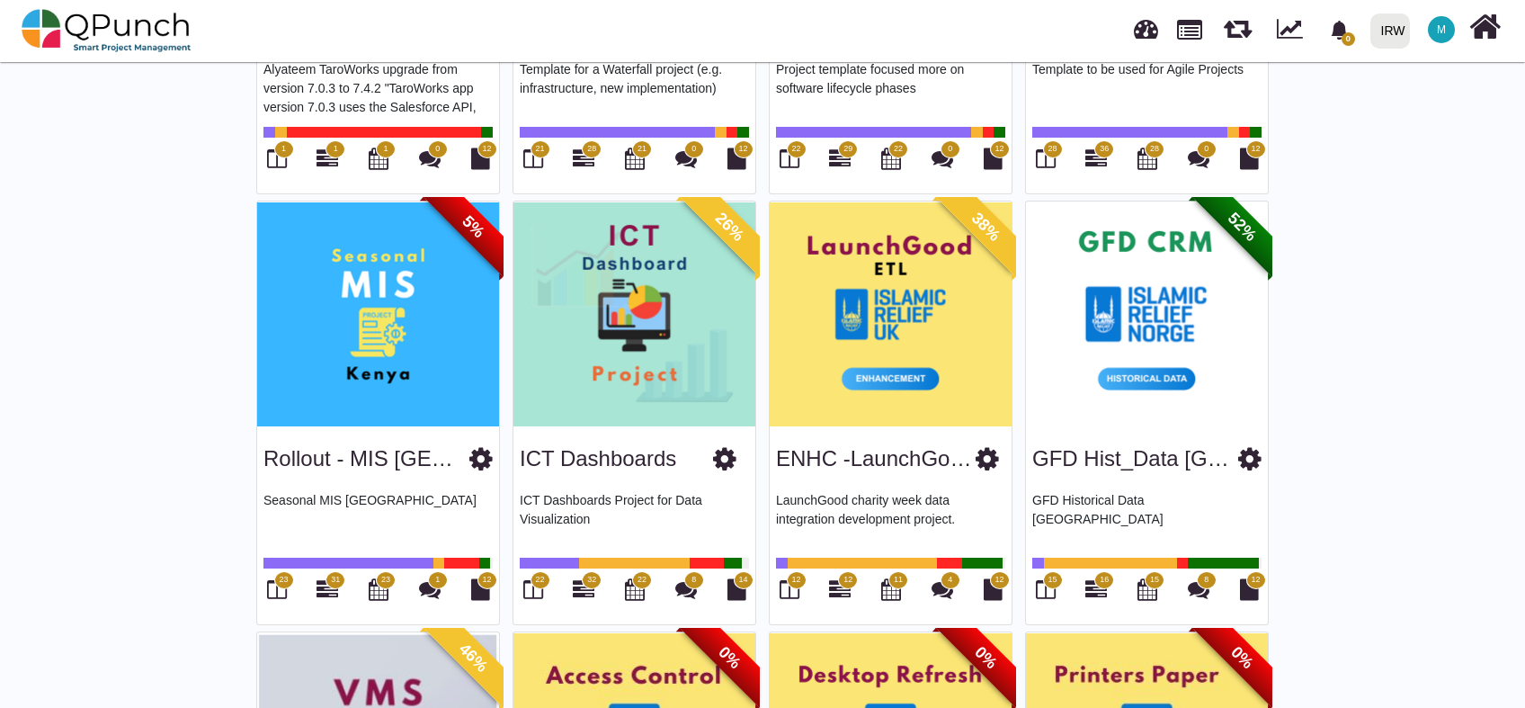
click at [1245, 455] on icon at bounding box center [1249, 458] width 23 height 27
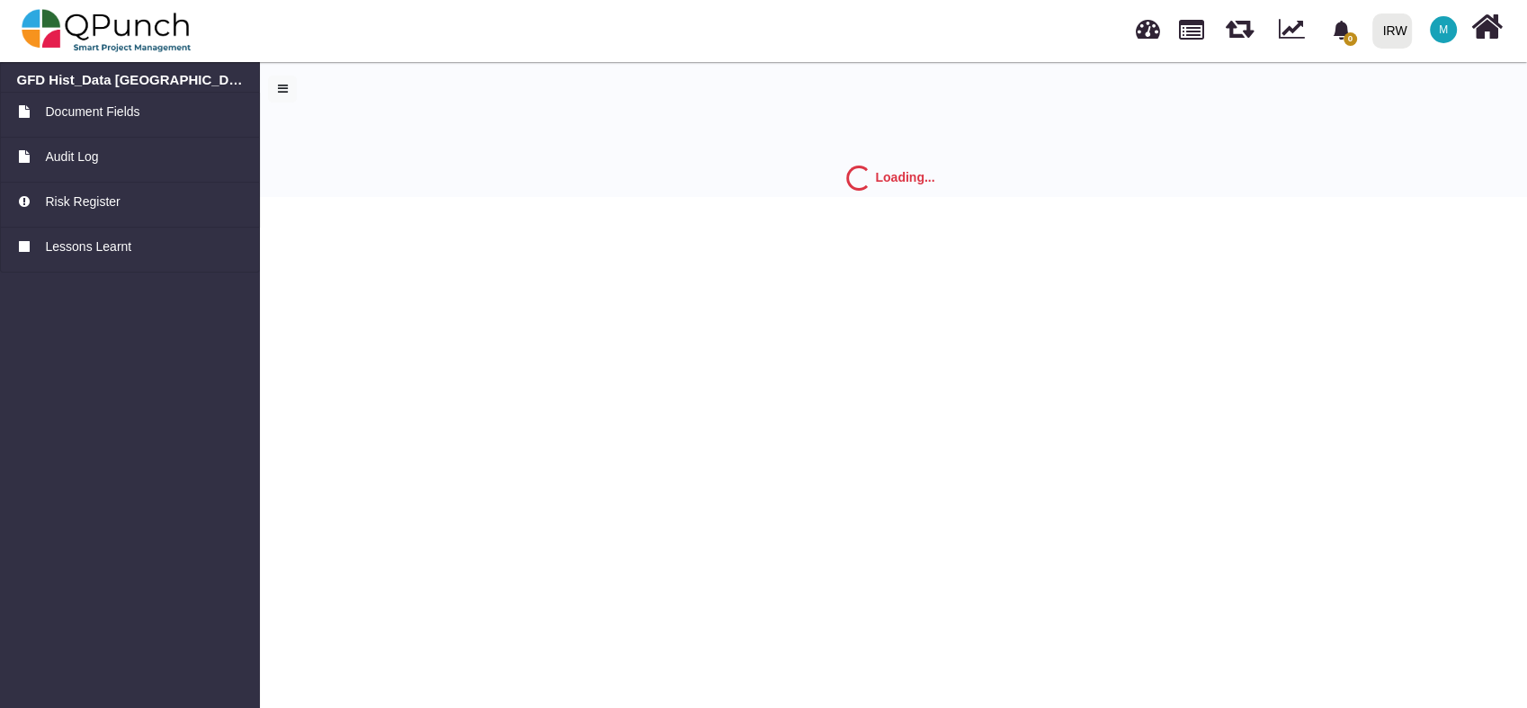
select select "*"
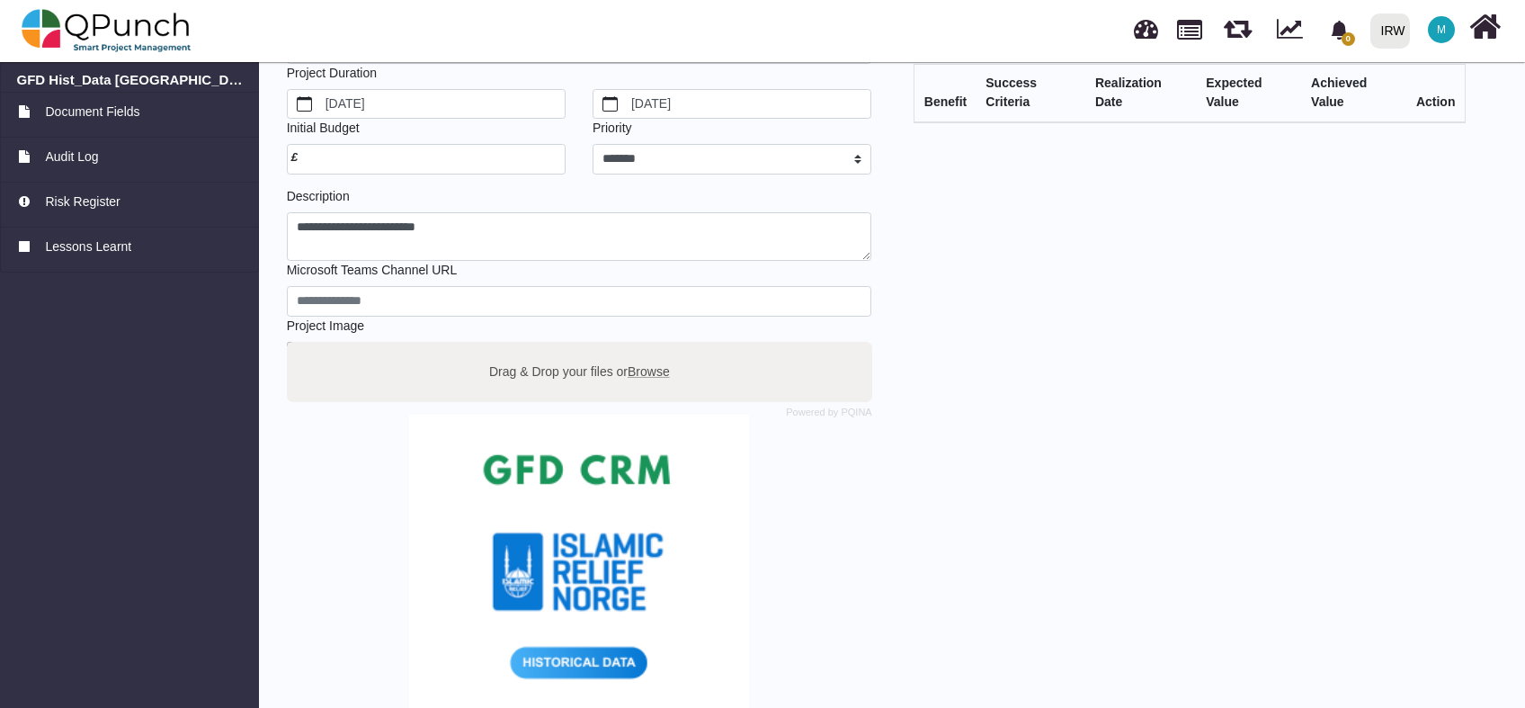
scroll to position [263, 0]
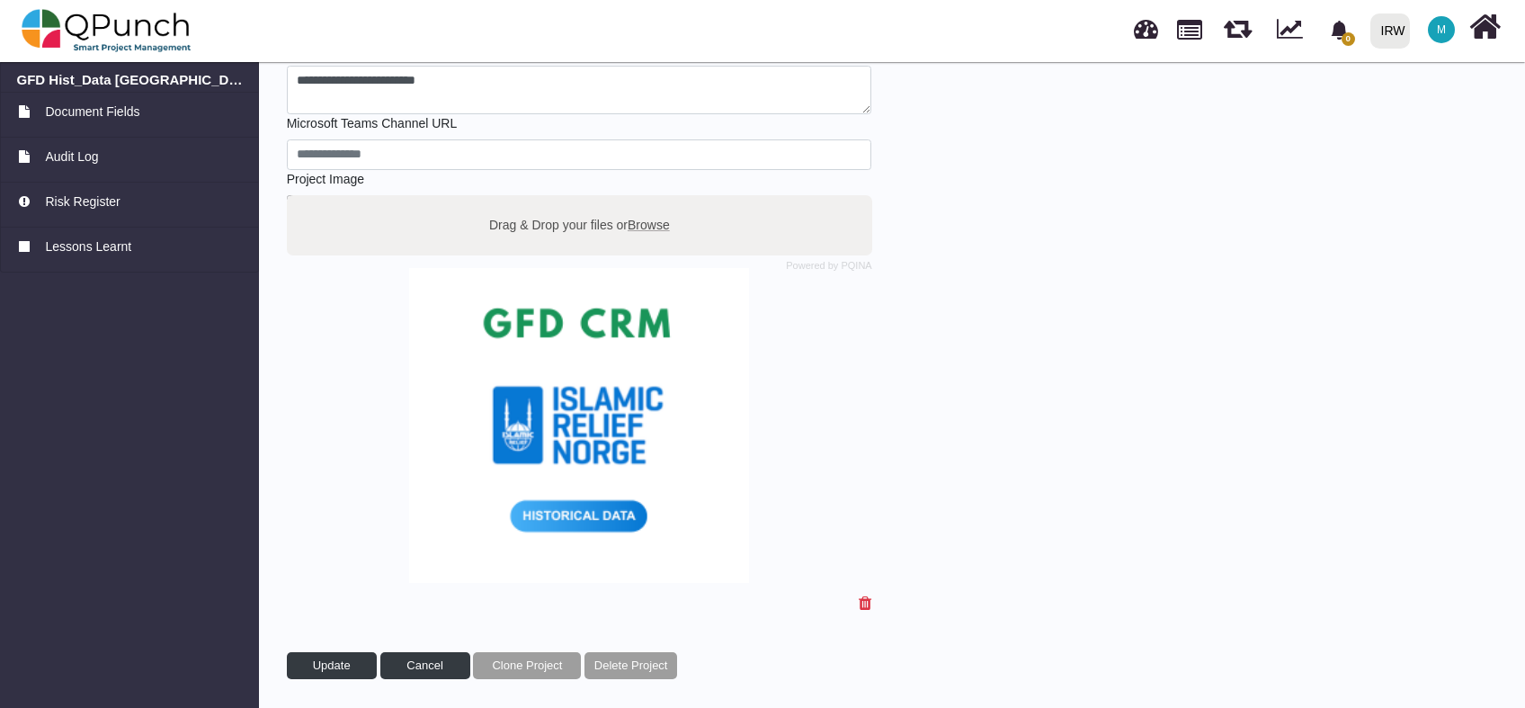
click at [665, 219] on span "Browse" at bounding box center [649, 224] width 42 height 14
click at [665, 201] on input "Drag & Drop your files or Browse" at bounding box center [579, 197] width 585 height 5
type input "**********"
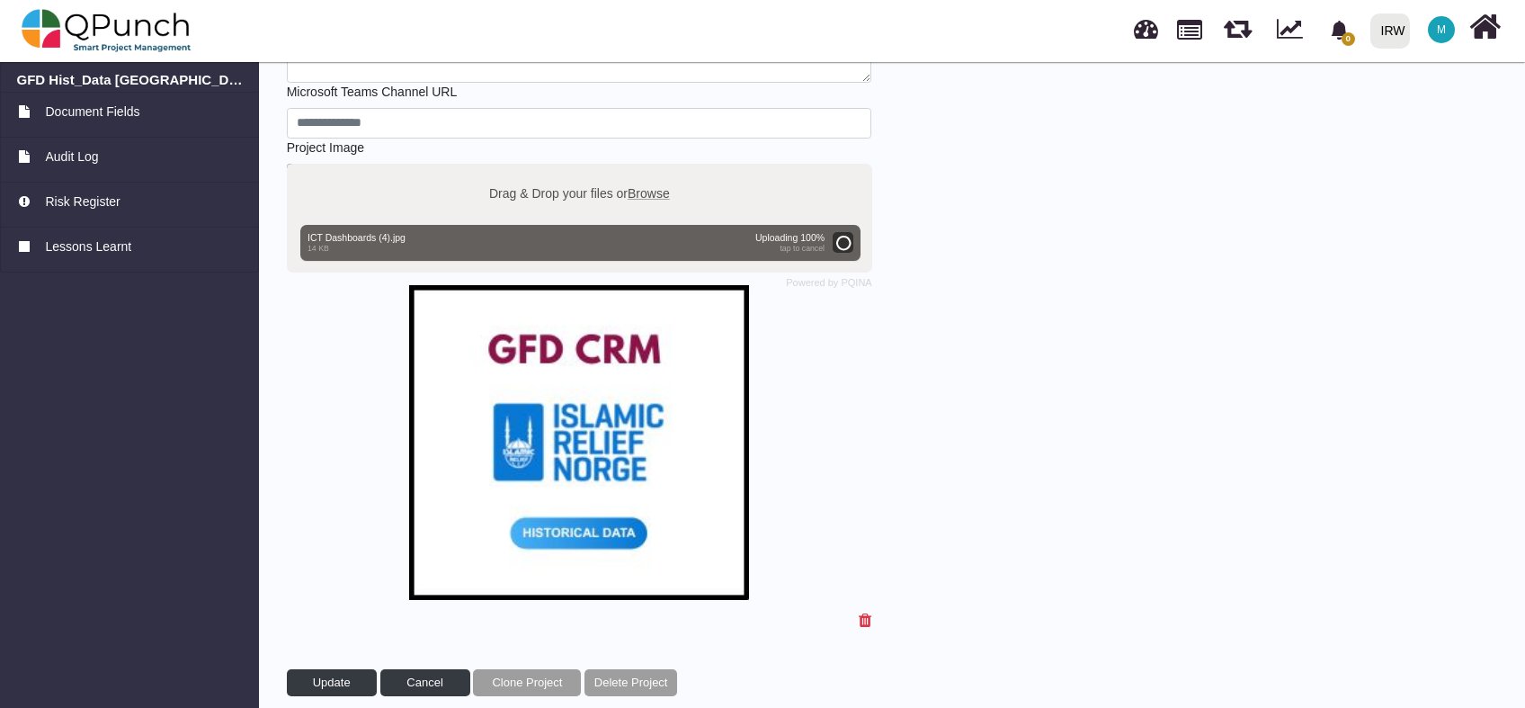
scroll to position [311, 0]
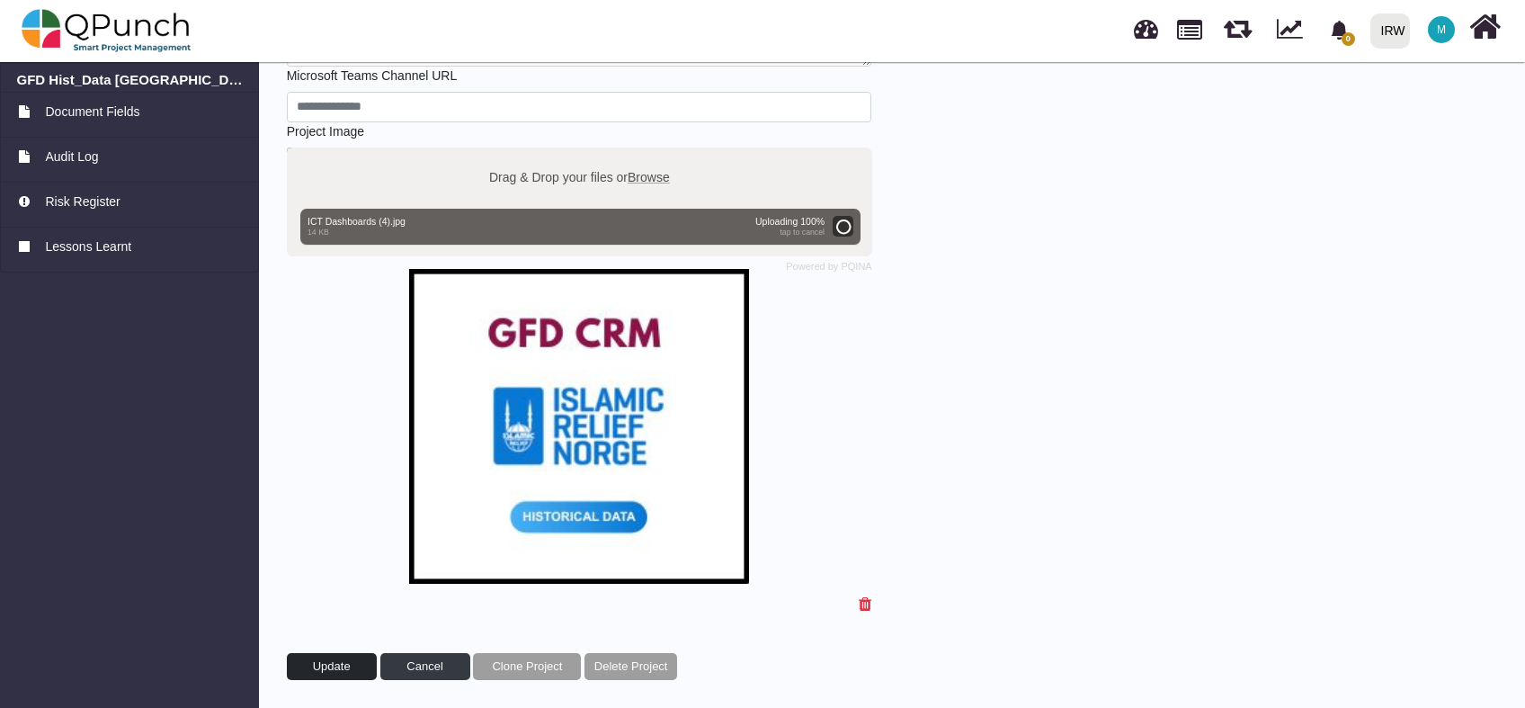
click at [339, 665] on span "Update" at bounding box center [332, 665] width 38 height 13
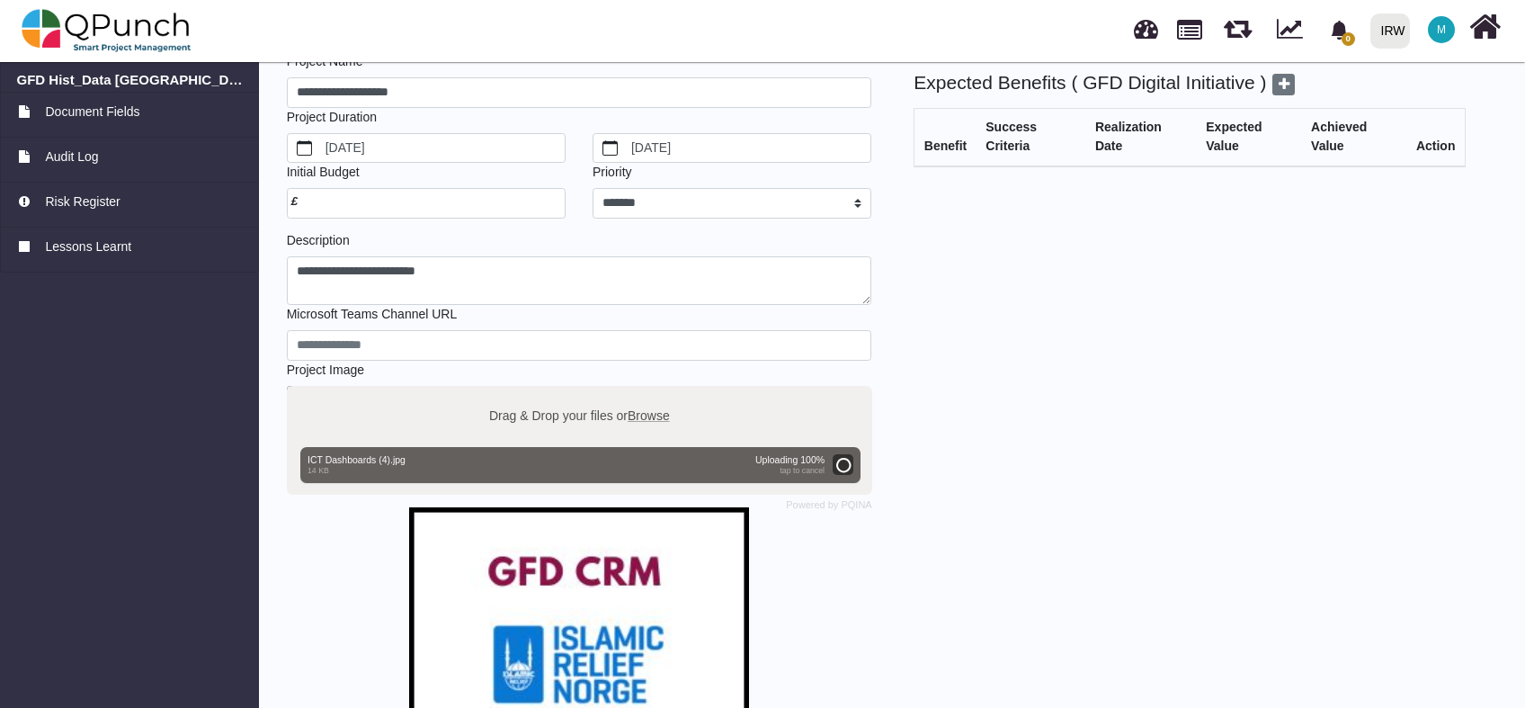
scroll to position [0, 0]
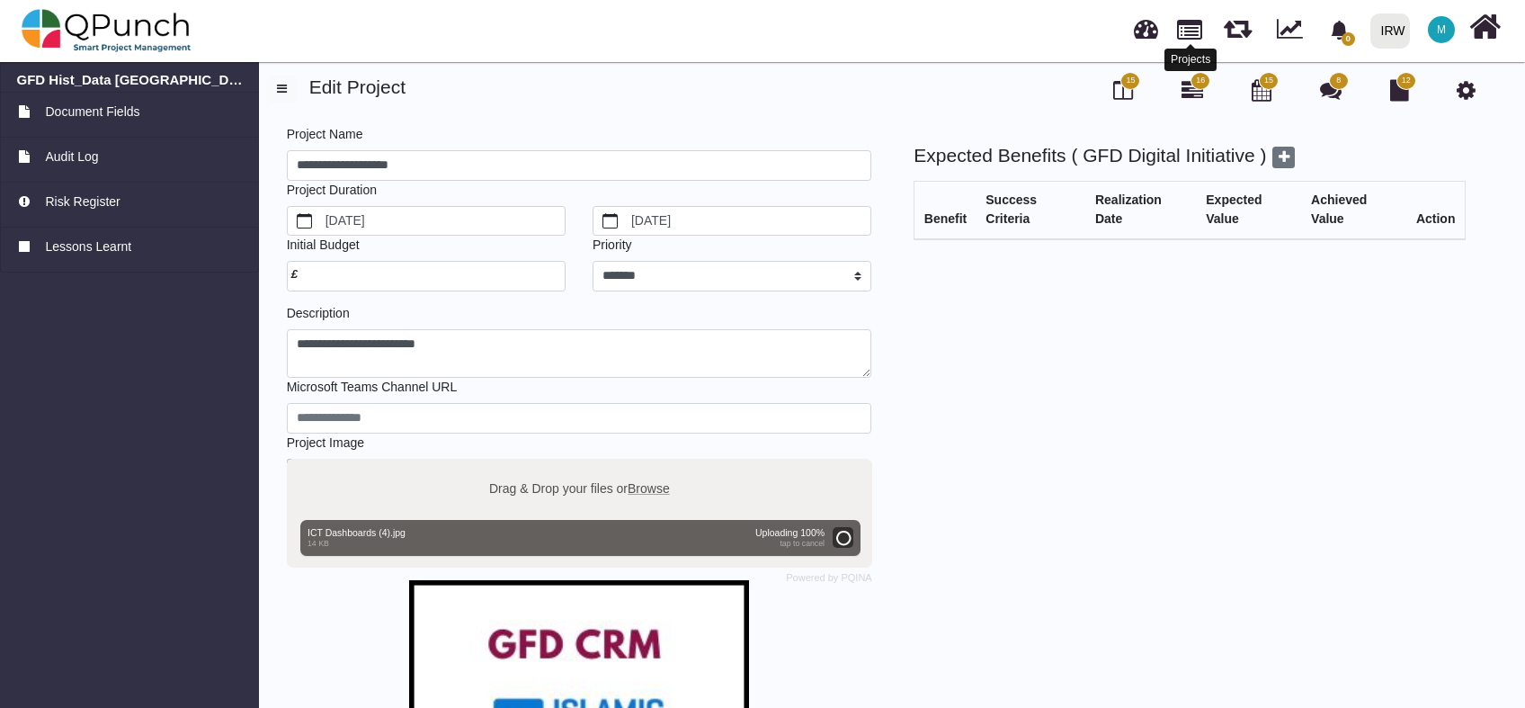
click at [1177, 20] on link at bounding box center [1189, 28] width 25 height 31
select select "**********"
